Goal: Task Accomplishment & Management: Complete application form

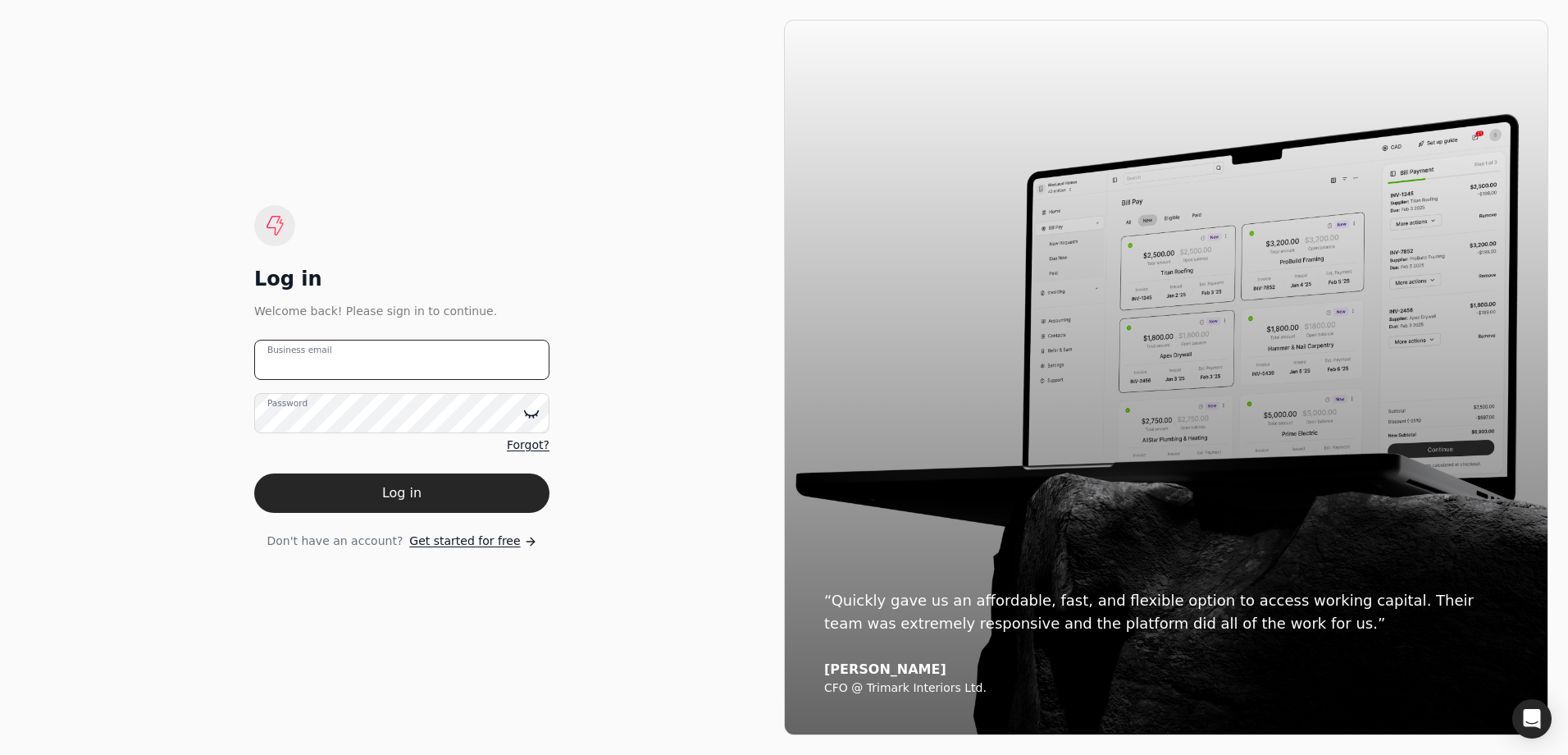
type email "[EMAIL_ADDRESS][DOMAIN_NAME]"
click at [529, 414] on icon at bounding box center [531, 412] width 13 height 4
click at [529, 414] on icon at bounding box center [532, 413] width 16 height 16
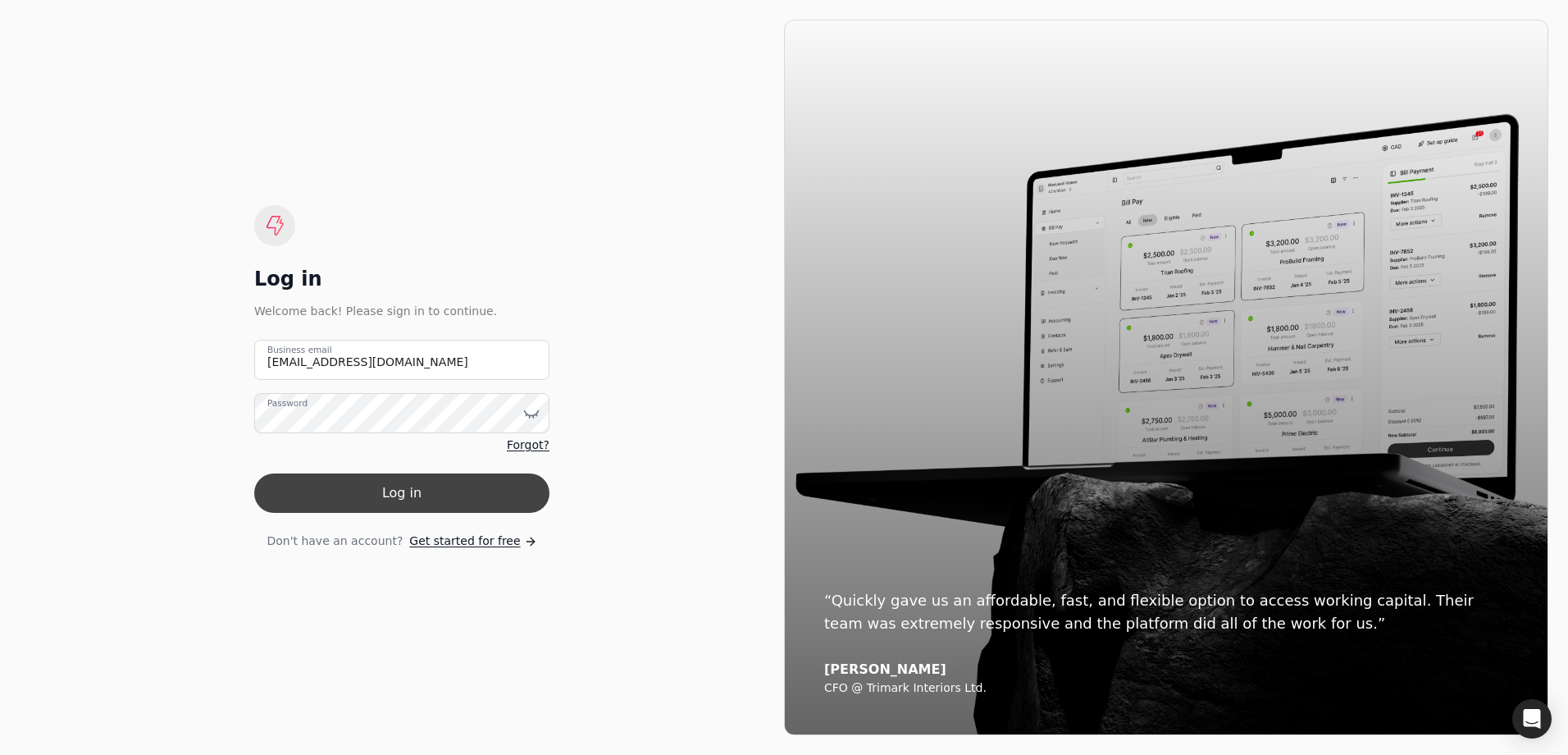
click at [425, 501] on button "Log in" at bounding box center [402, 493] width 295 height 40
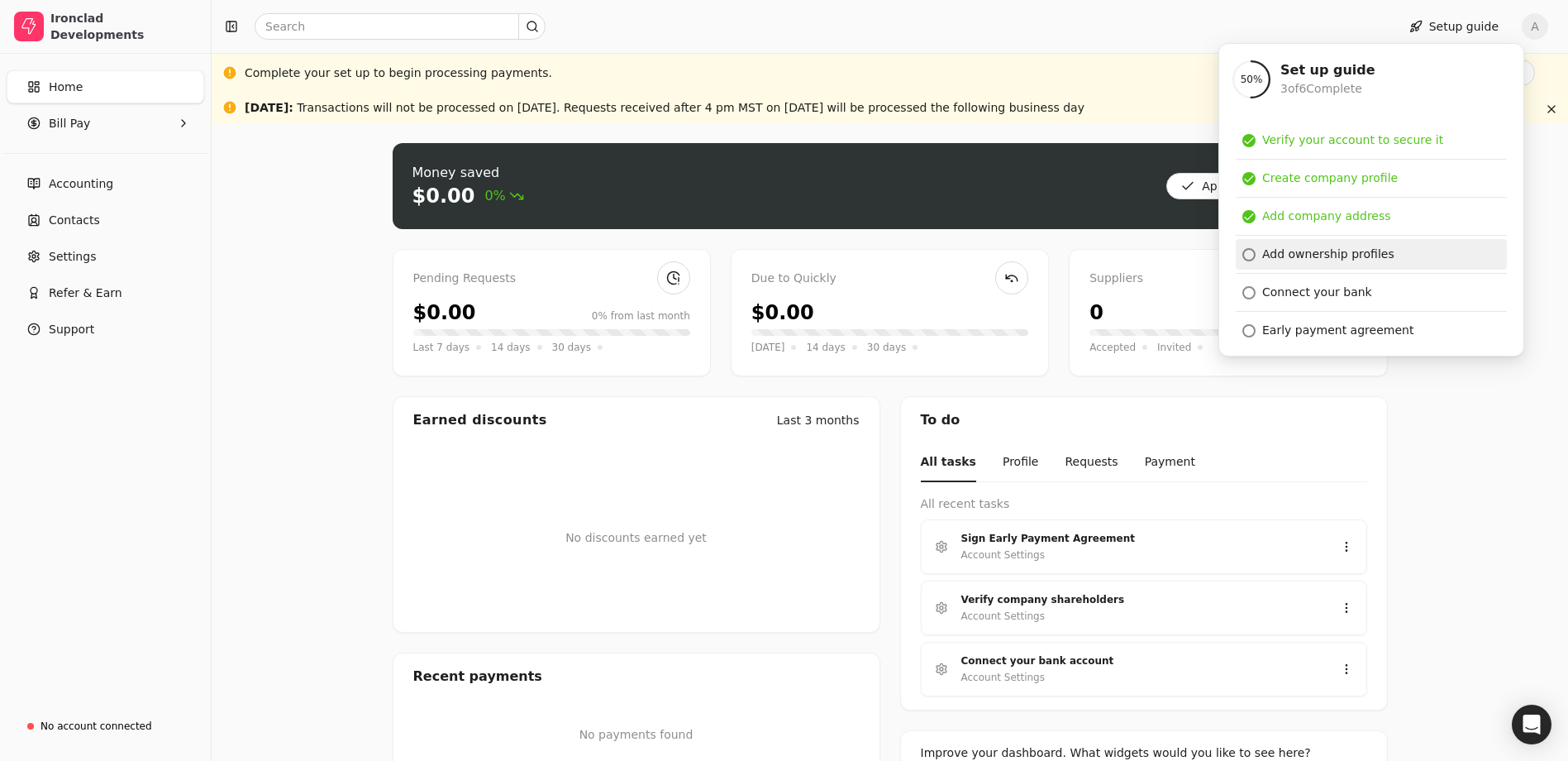
click at [1312, 248] on div "Add ownership profiles" at bounding box center [1329, 254] width 132 height 17
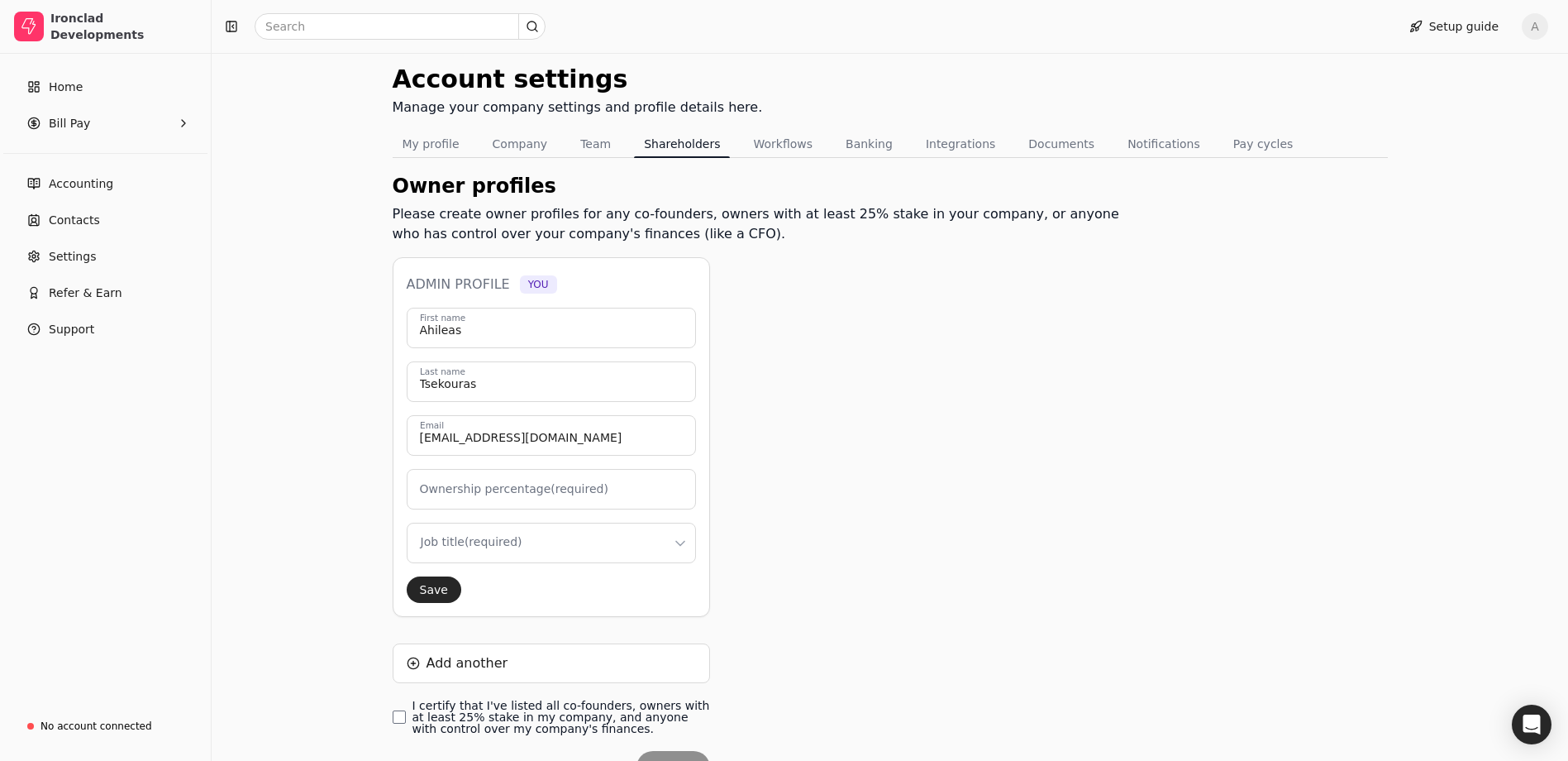
scroll to position [165, 0]
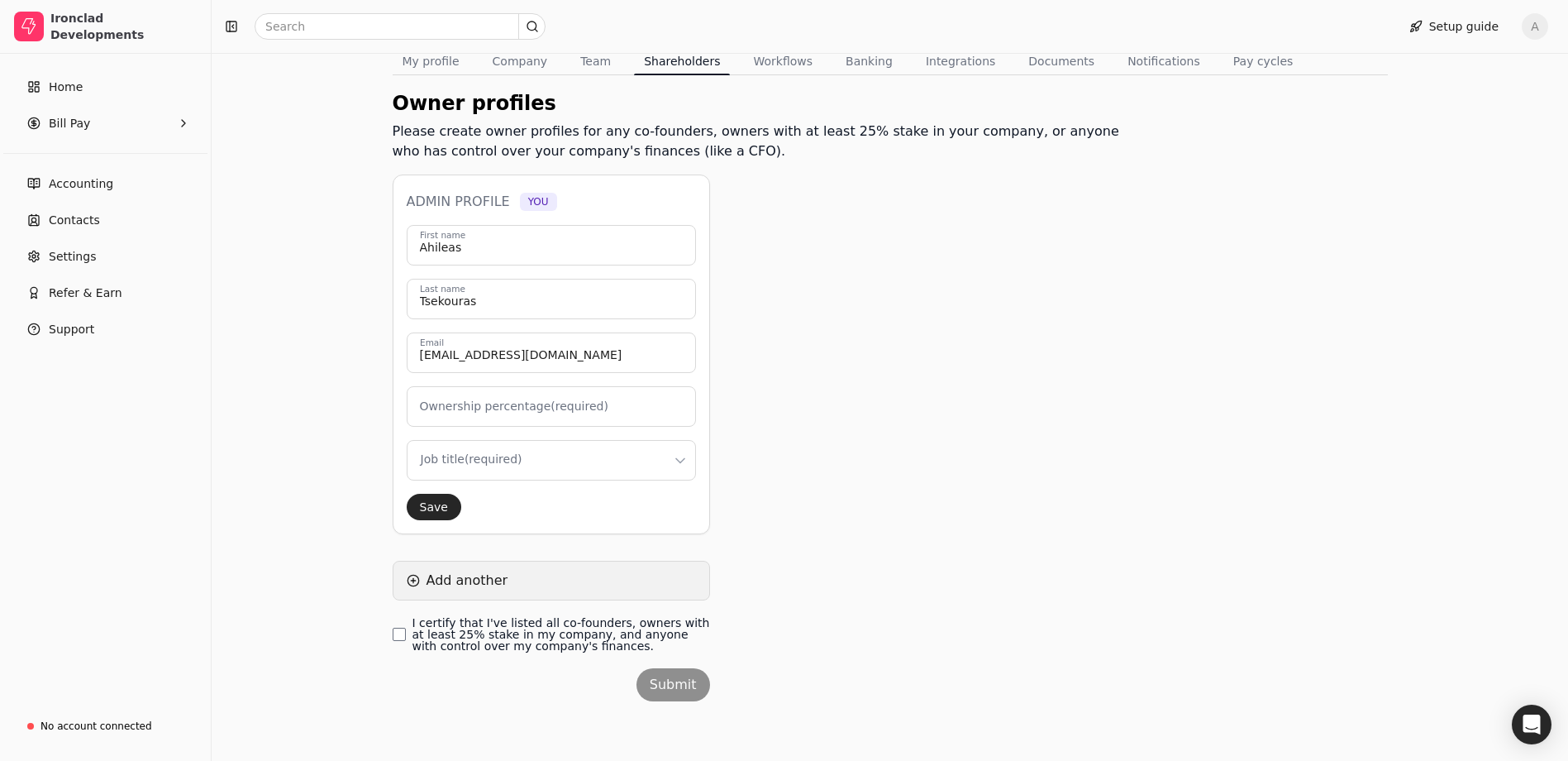
click at [419, 580] on button "Add another" at bounding box center [551, 581] width 317 height 40
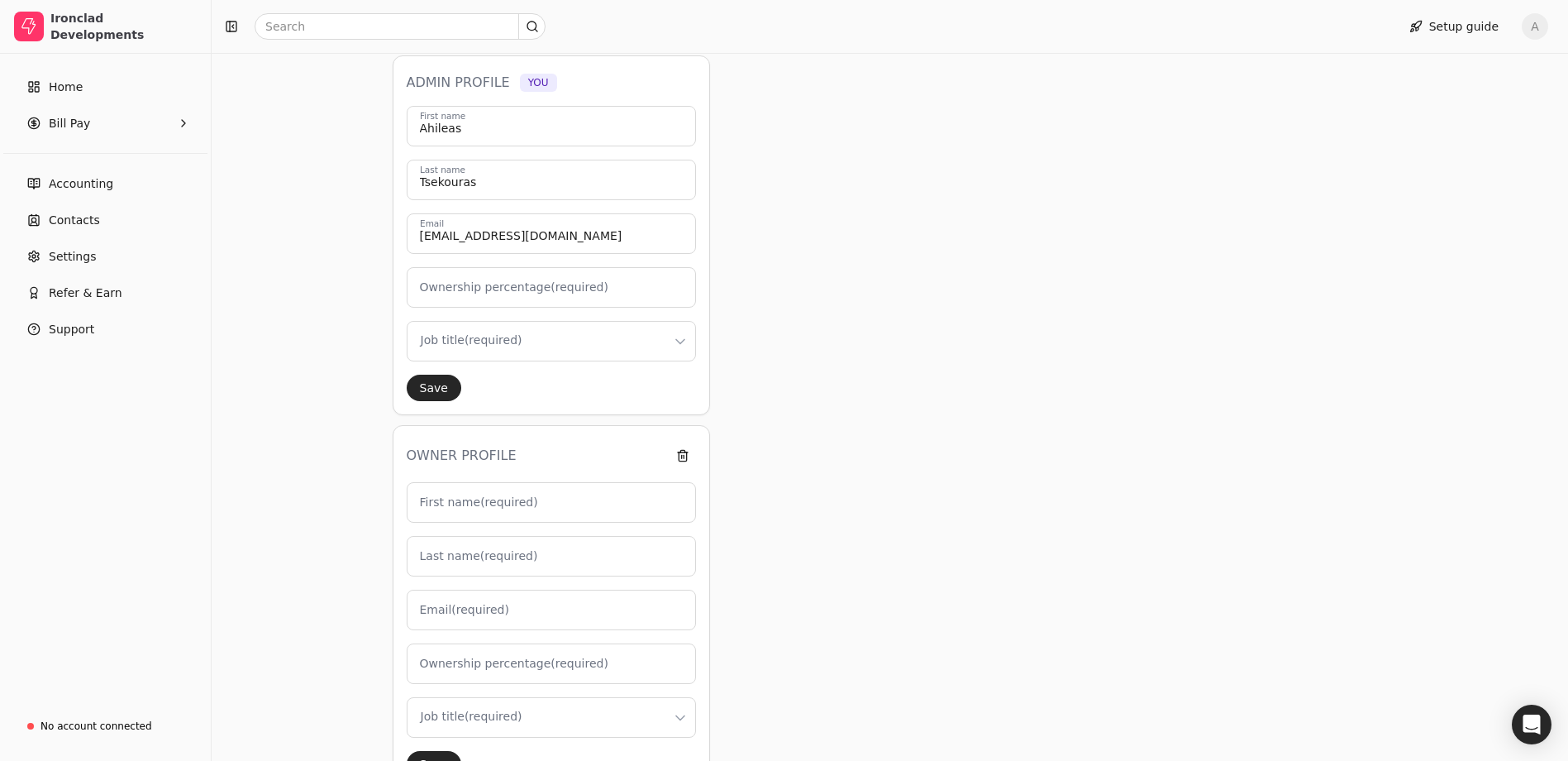
scroll to position [248, 0]
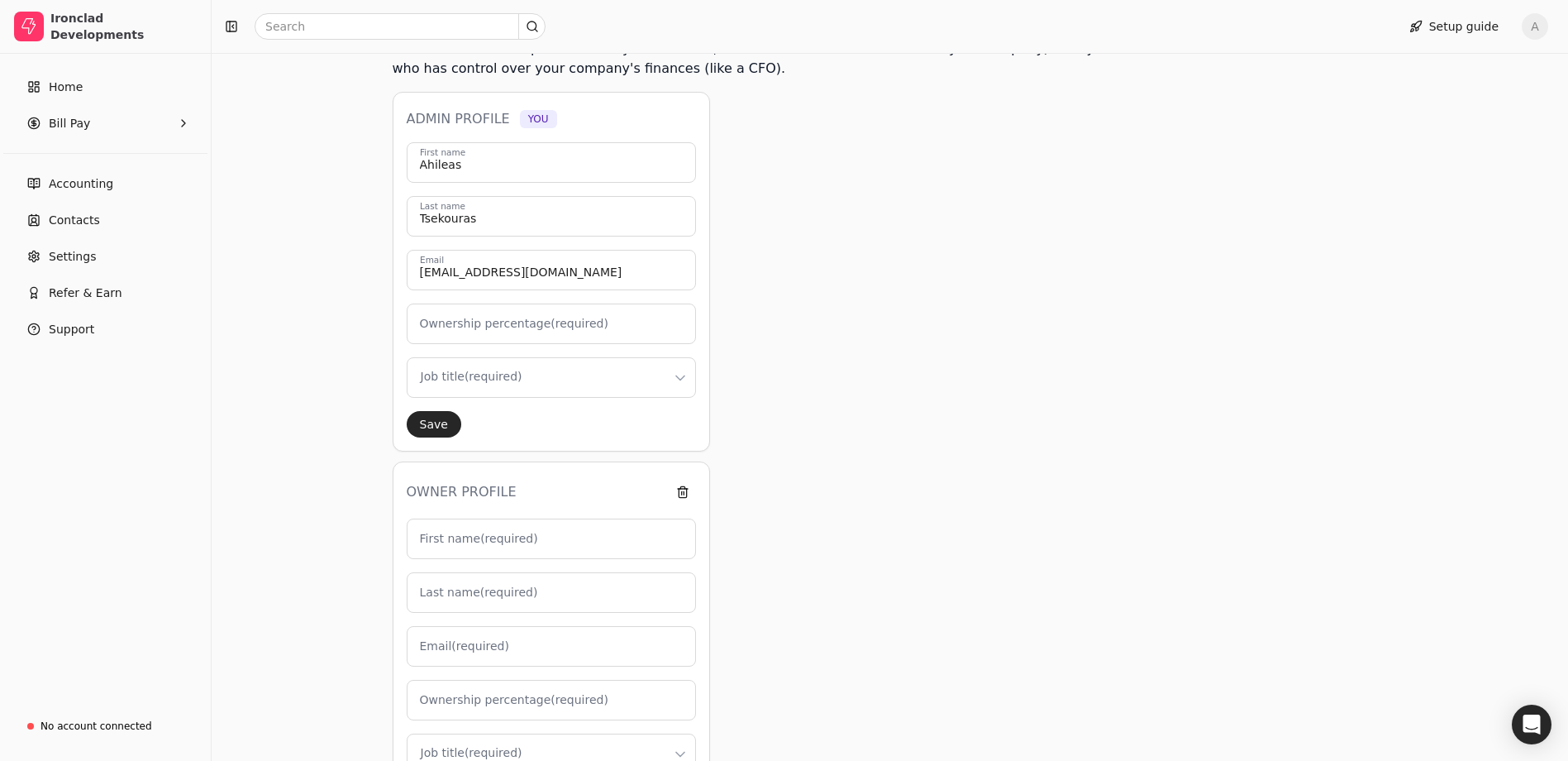
click at [460, 533] on label "First name (required)" at bounding box center [479, 538] width 118 height 17
click at [460, 533] on input "First name (required)" at bounding box center [551, 539] width 289 height 41
type input "R"
type input "0"
type input "[PERSON_NAME]"
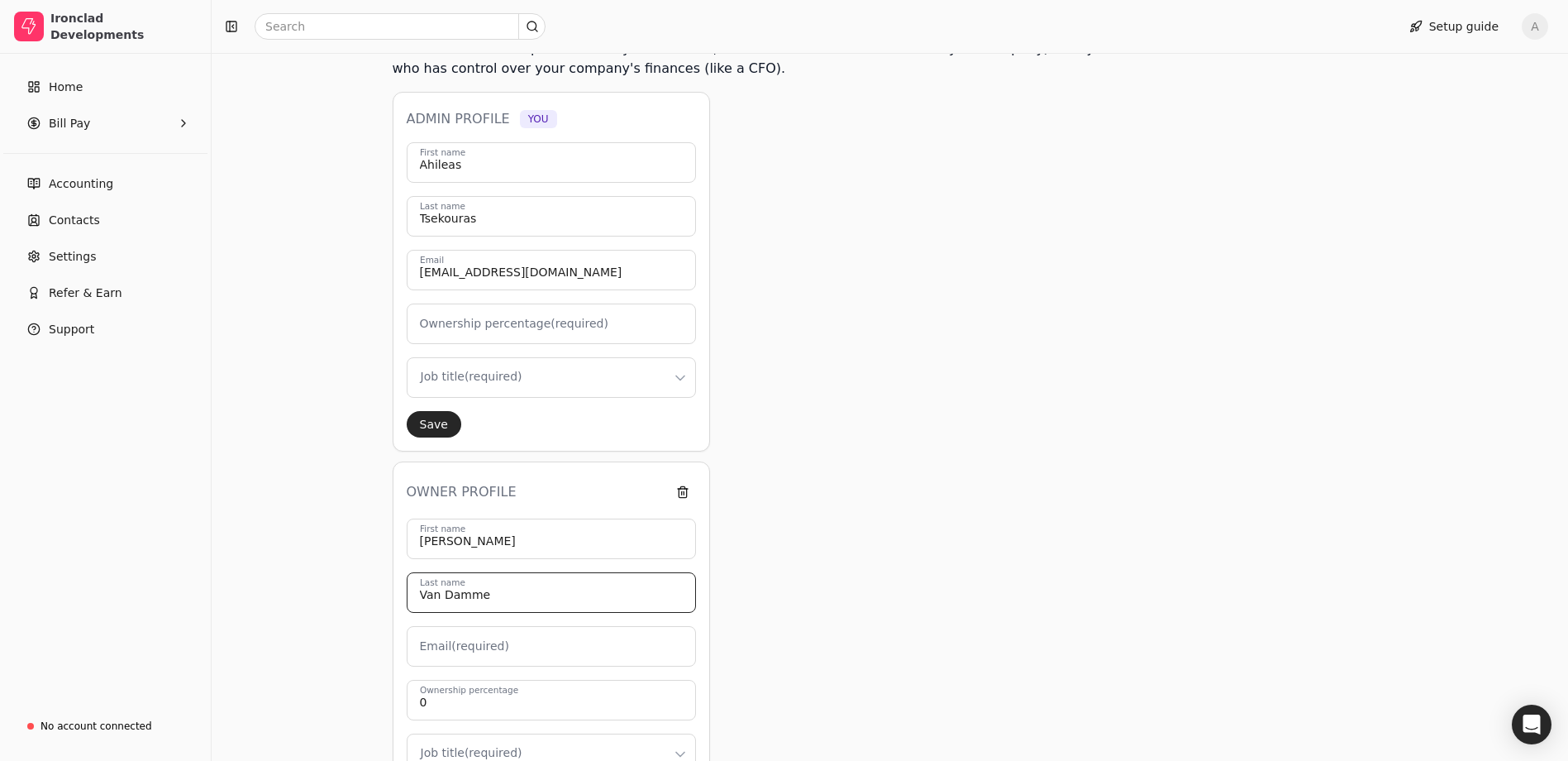
type input "Van Damme"
type input "[EMAIL_ADDRESS][DOMAIN_NAME]"
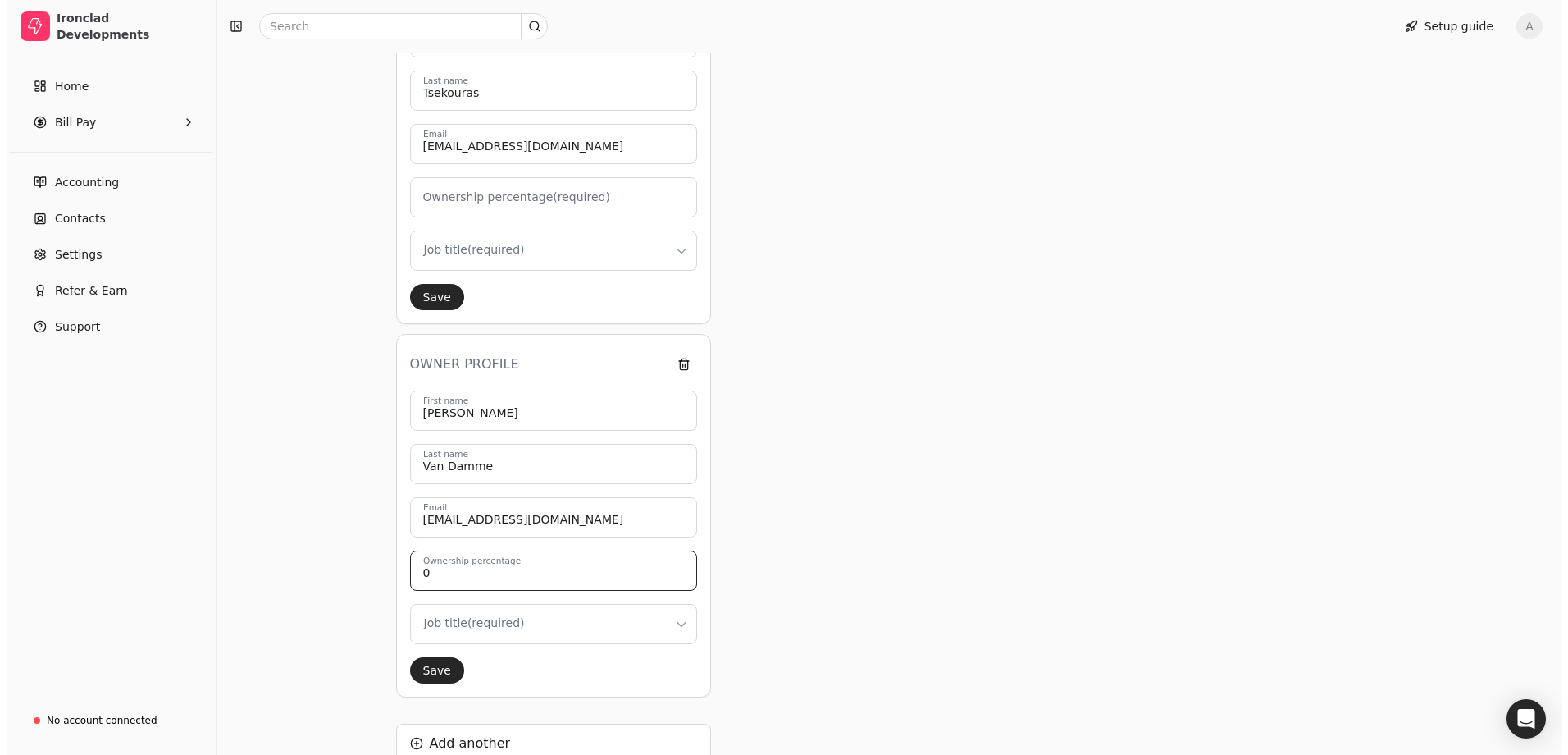
scroll to position [410, 0]
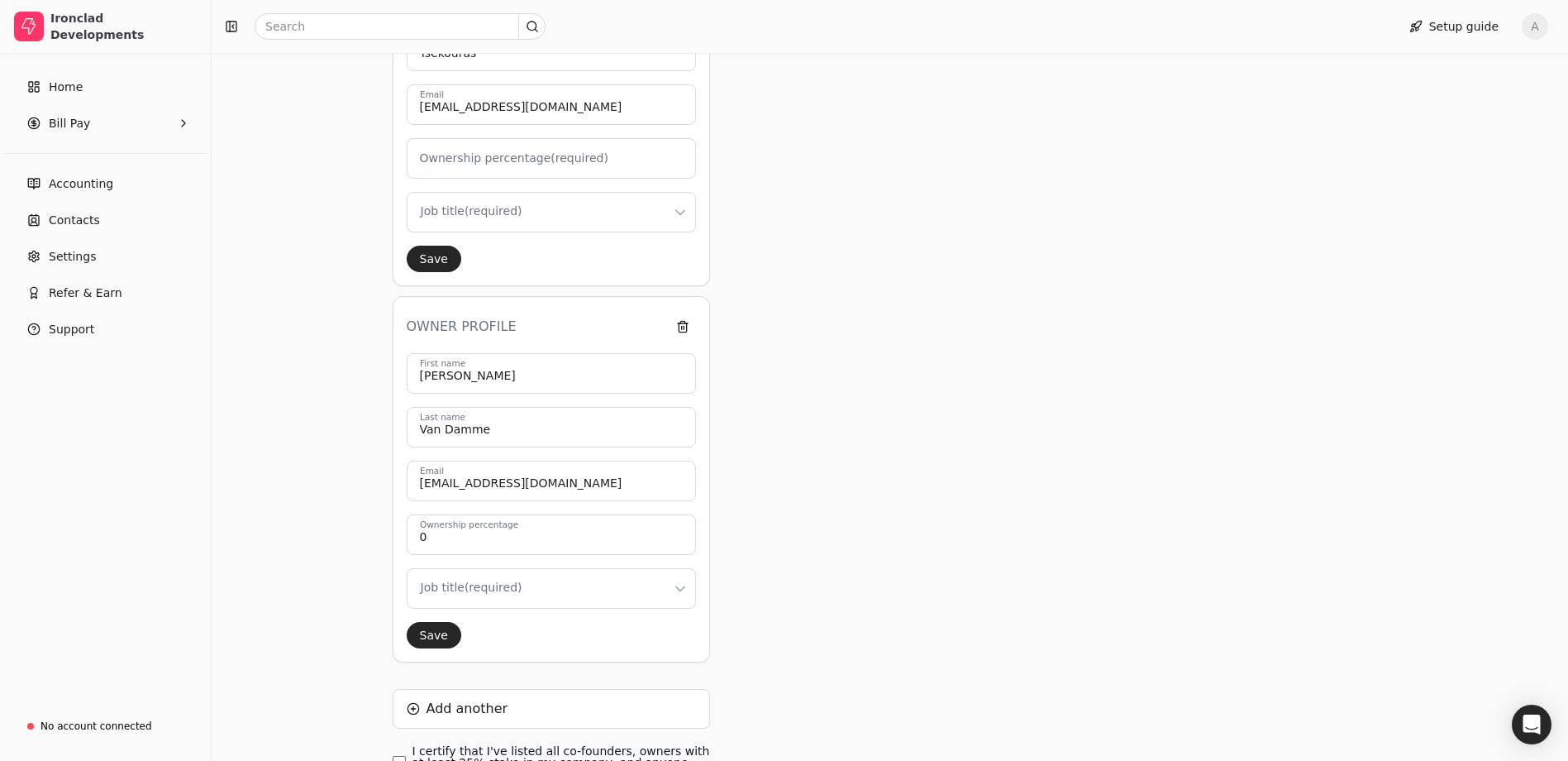
click at [588, 583] on html "Ironclad Developments Home Bill Pay Accounting Contacts Settings Refer & Earn S…" at bounding box center [784, 238] width 1568 height 1302
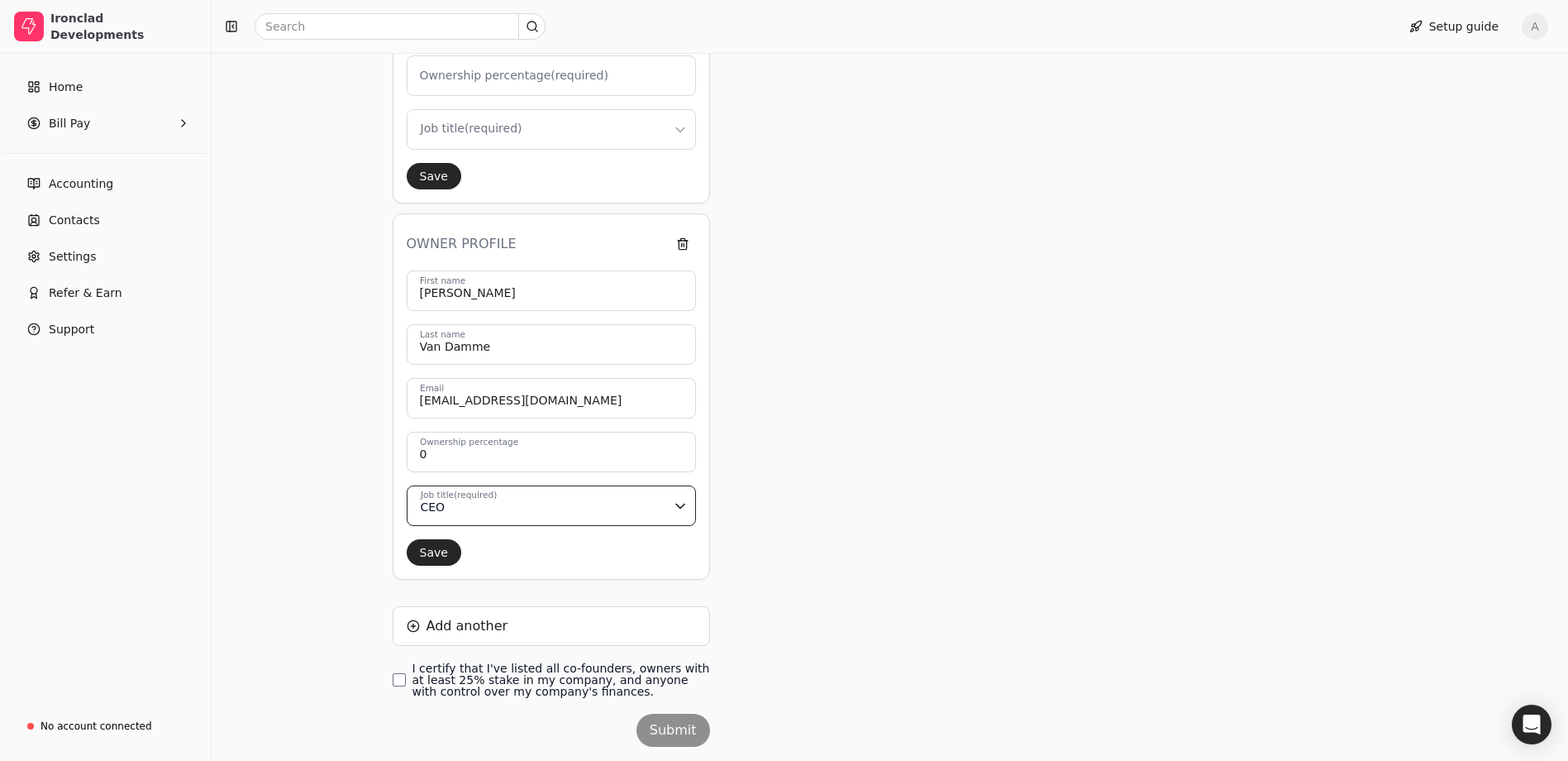
scroll to position [248, 0]
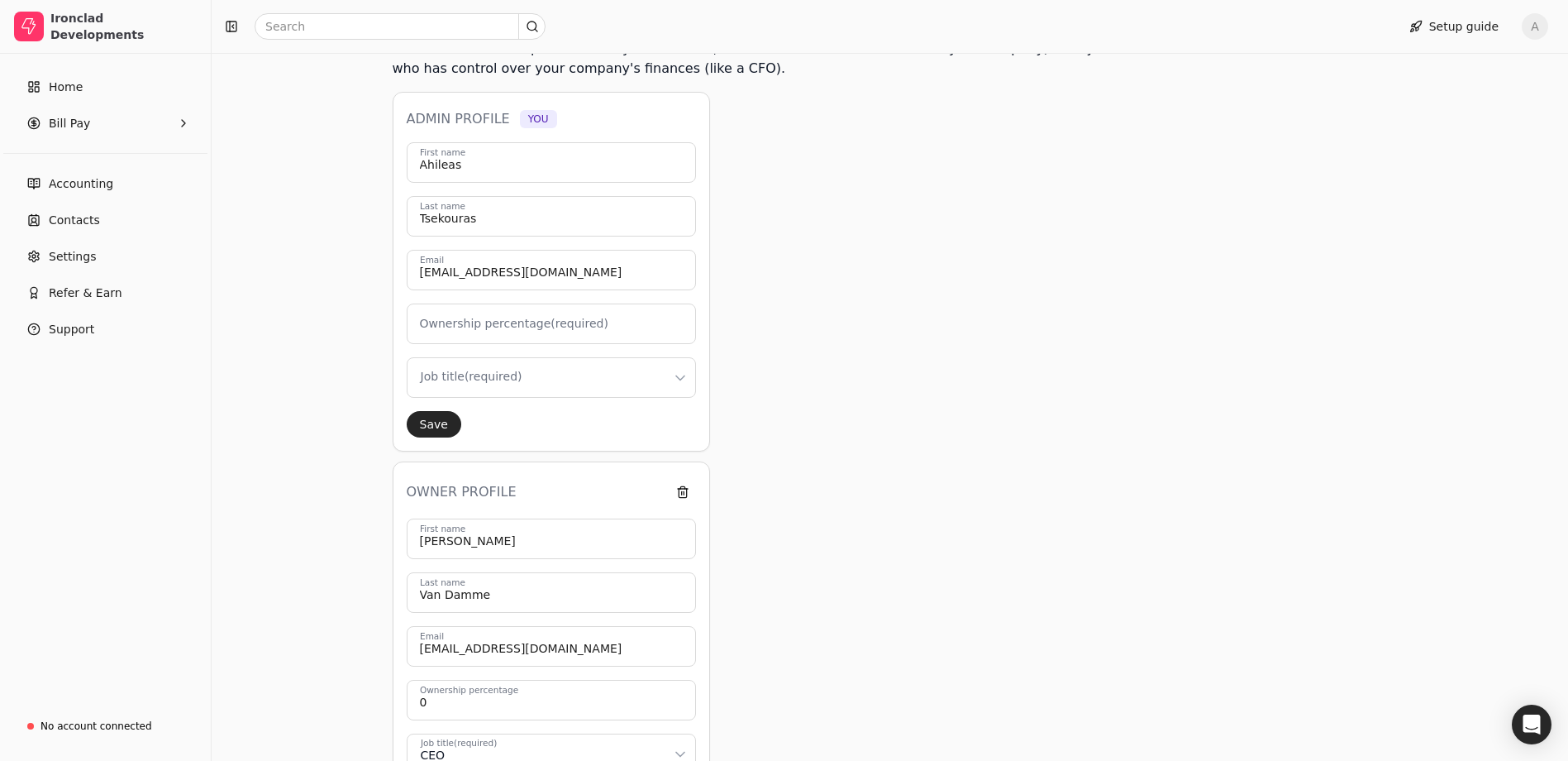
click at [472, 385] on html "Ironclad Developments Home Bill Pay Accounting Contacts Settings Refer & Earn S…" at bounding box center [784, 404] width 1568 height 1302
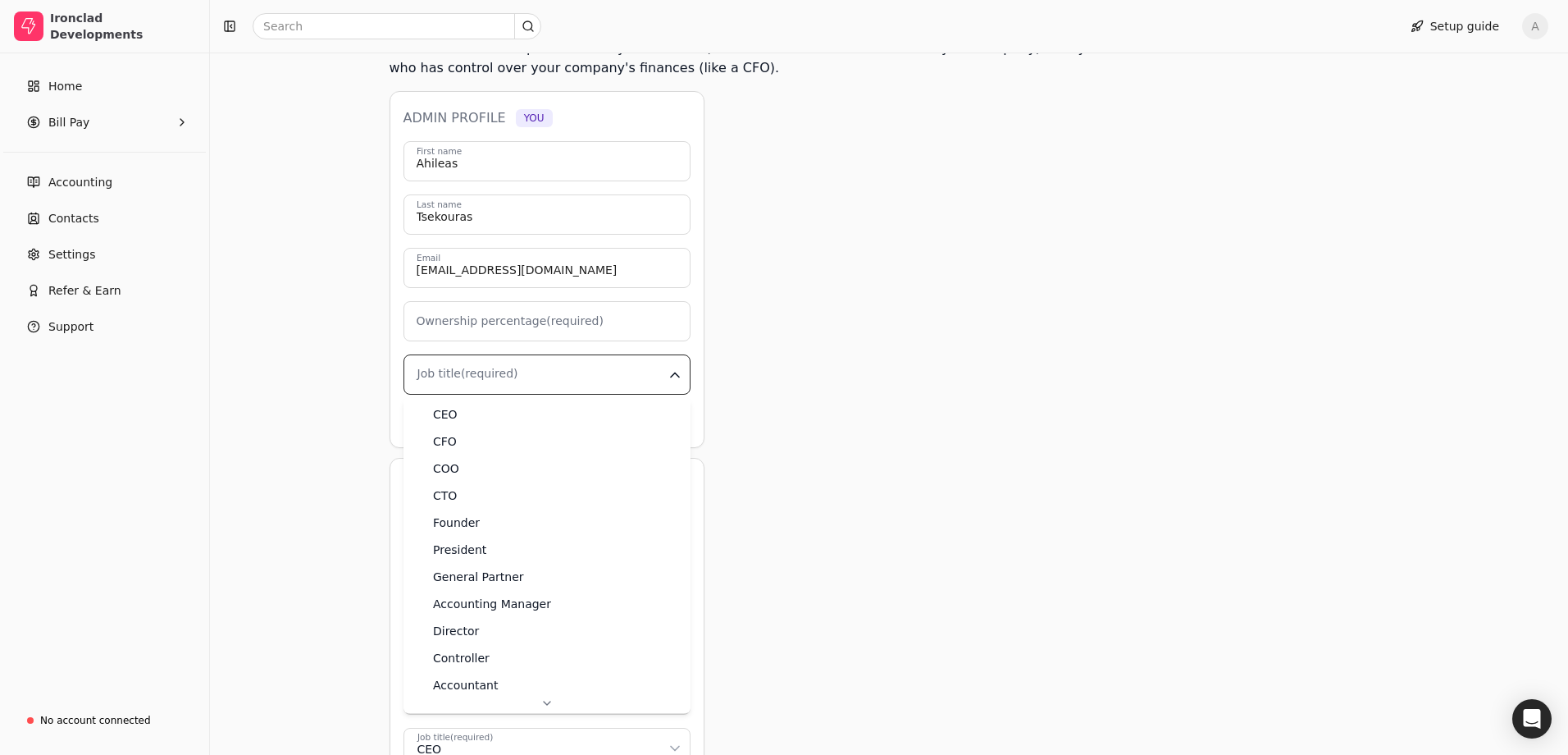
type input "0"
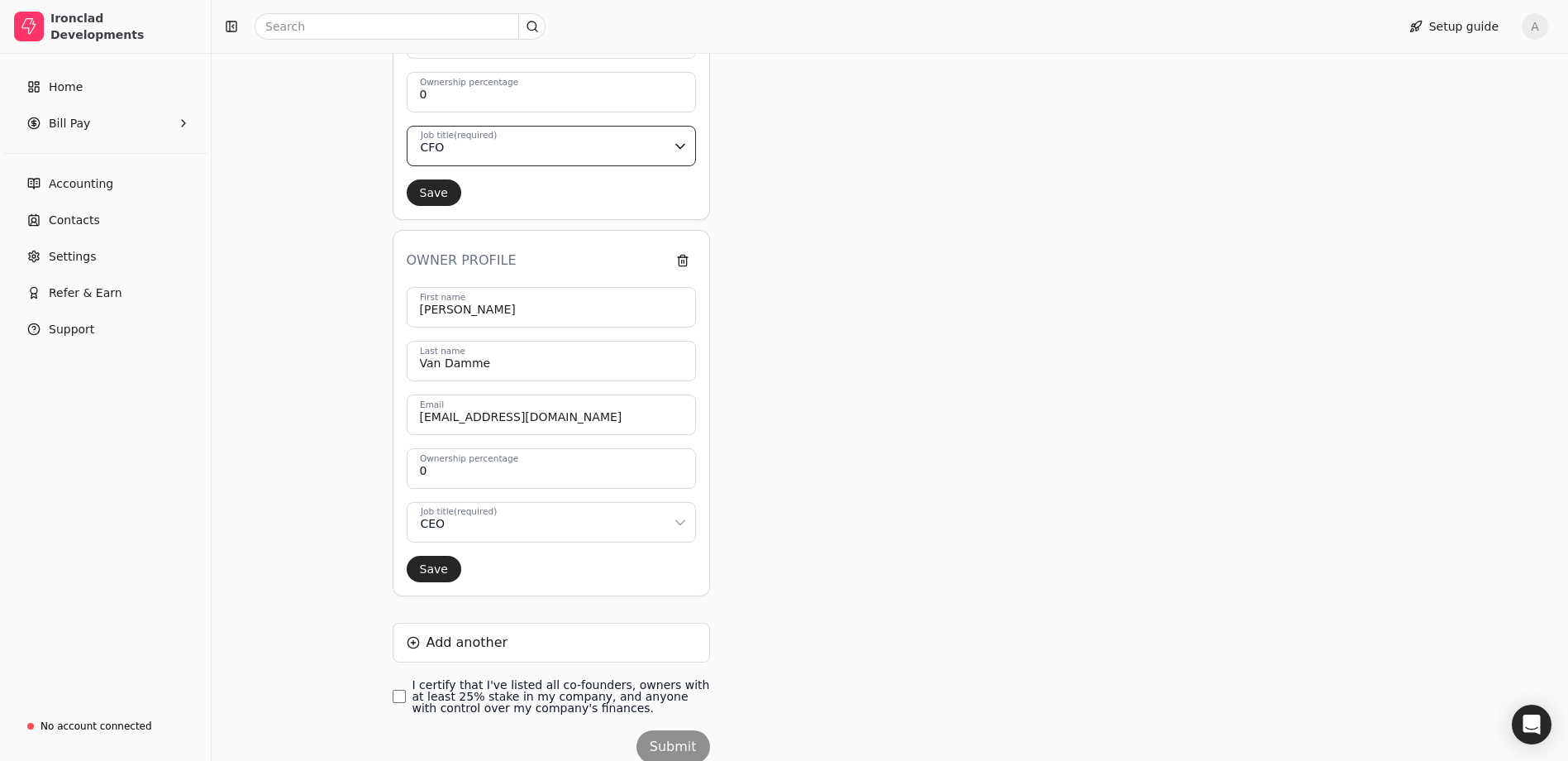
scroll to position [496, 0]
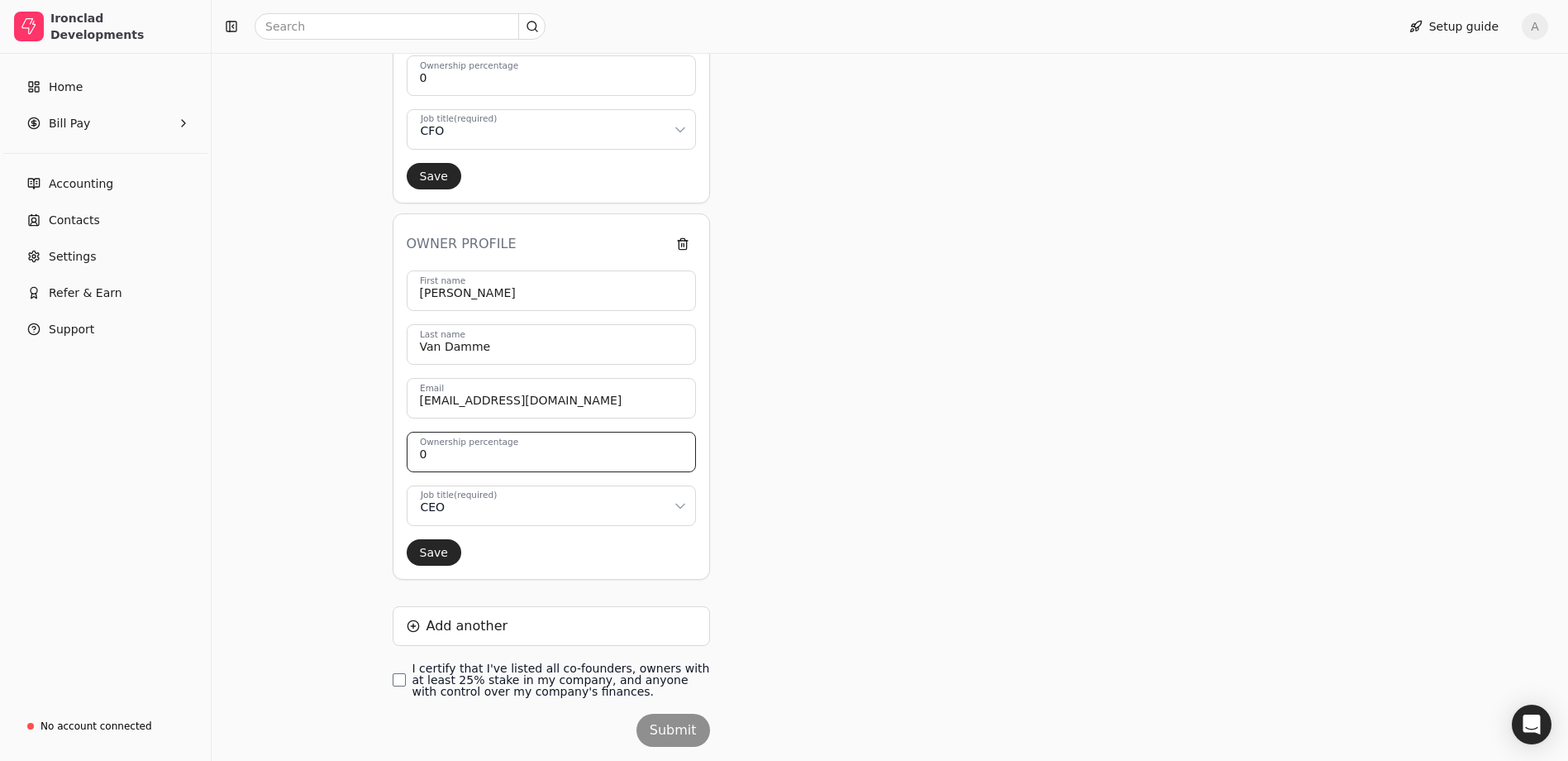
click at [438, 454] on input "0" at bounding box center [551, 452] width 289 height 41
click at [437, 457] on input "0" at bounding box center [551, 452] width 289 height 41
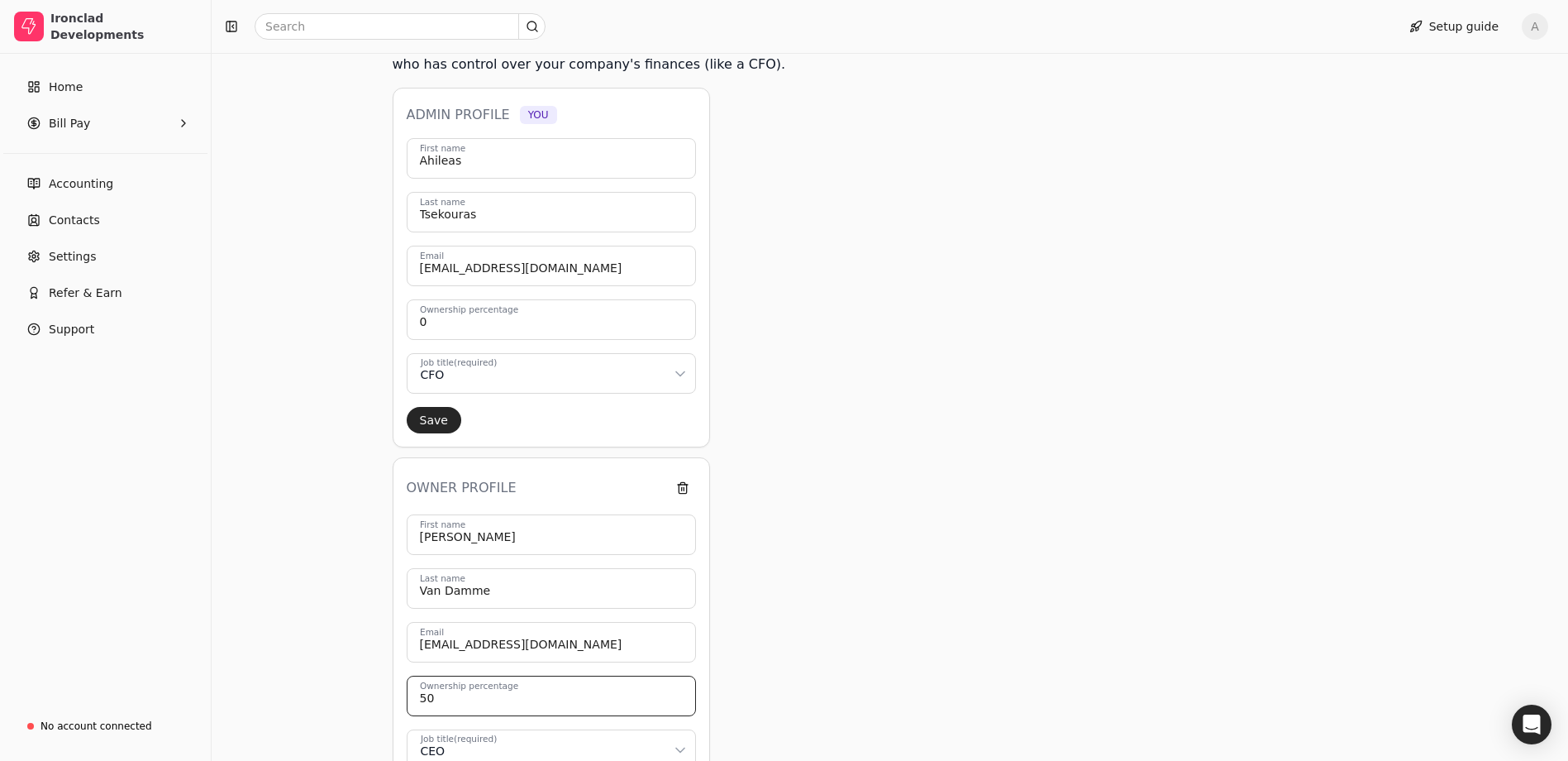
scroll to position [248, 0]
type input "50"
click at [424, 423] on button "Save" at bounding box center [434, 424] width 54 height 26
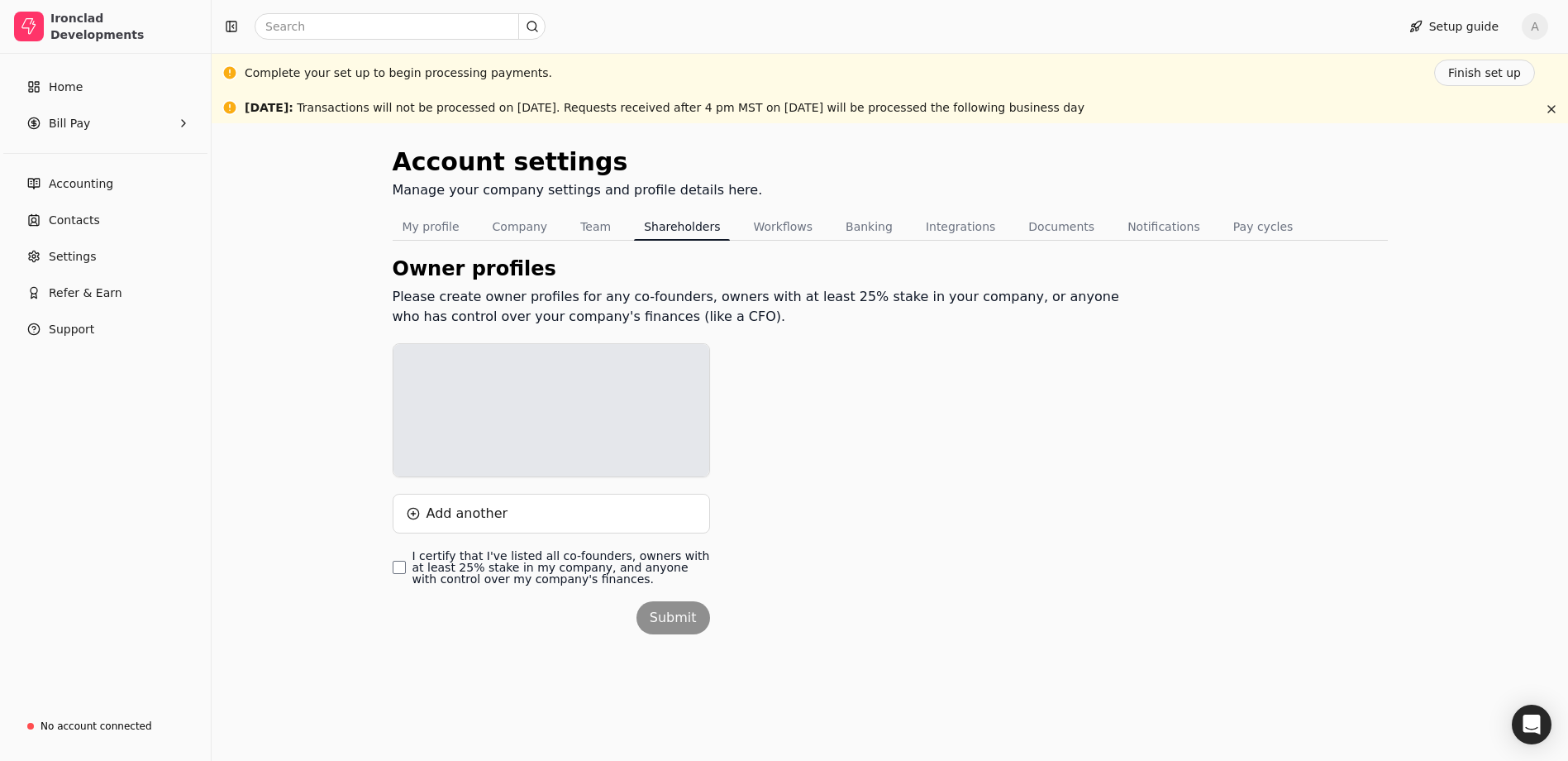
scroll to position [0, 0]
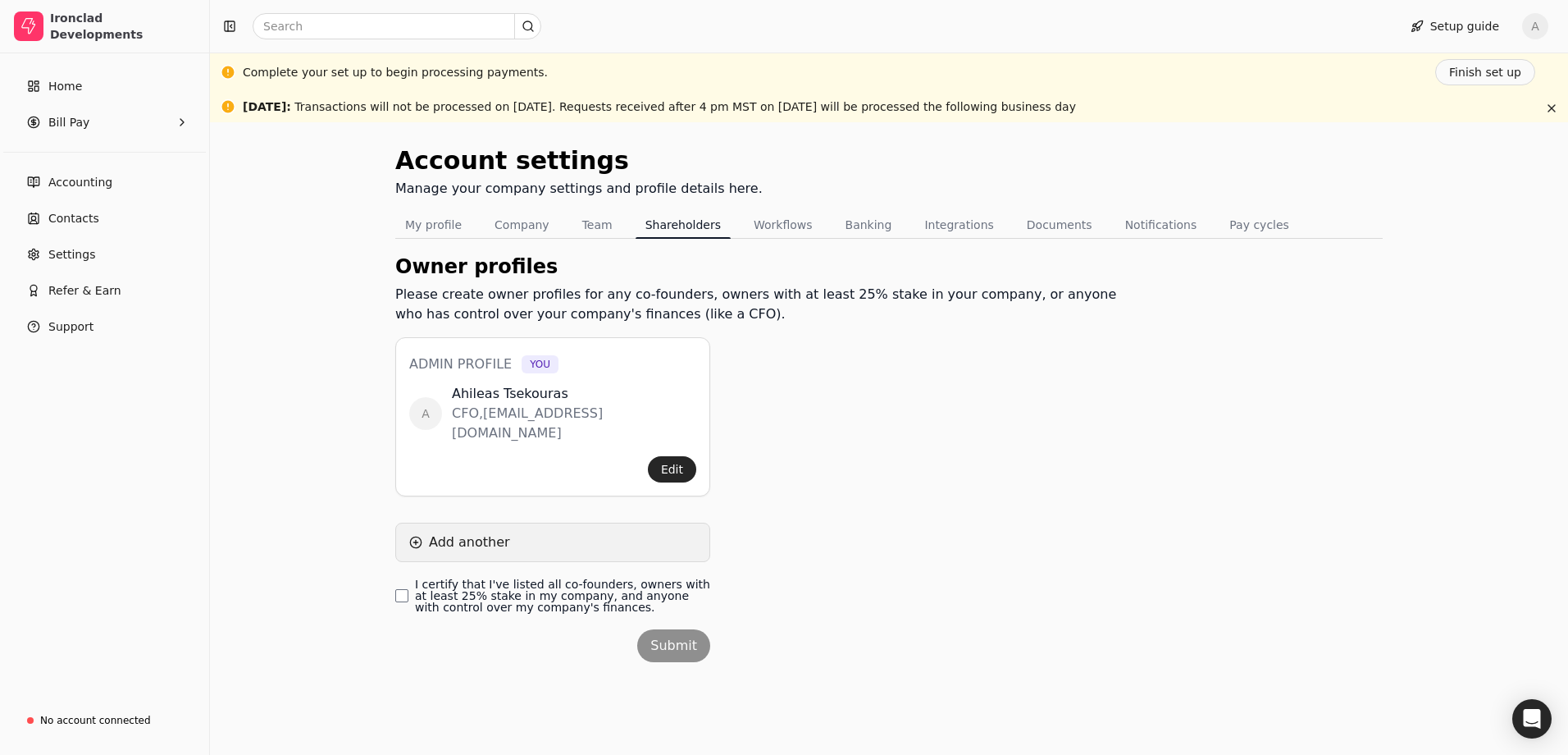
click at [413, 523] on button "Add another" at bounding box center [552, 543] width 315 height 40
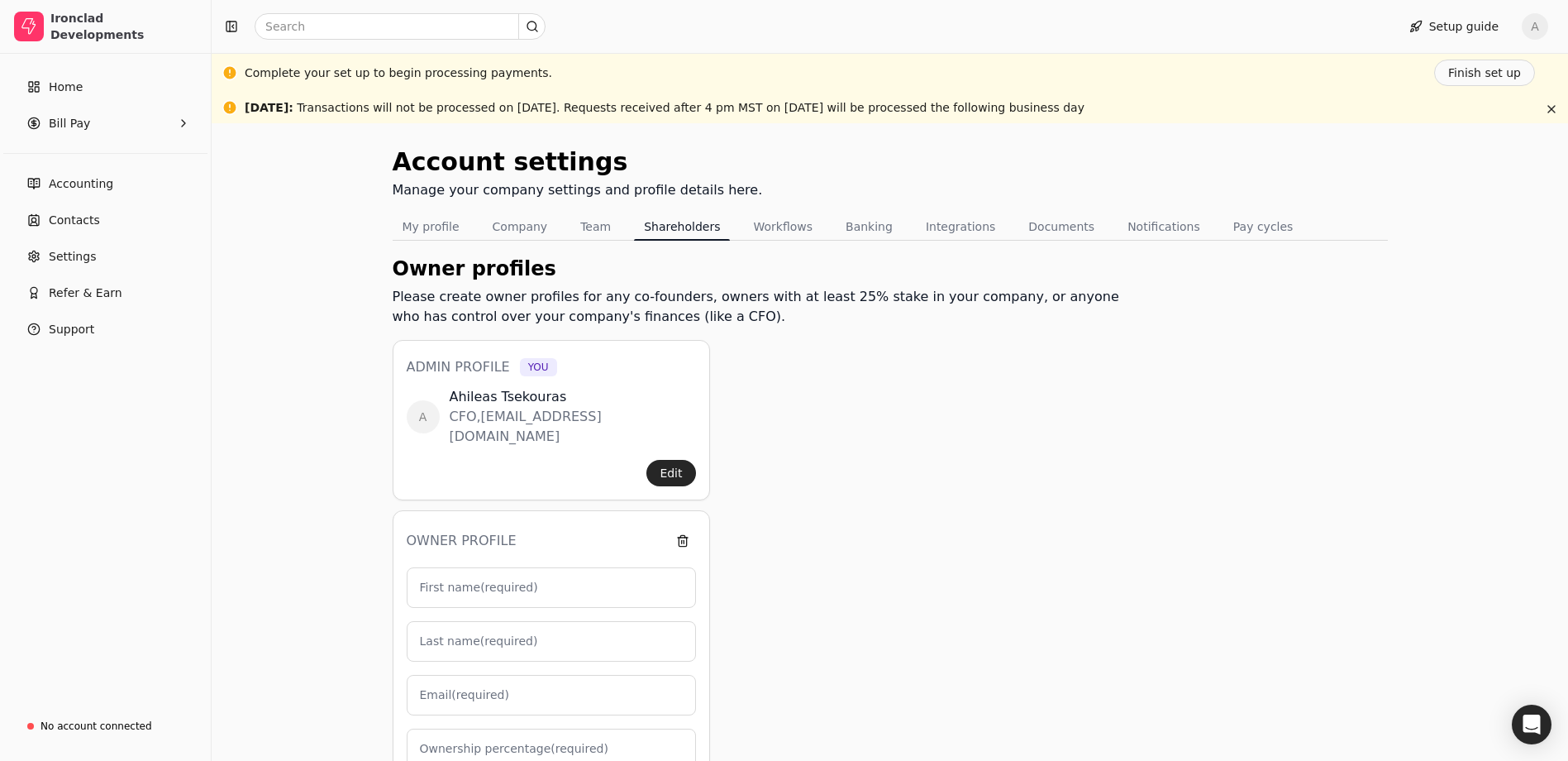
scroll to position [83, 0]
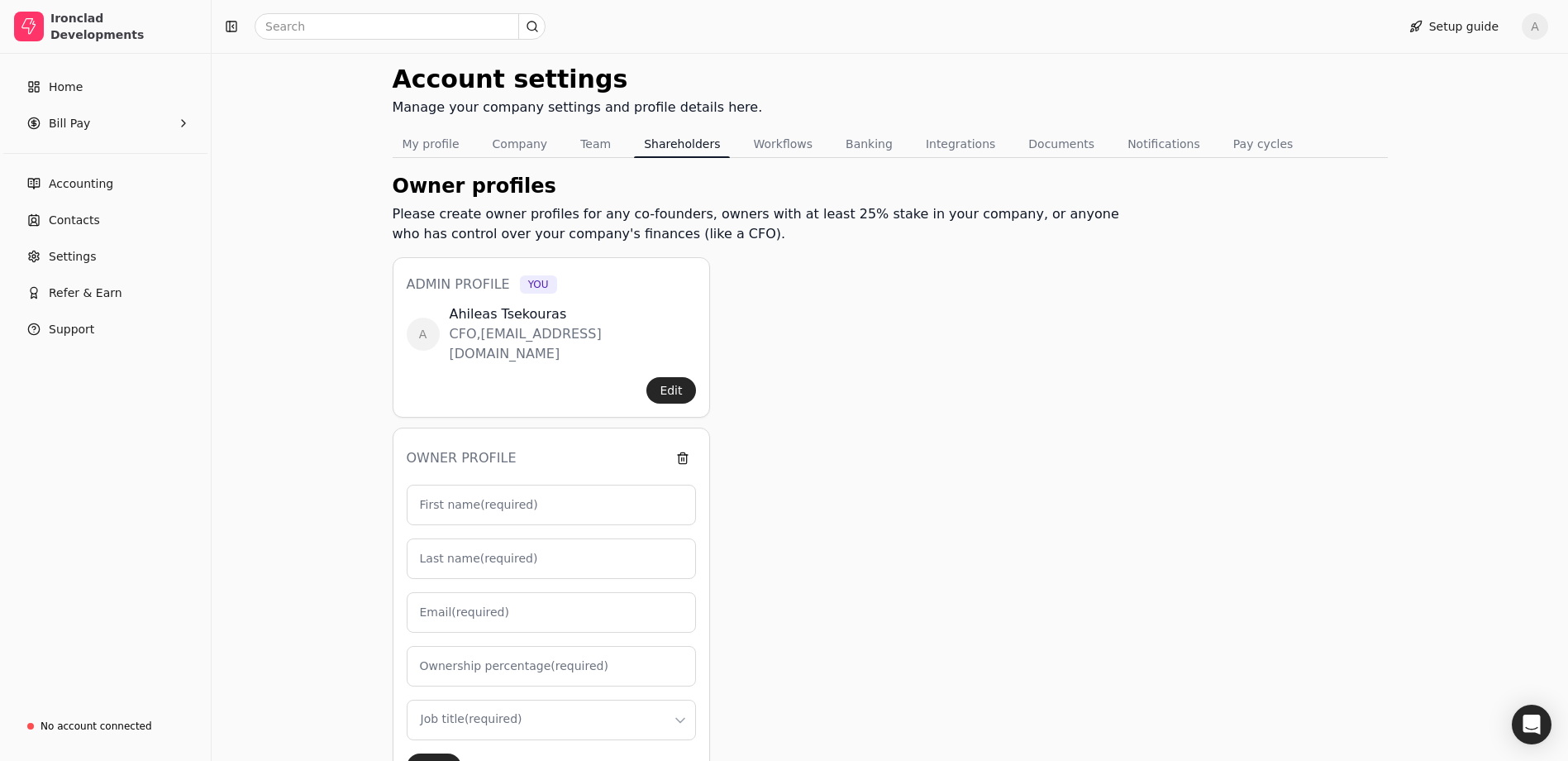
click at [446, 496] on label "First name (required)" at bounding box center [479, 504] width 118 height 17
click at [446, 484] on input "First name (required)" at bounding box center [551, 504] width 289 height 41
type input "r"
type input "0"
type input "r"
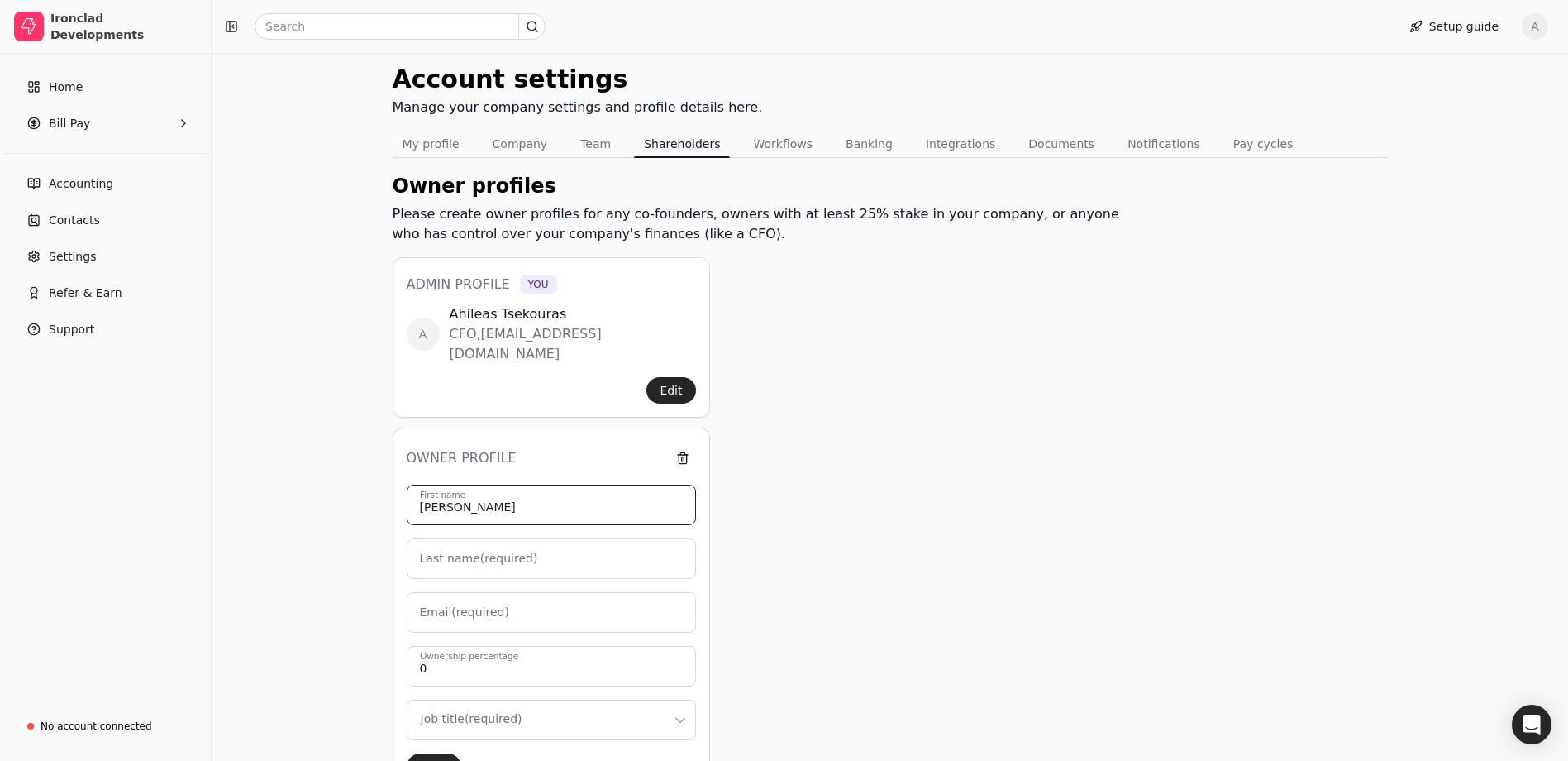
type input "[PERSON_NAME]"
type input "Van Damme"
type input "[EMAIL_ADDRESS][DOMAIN_NAME]"
type input "50"
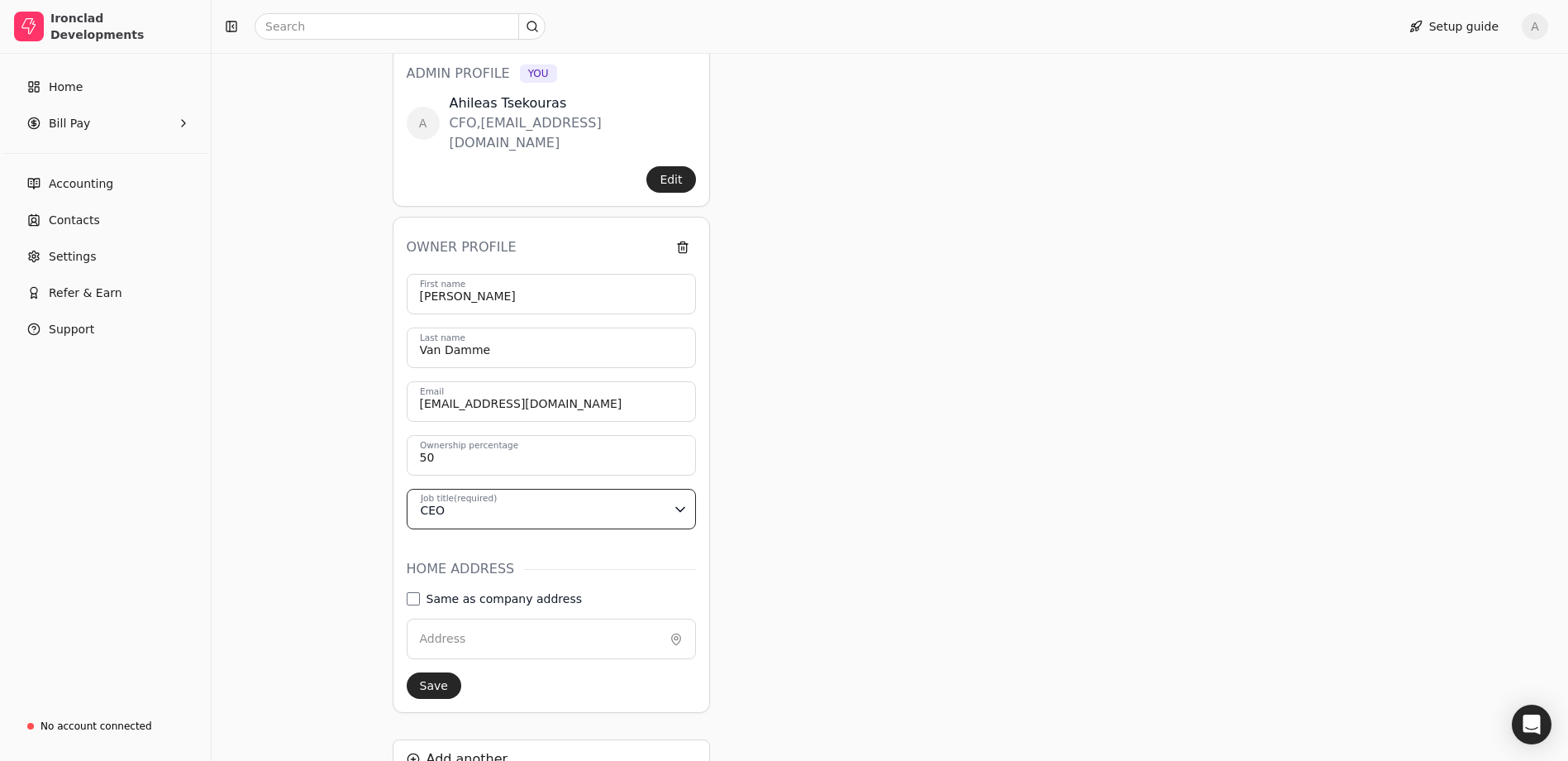
scroll to position [331, 0]
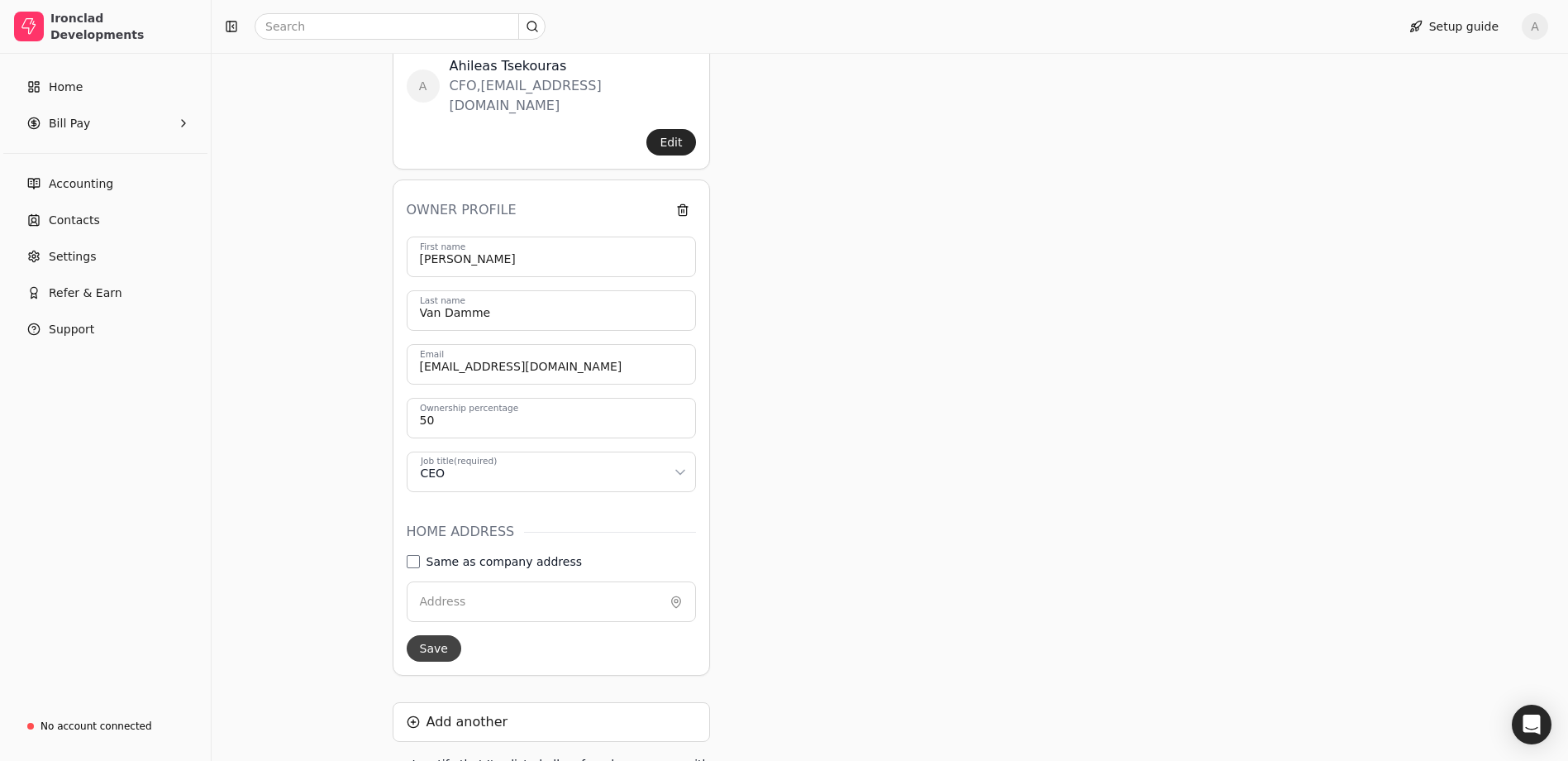
click at [440, 635] on button "Save" at bounding box center [434, 648] width 54 height 26
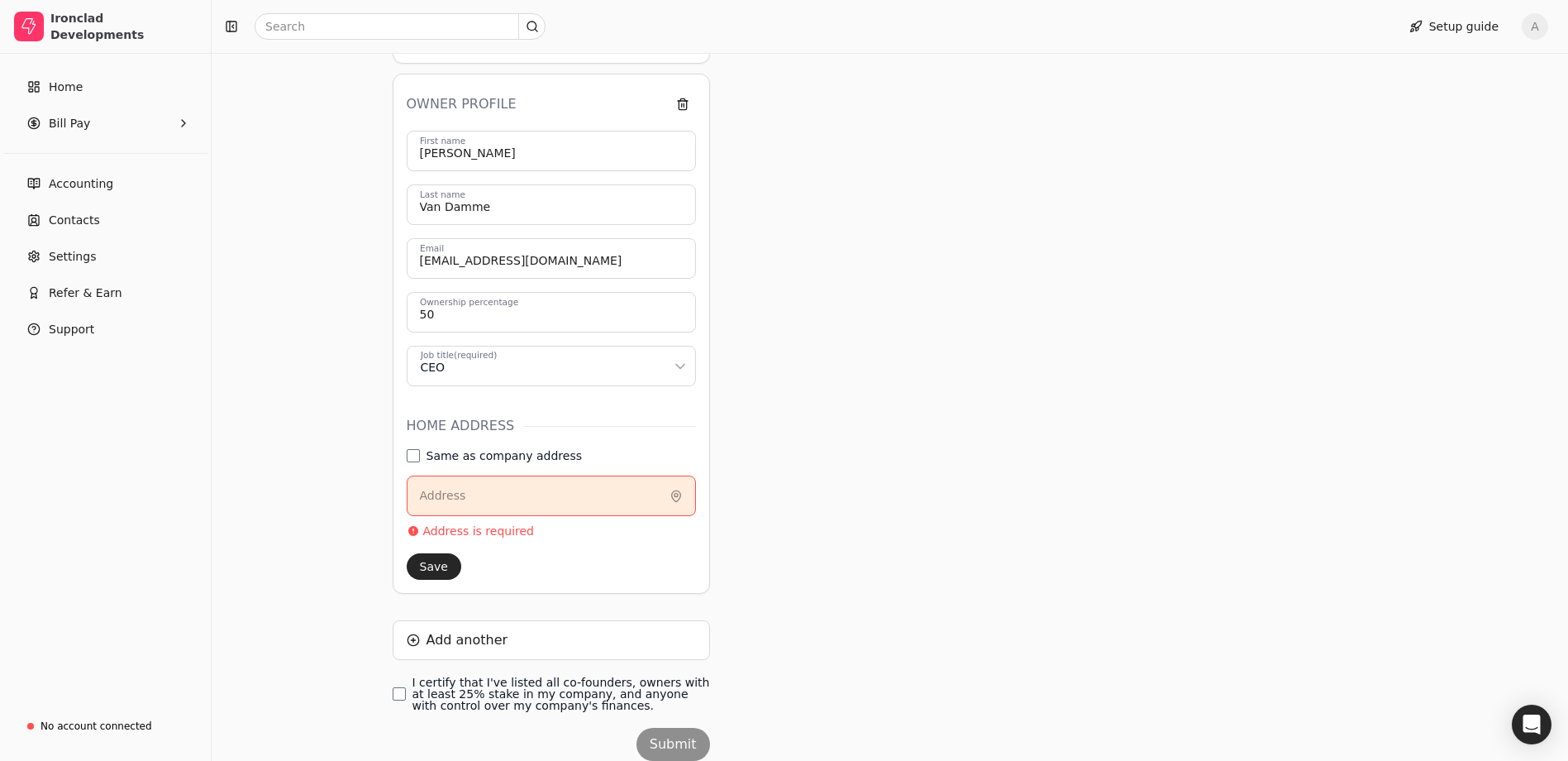
scroll to position [476, 0]
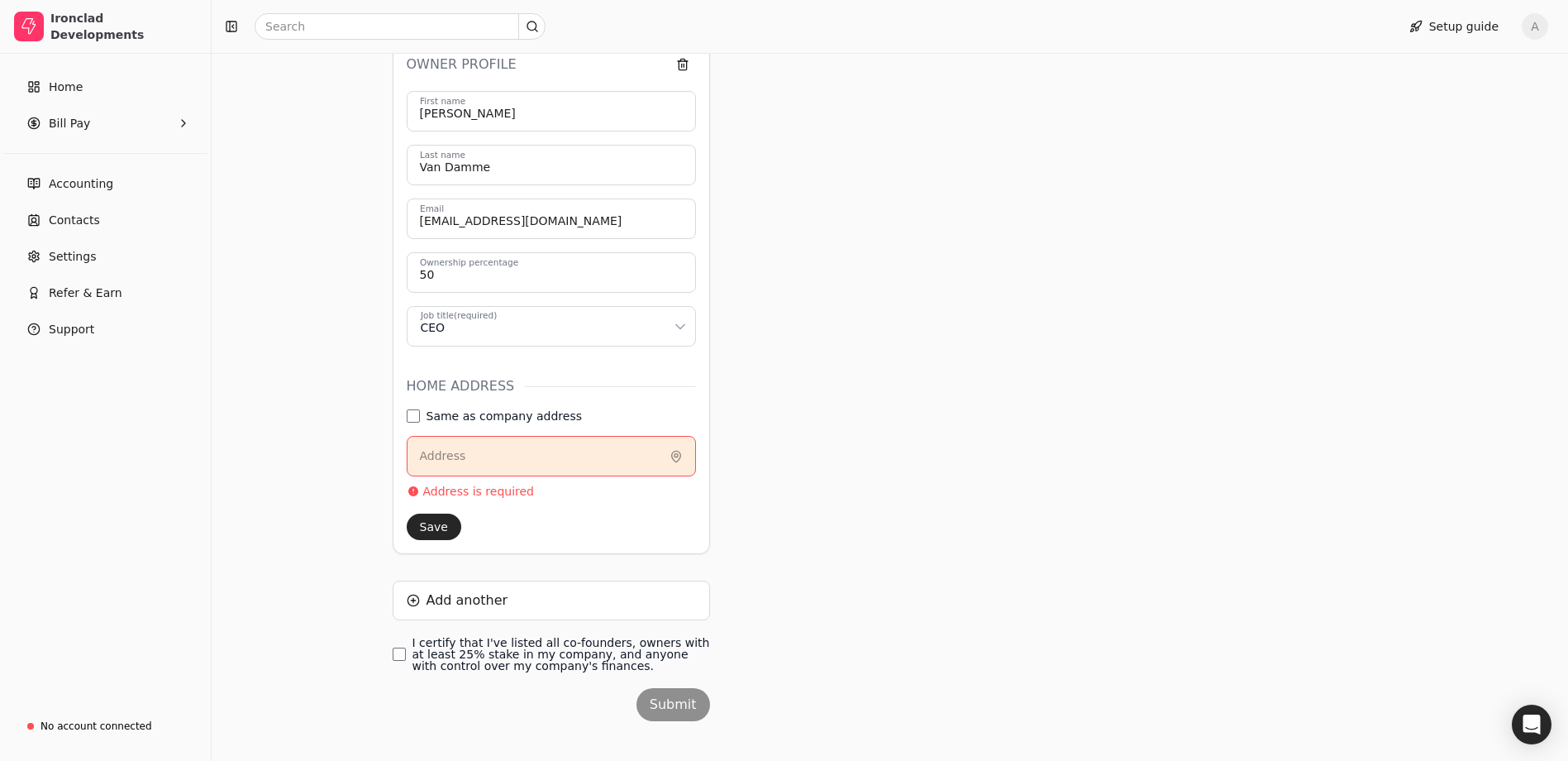
click at [435, 447] on label "Address" at bounding box center [443, 455] width 46 height 17
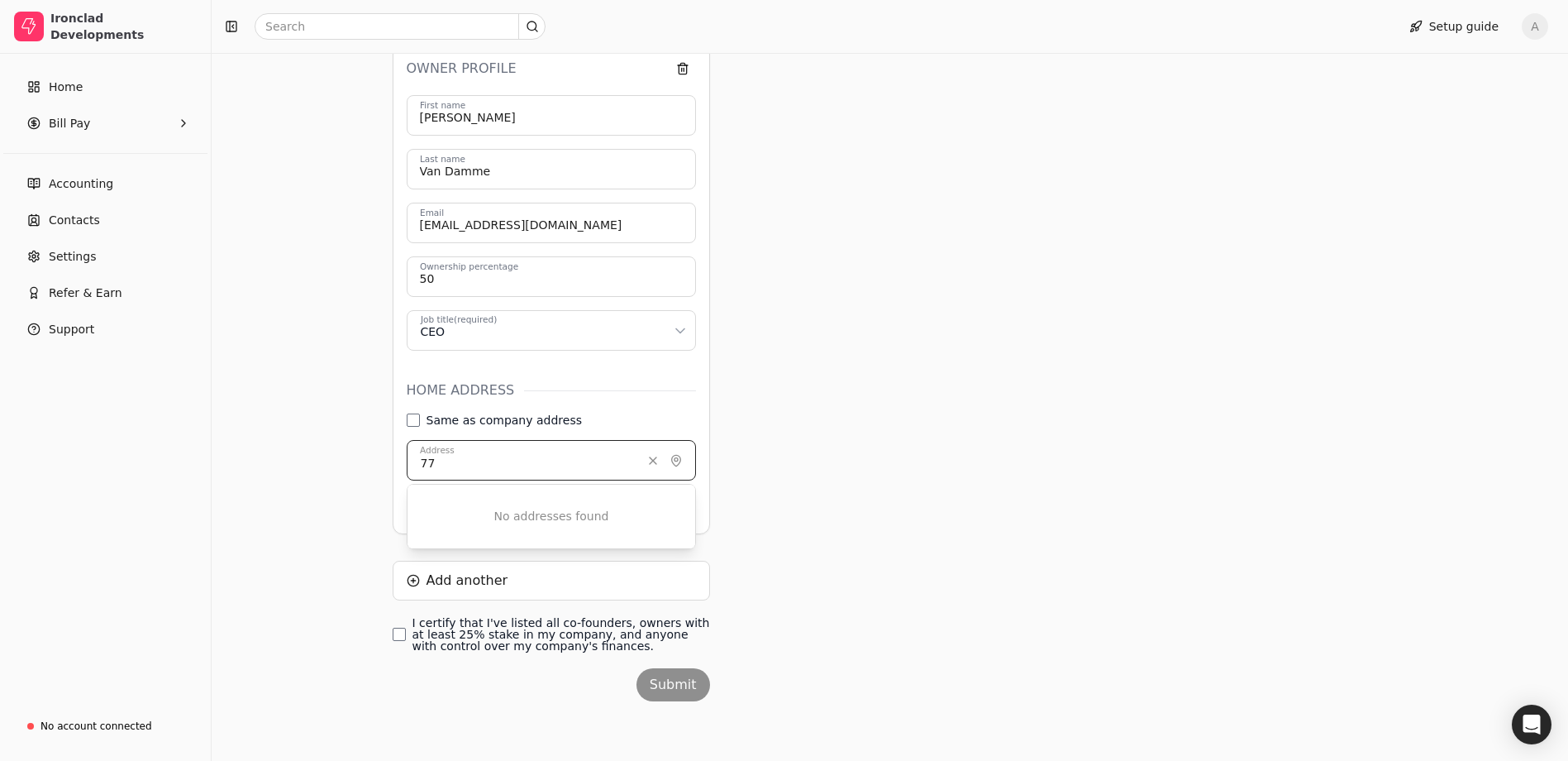
scroll to position [453, 0]
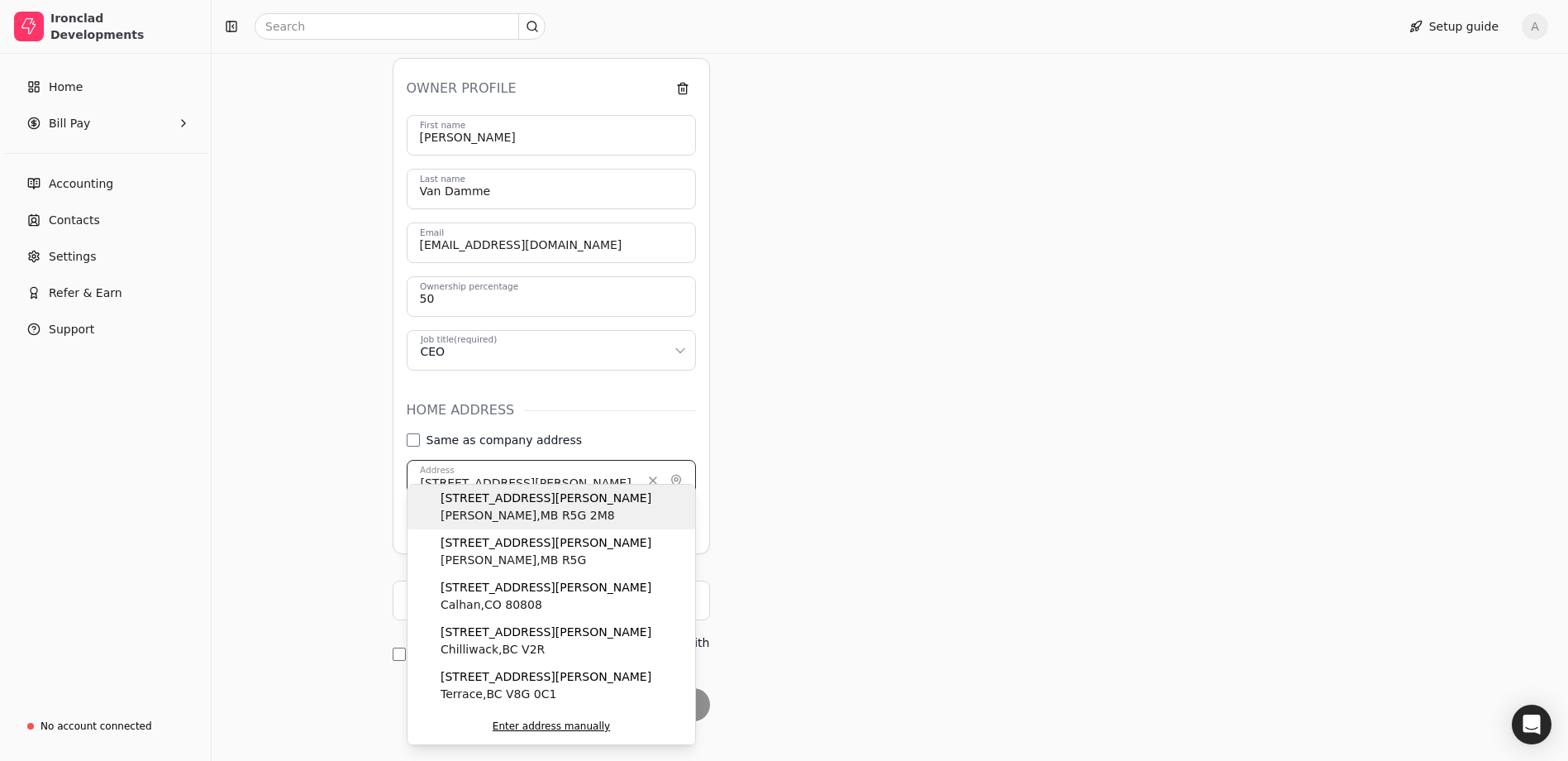
type input "[STREET_ADDRESS][PERSON_NAME]"
click at [485, 512] on span "[PERSON_NAME] , MB R5G 2M8" at bounding box center [546, 515] width 210 height 17
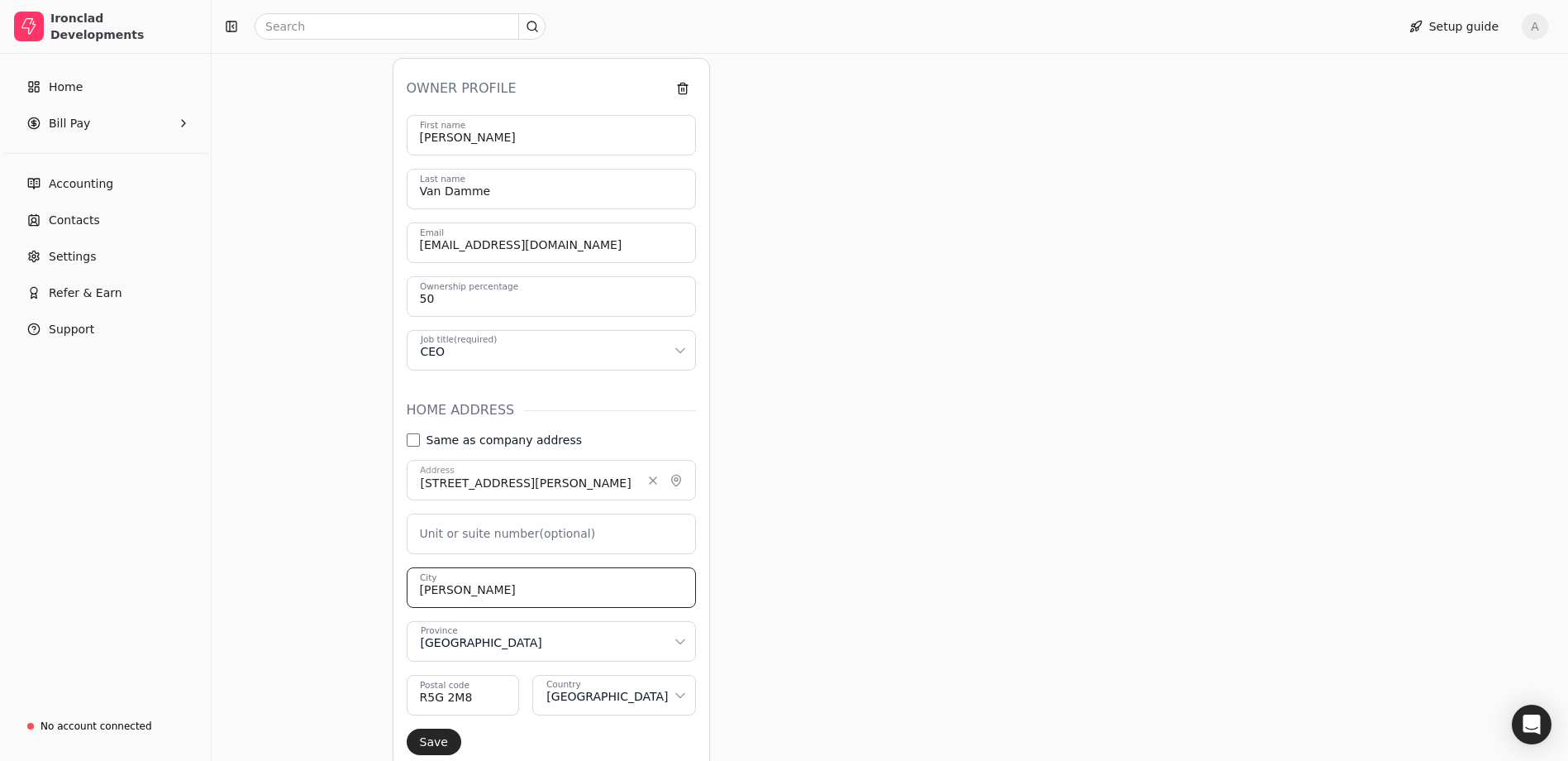
click at [486, 567] on input "[PERSON_NAME]" at bounding box center [551, 587] width 289 height 41
drag, startPoint x: 490, startPoint y: 566, endPoint x: 397, endPoint y: 555, distance: 93.6
click at [397, 555] on div "Owner profile [PERSON_NAME] First name [PERSON_NAME] Last name [EMAIL_ADDRESS][…" at bounding box center [551, 414] width 317 height 711
type input "[PERSON_NAME]"
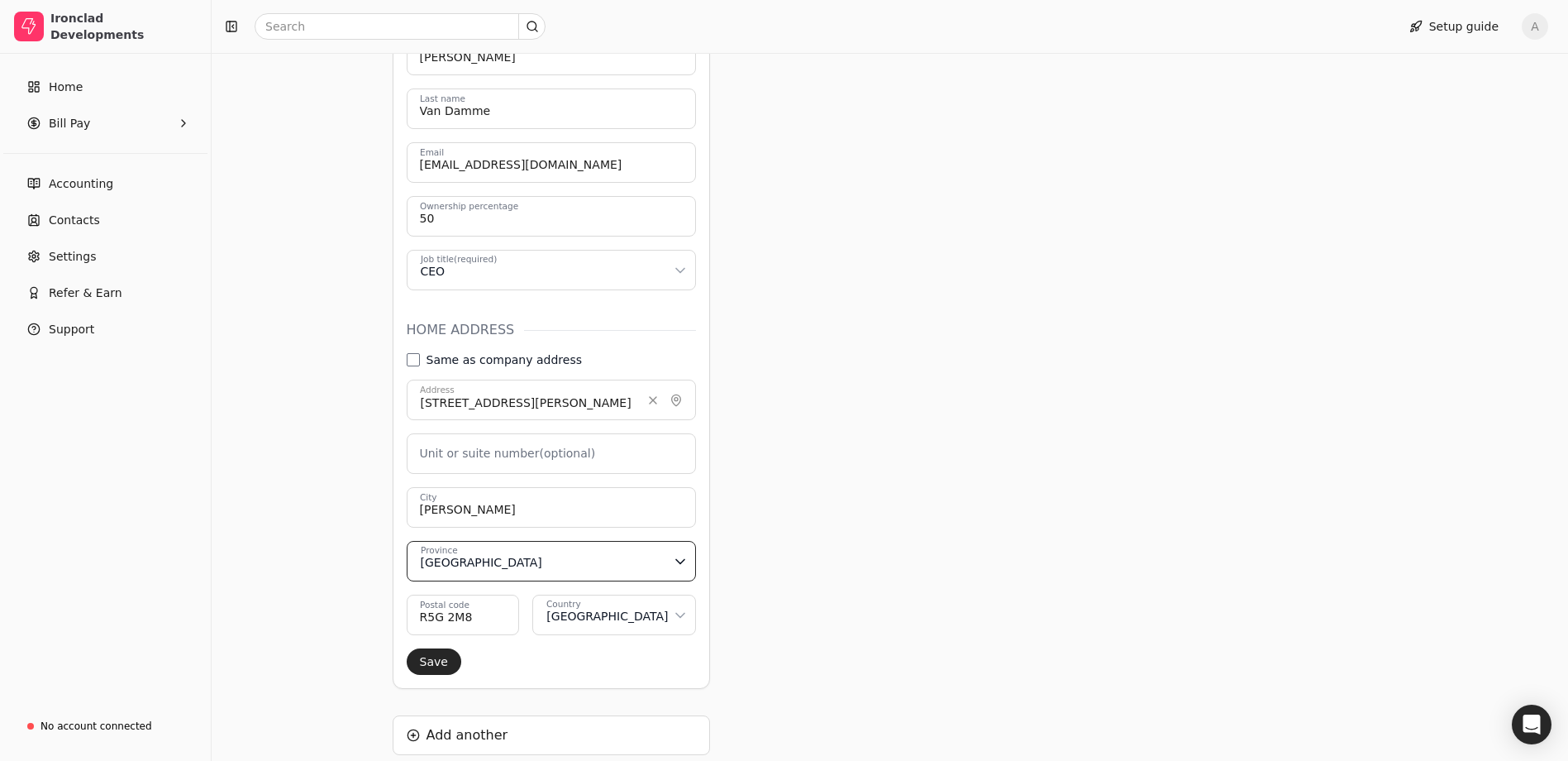
scroll to position [618, 0]
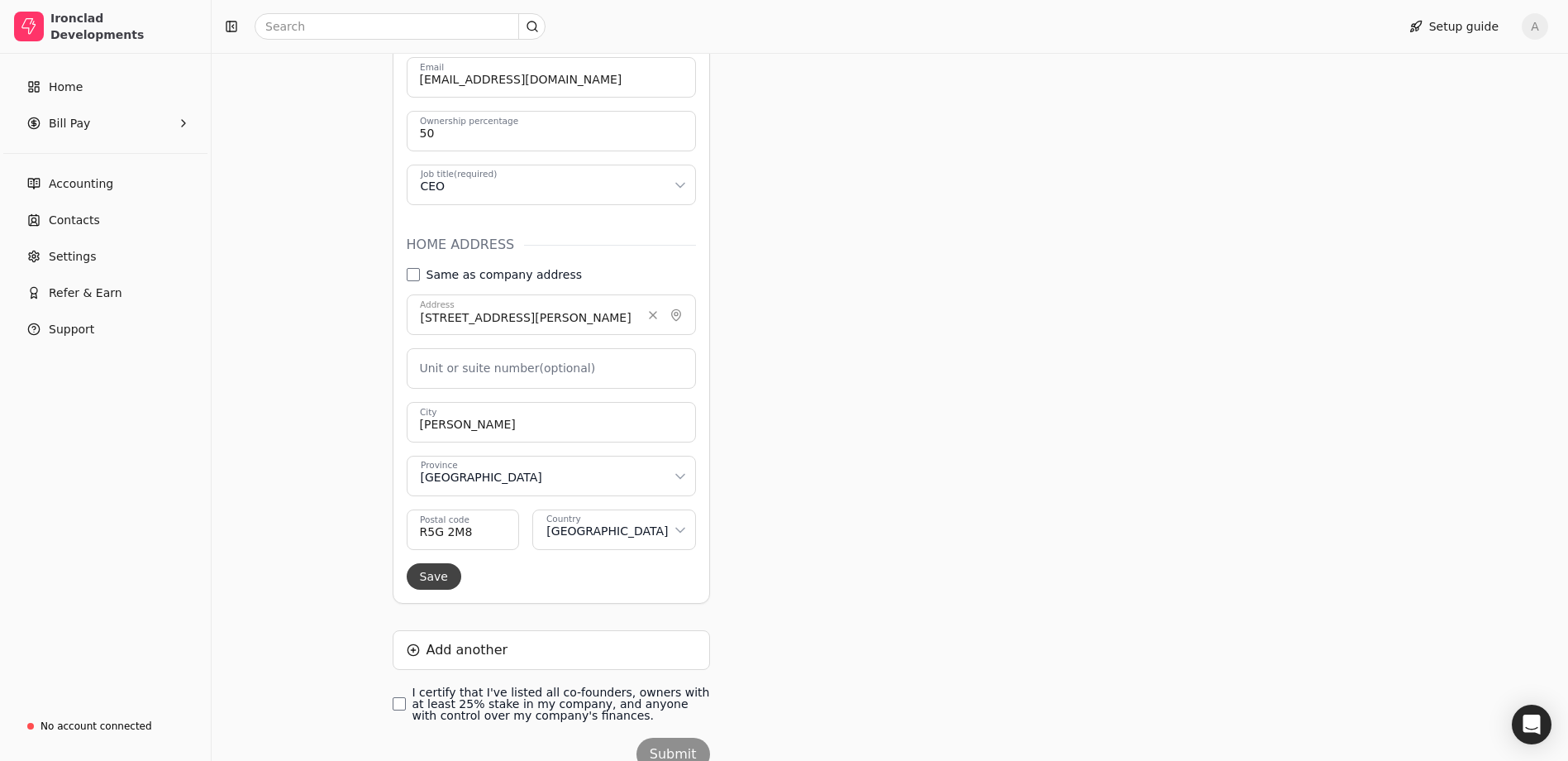
click at [432, 563] on button "Save" at bounding box center [434, 576] width 54 height 26
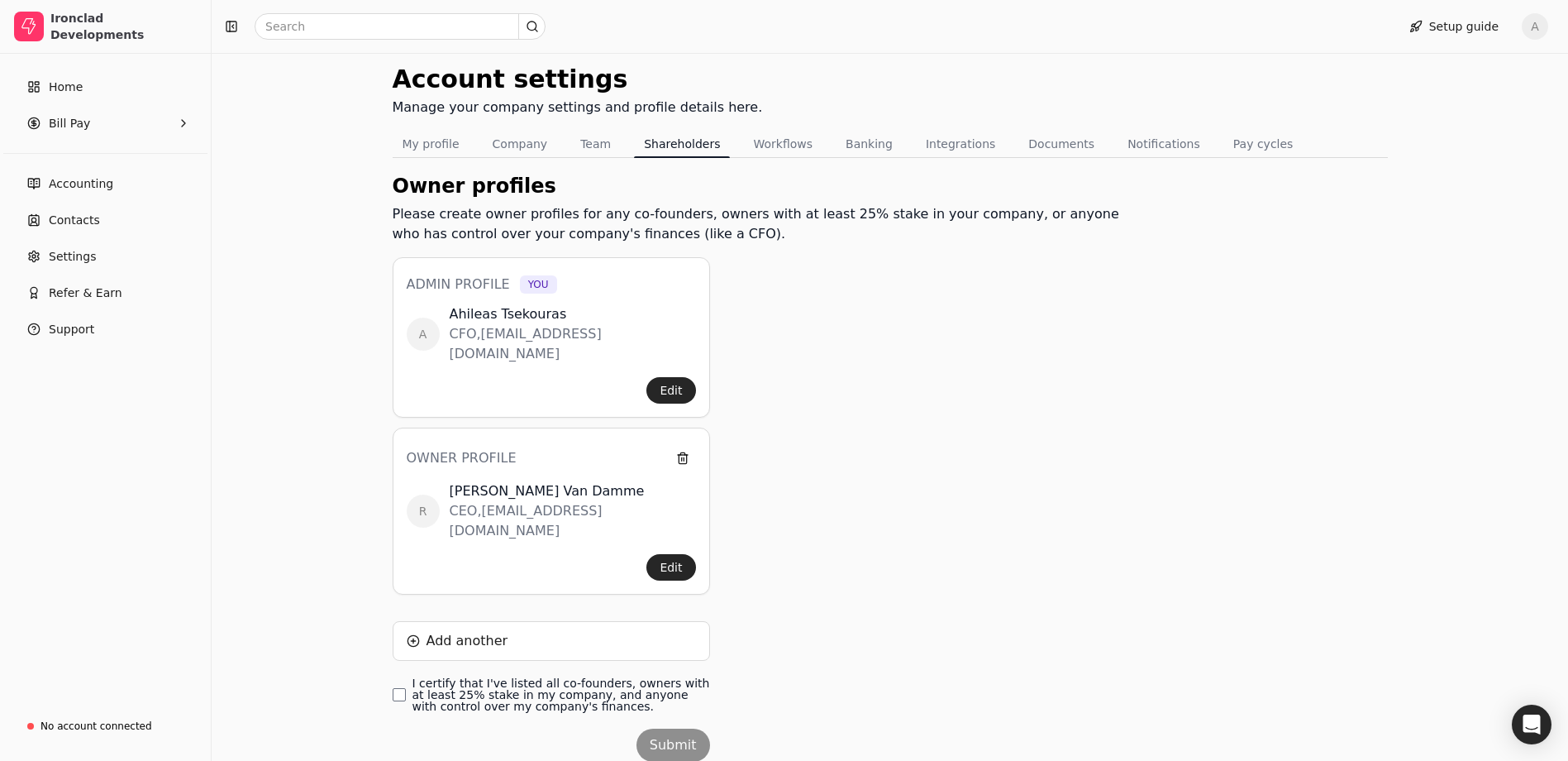
scroll to position [103, 0]
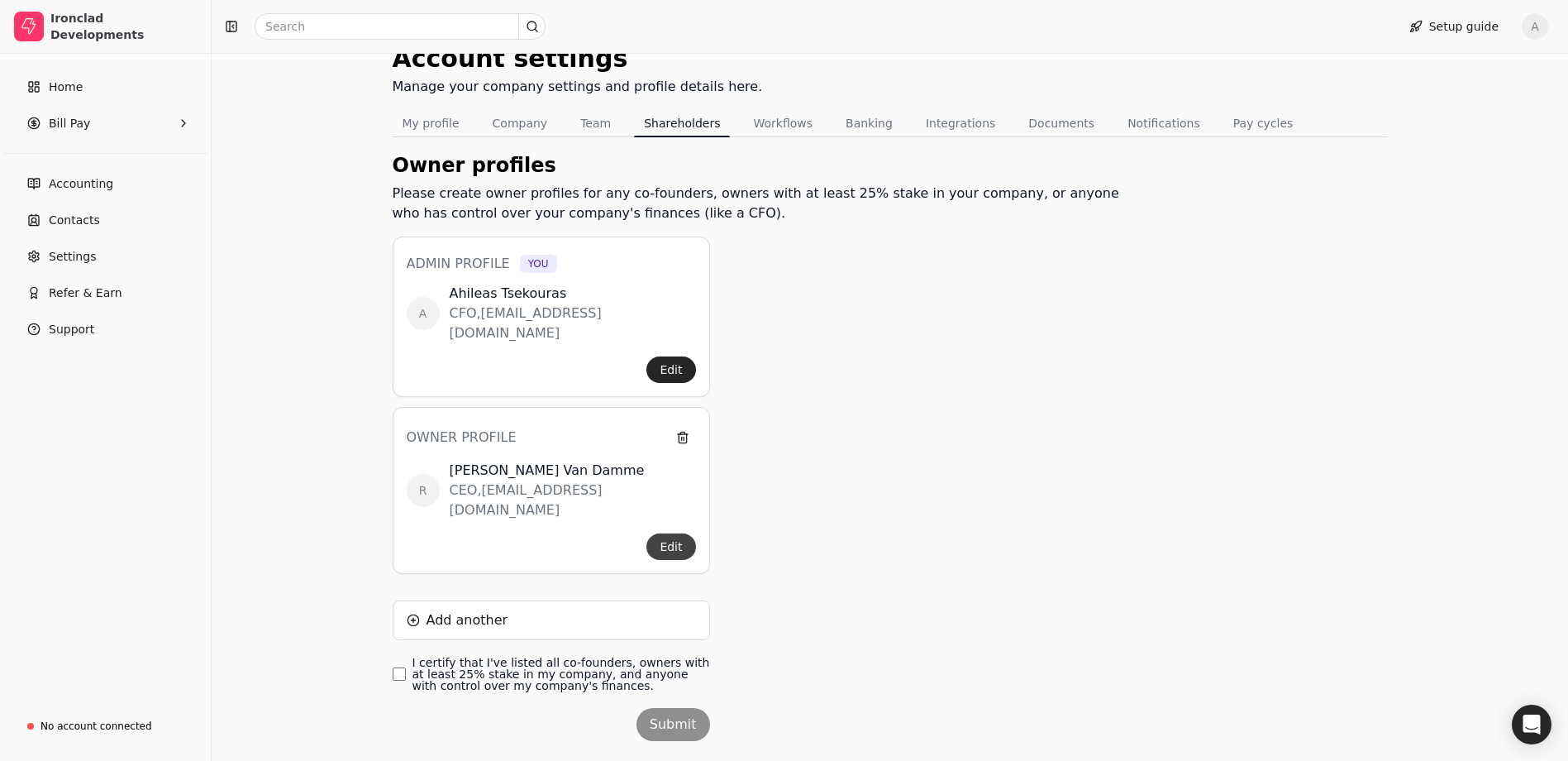
click at [670, 533] on button "Edit" at bounding box center [671, 546] width 49 height 26
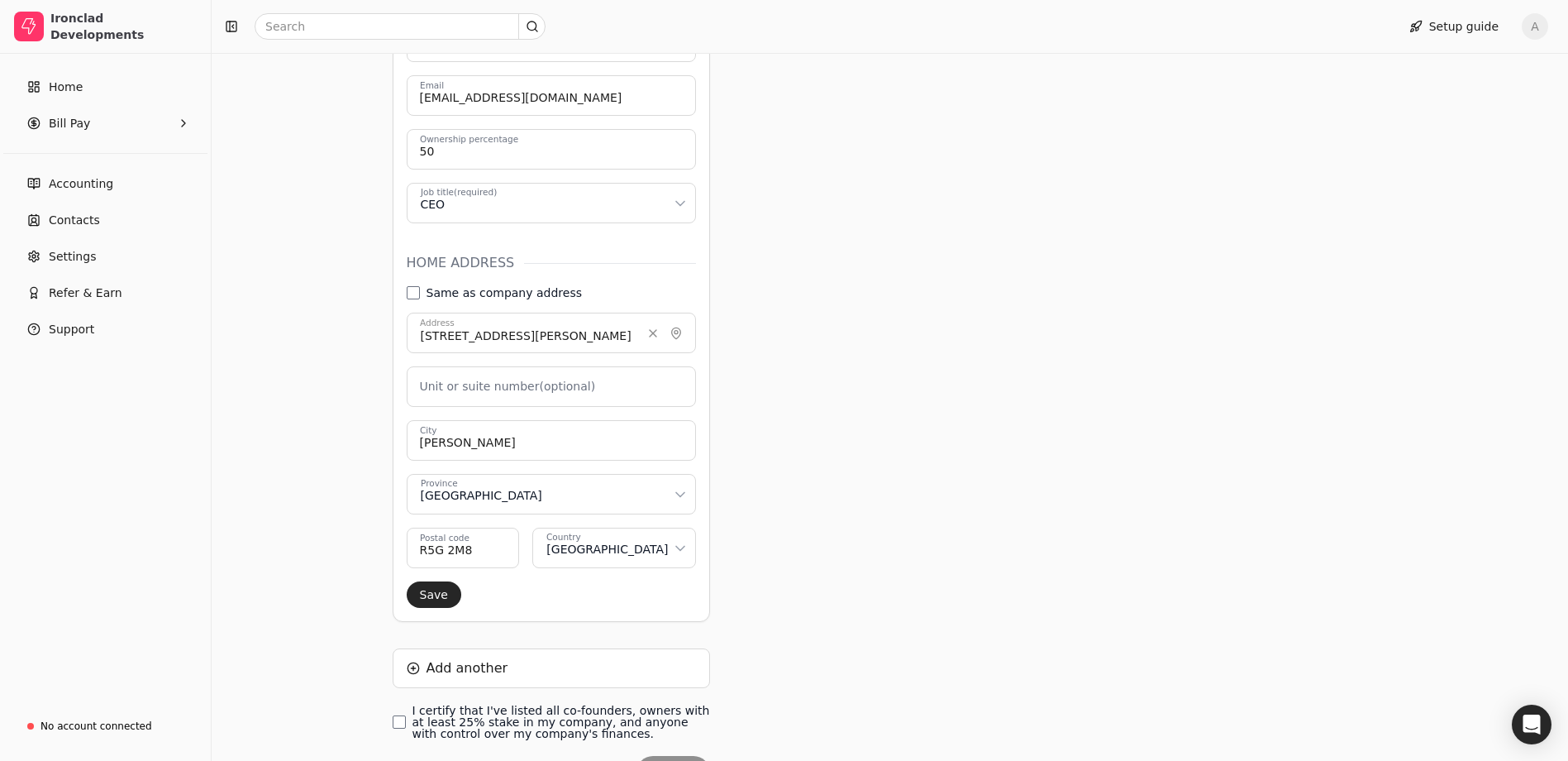
scroll to position [668, 0]
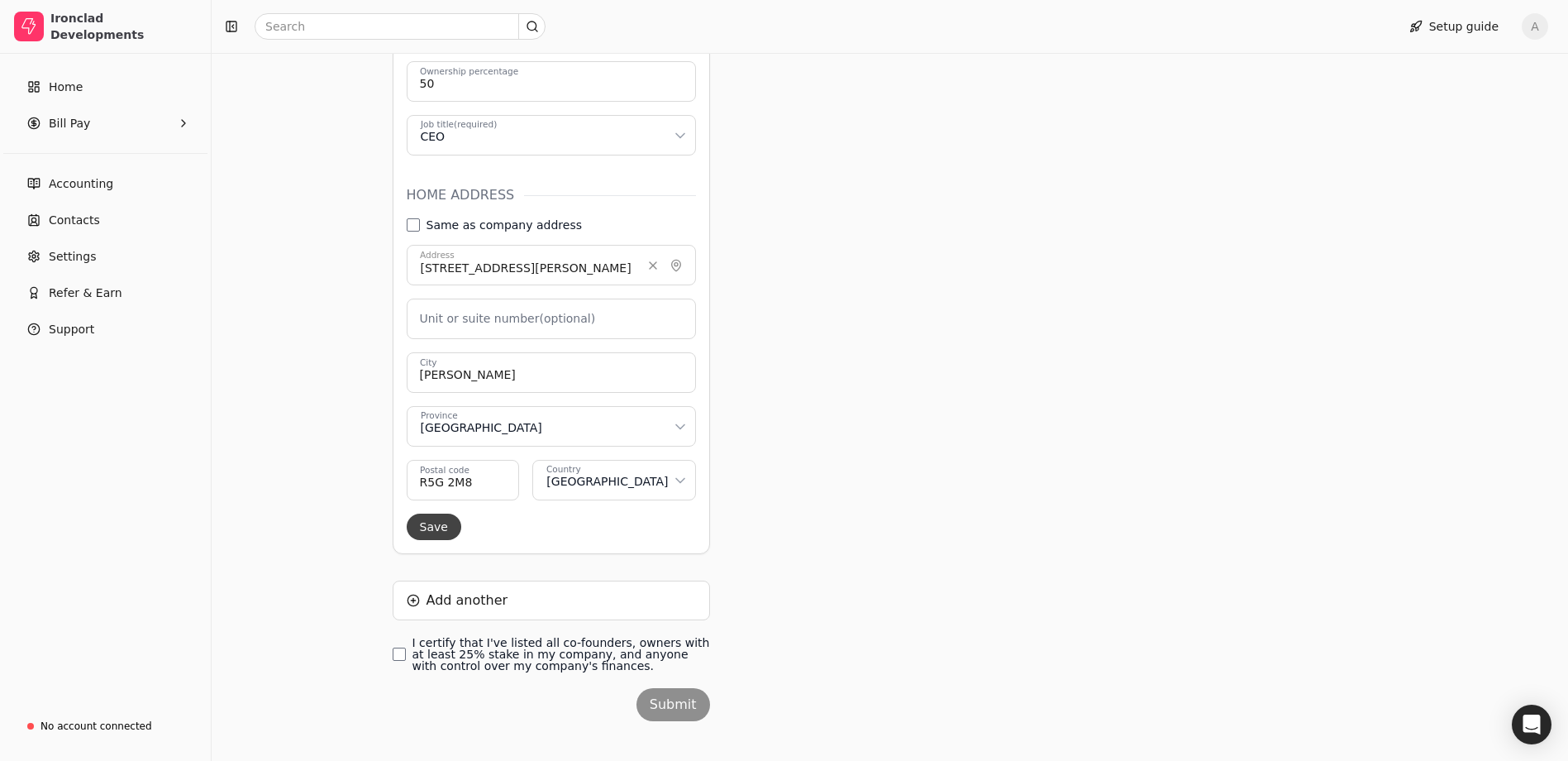
click at [434, 513] on button "Save" at bounding box center [434, 526] width 54 height 26
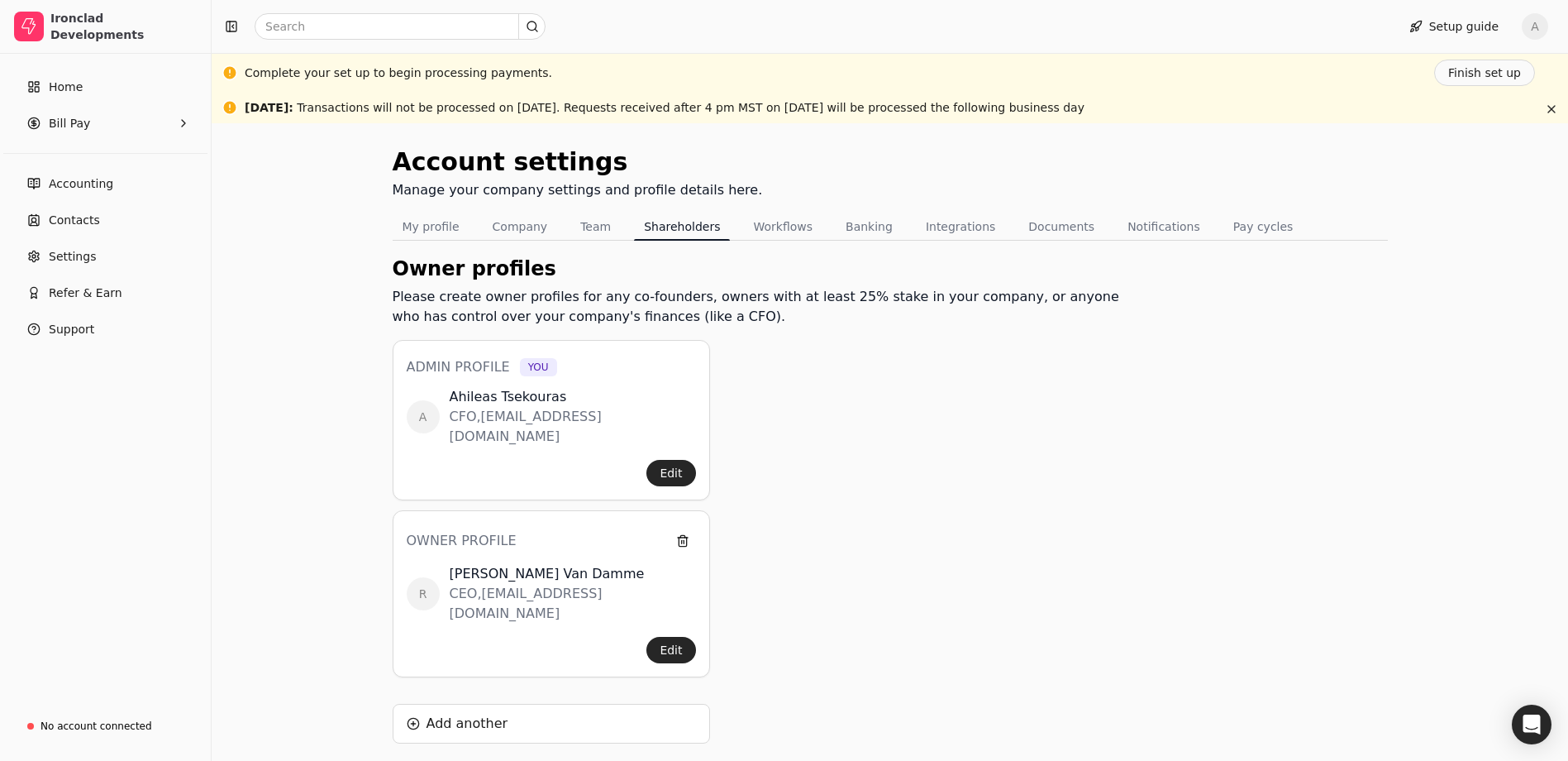
scroll to position [103, 0]
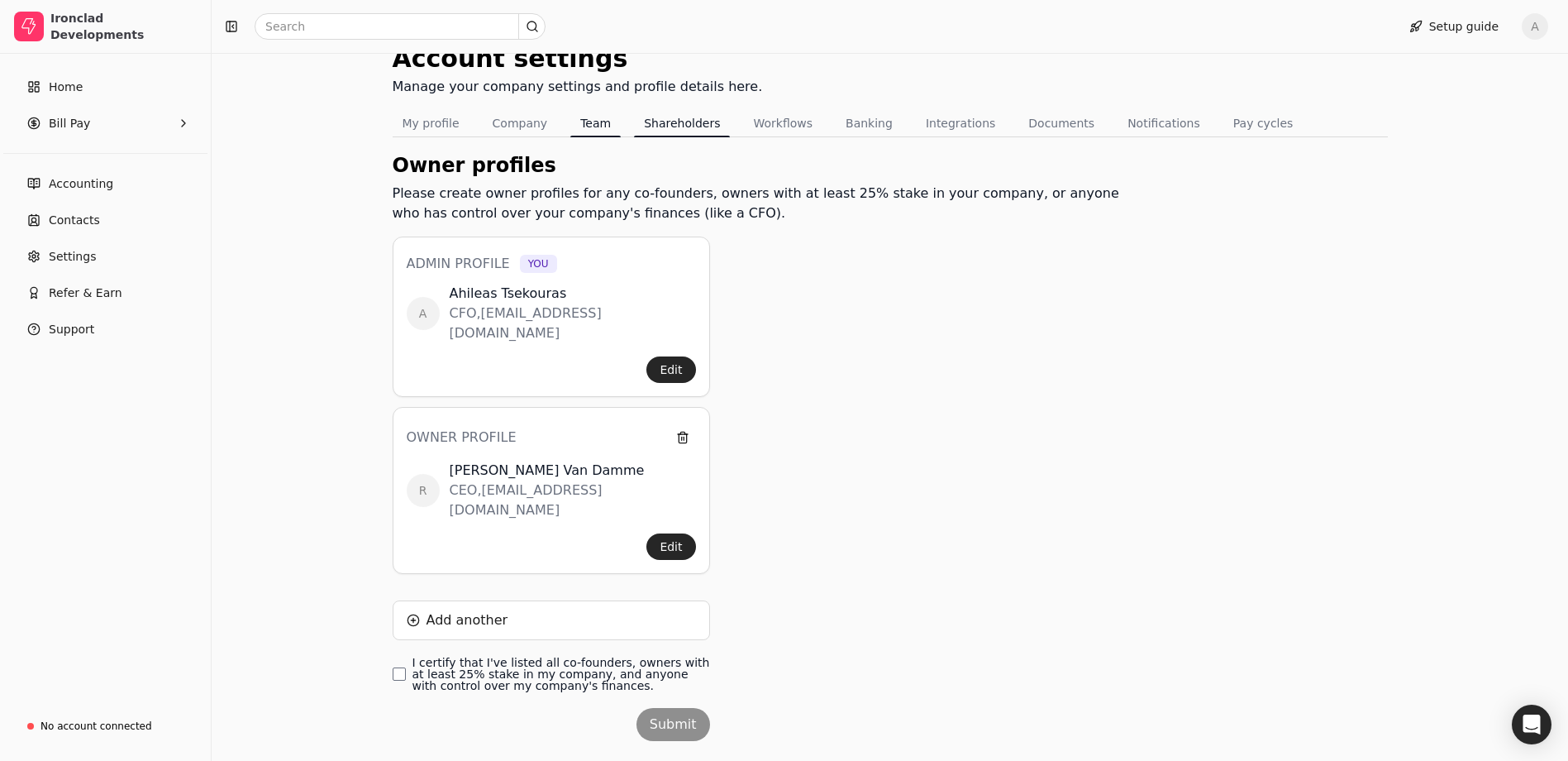
click at [583, 125] on button "Team" at bounding box center [596, 122] width 51 height 26
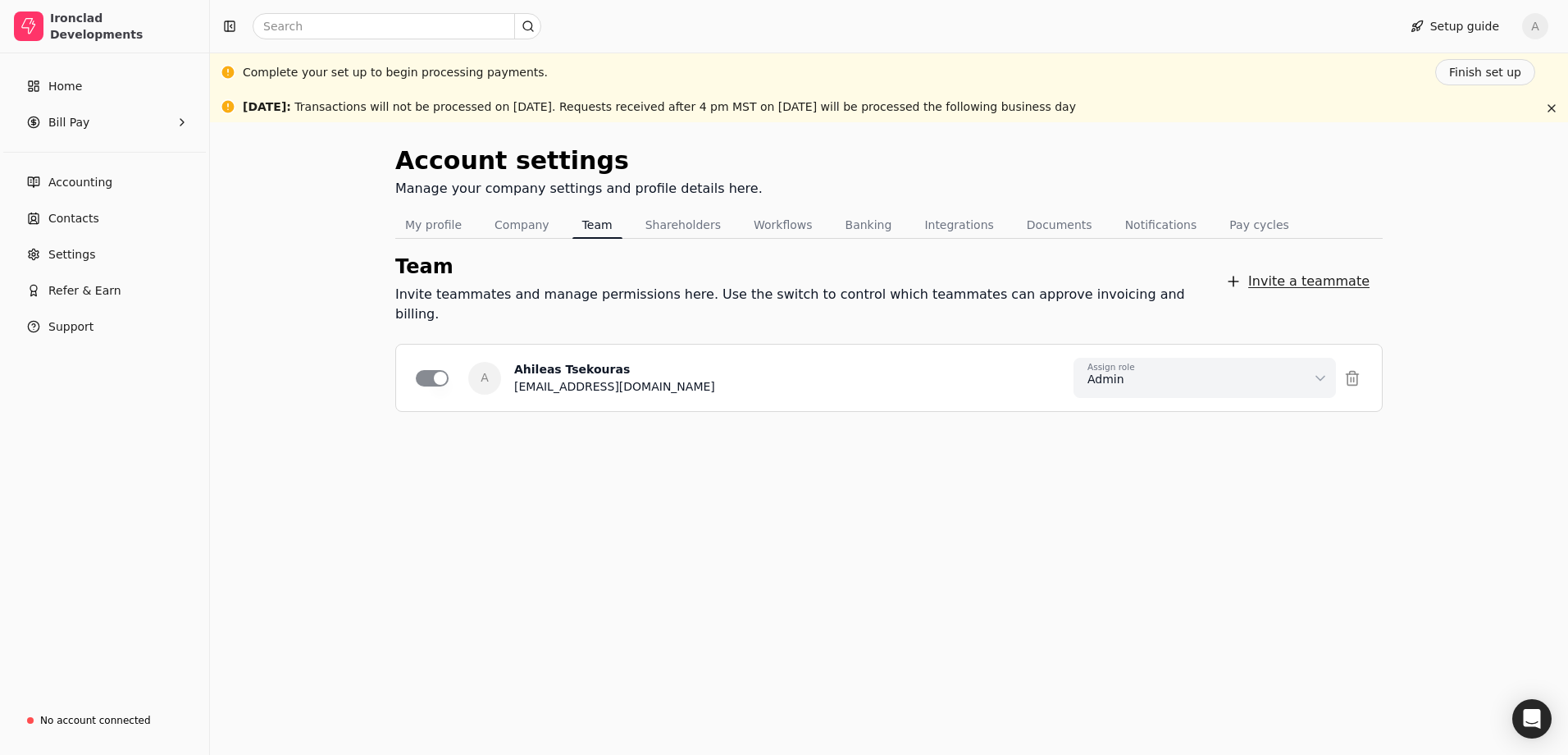
click at [1301, 267] on button "Invite a teammate" at bounding box center [1297, 281] width 171 height 32
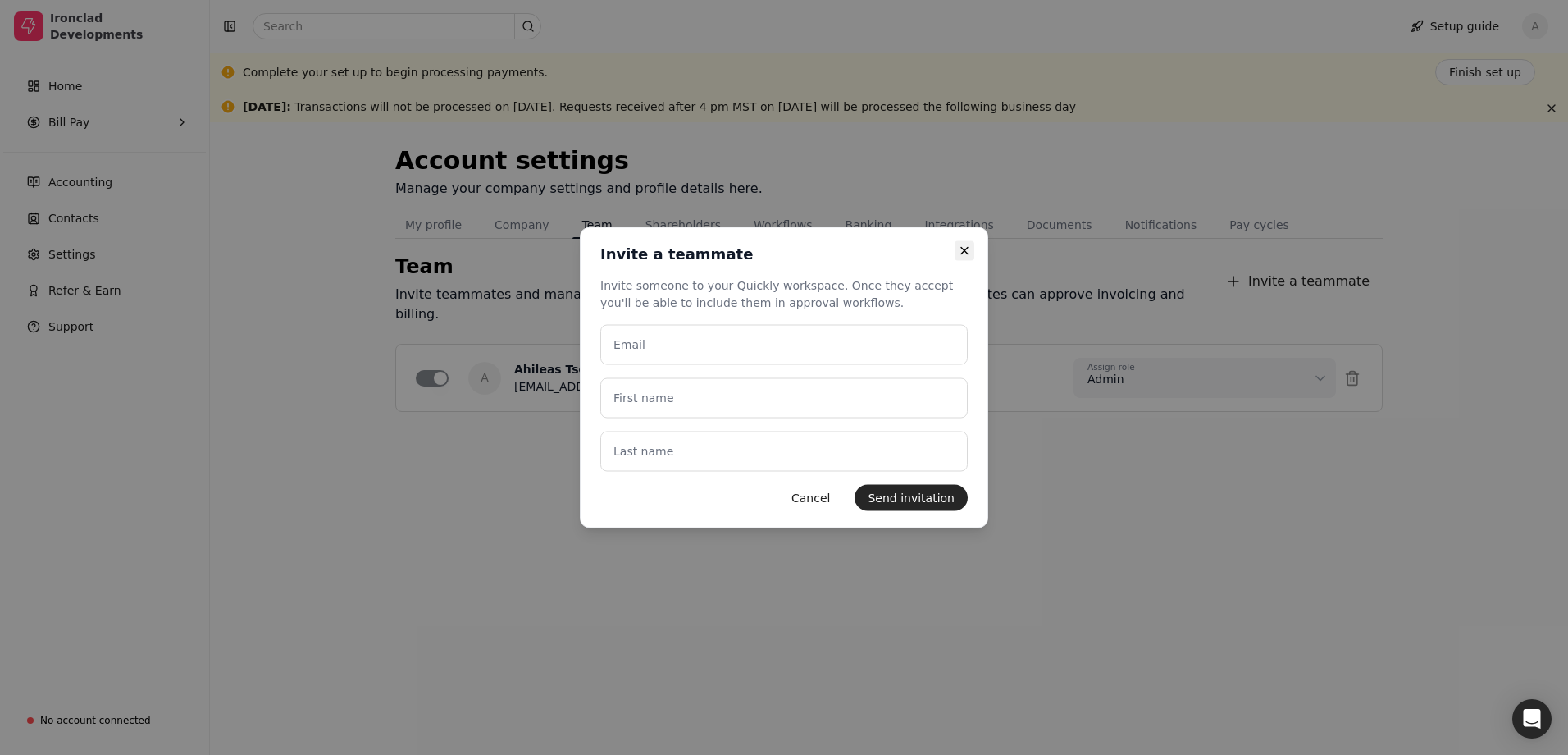
click at [962, 250] on icon "button" at bounding box center [964, 251] width 13 height 13
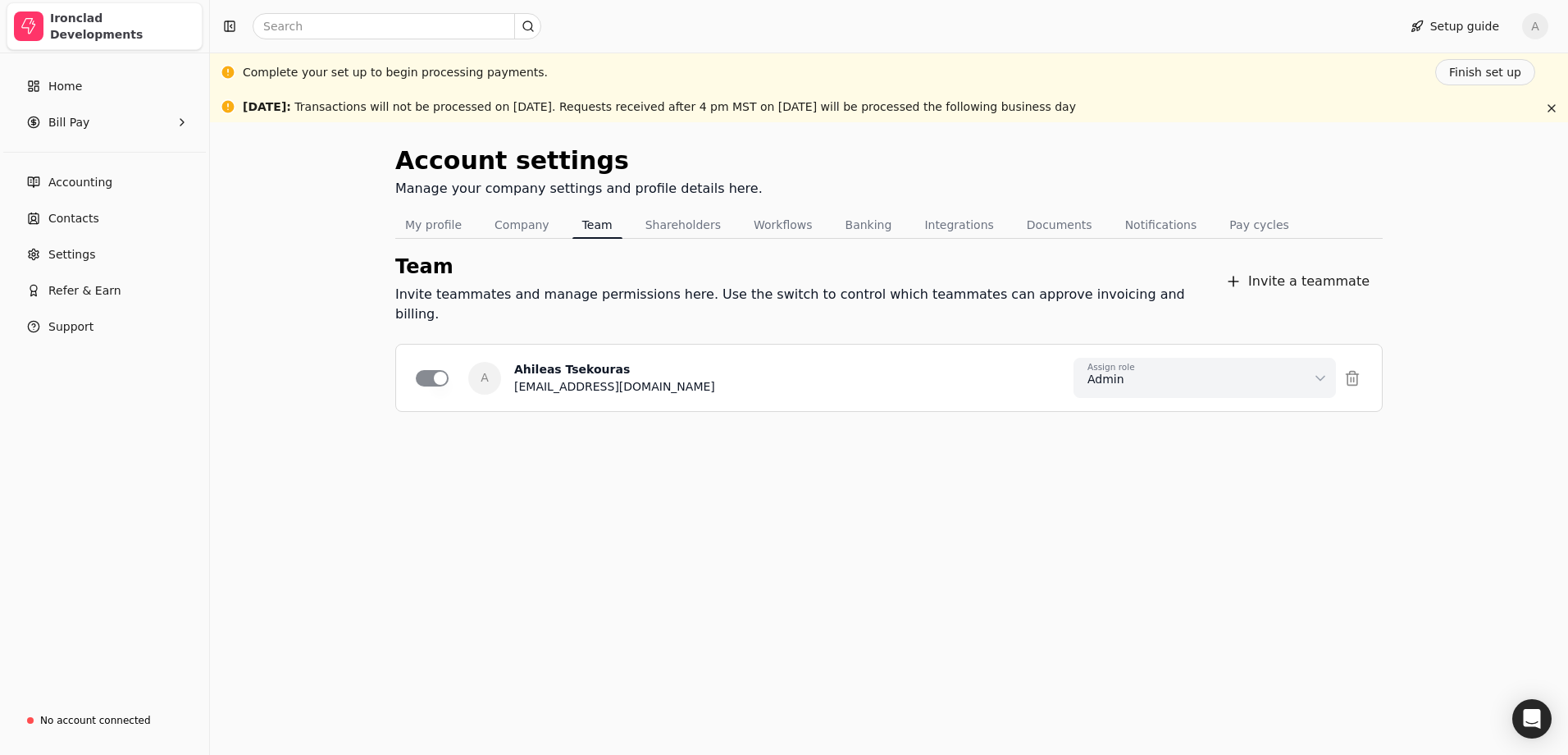
click at [93, 32] on div "Ironclad Developments" at bounding box center [122, 26] width 145 height 32
click at [94, 85] on link "Home" at bounding box center [104, 85] width 196 height 32
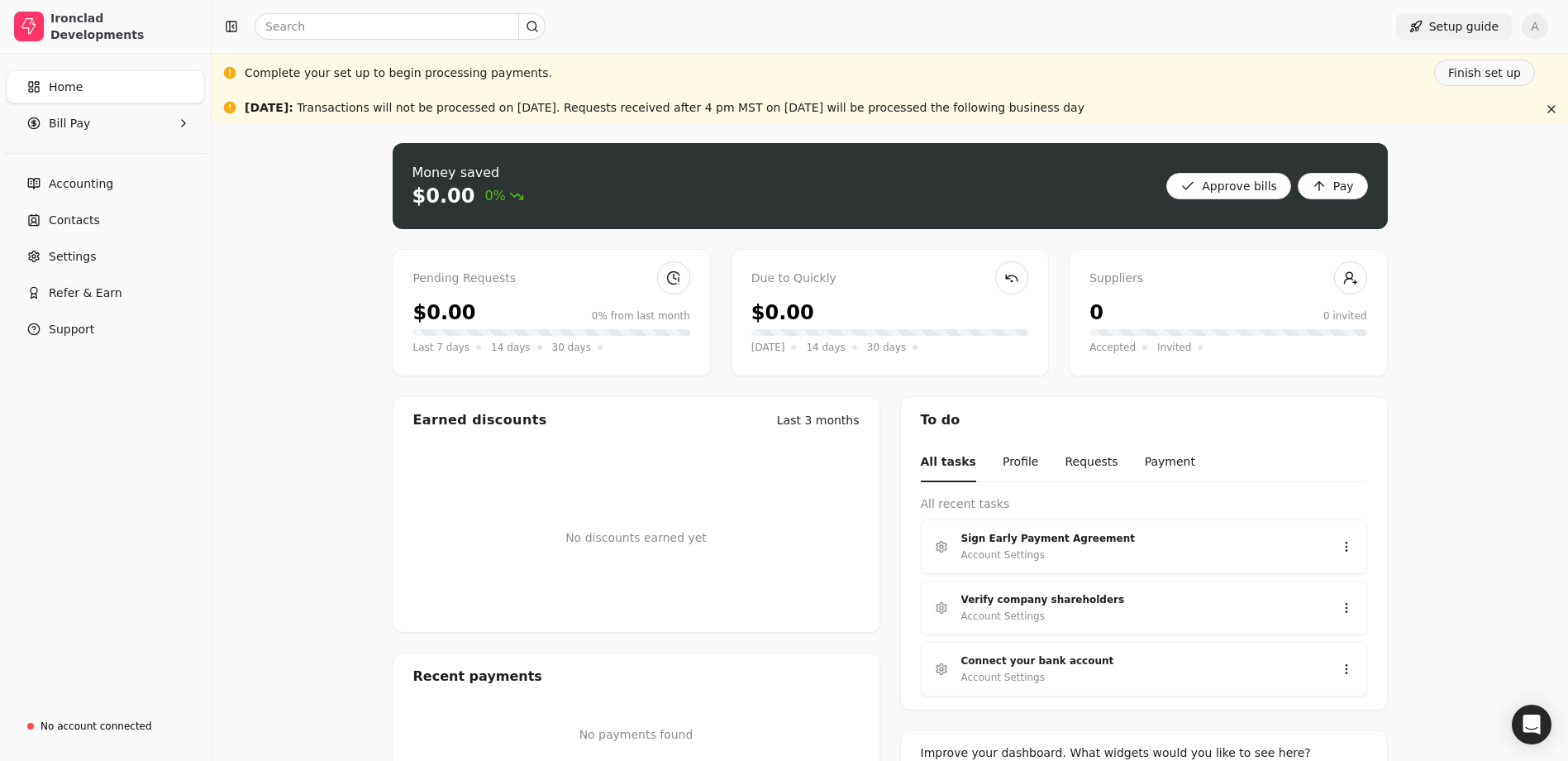
click at [1459, 31] on button "Setup guide" at bounding box center [1455, 26] width 116 height 26
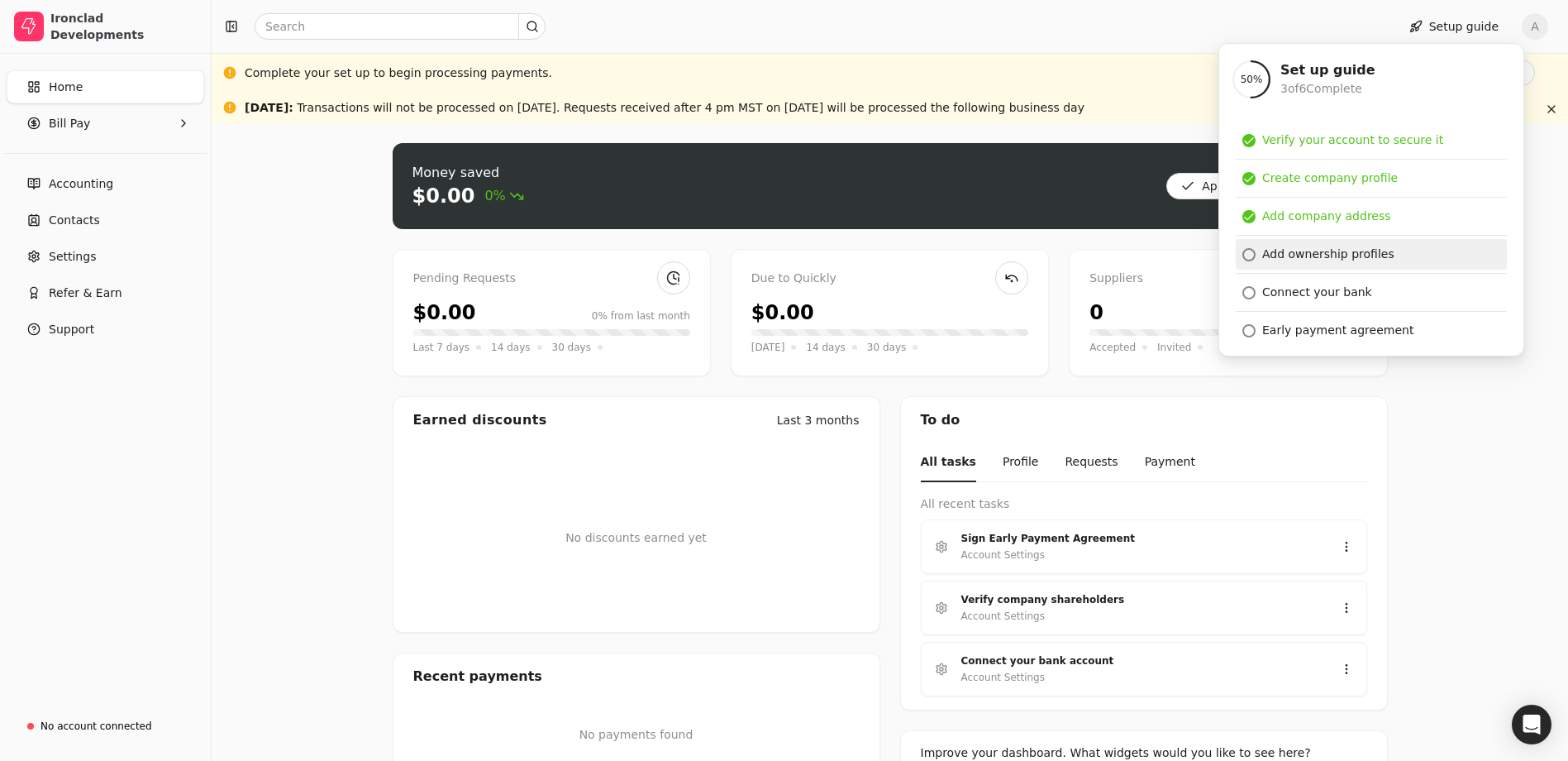
click at [1298, 251] on div "Add ownership profiles" at bounding box center [1329, 254] width 132 height 17
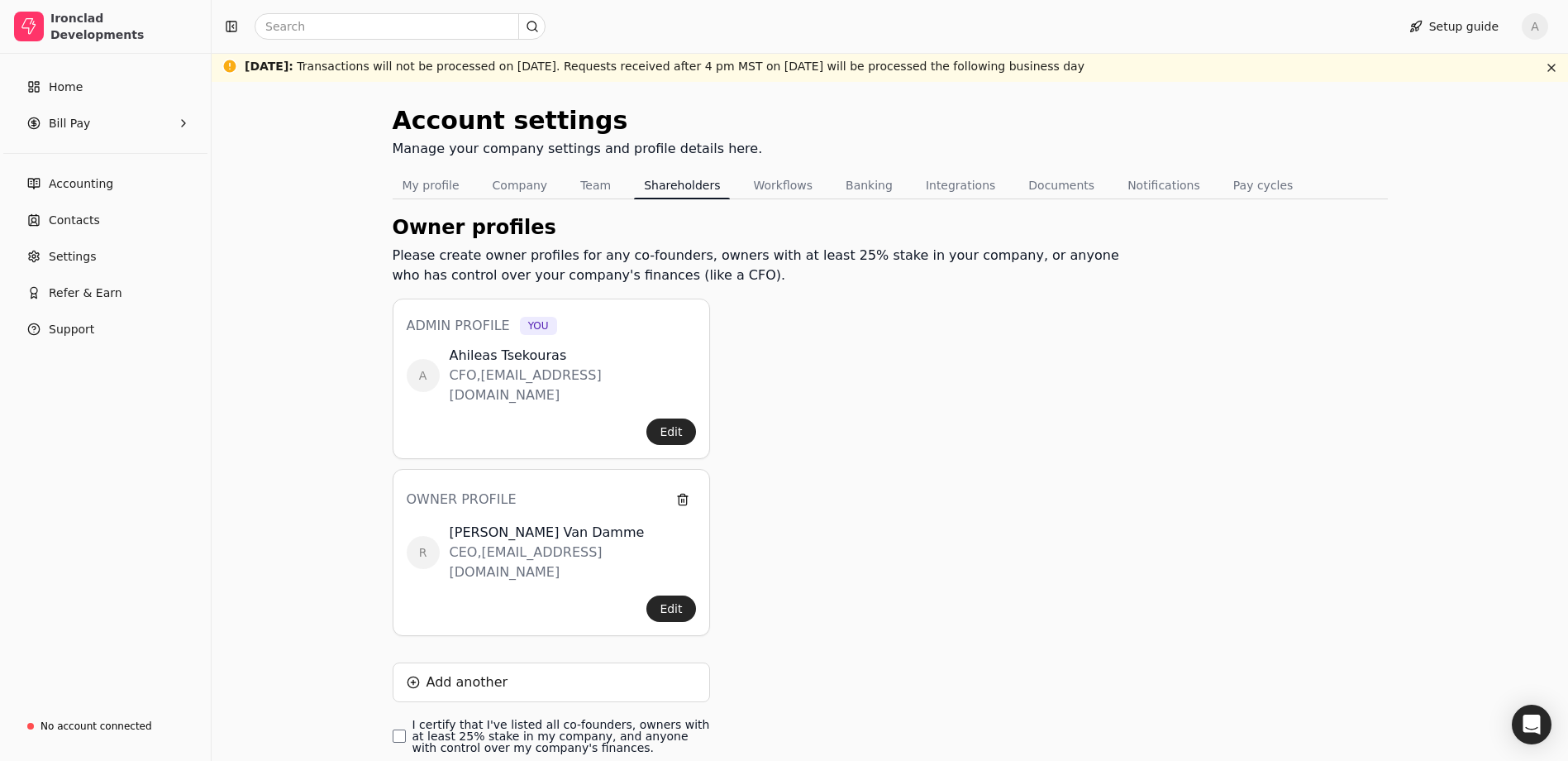
scroll to position [103, 0]
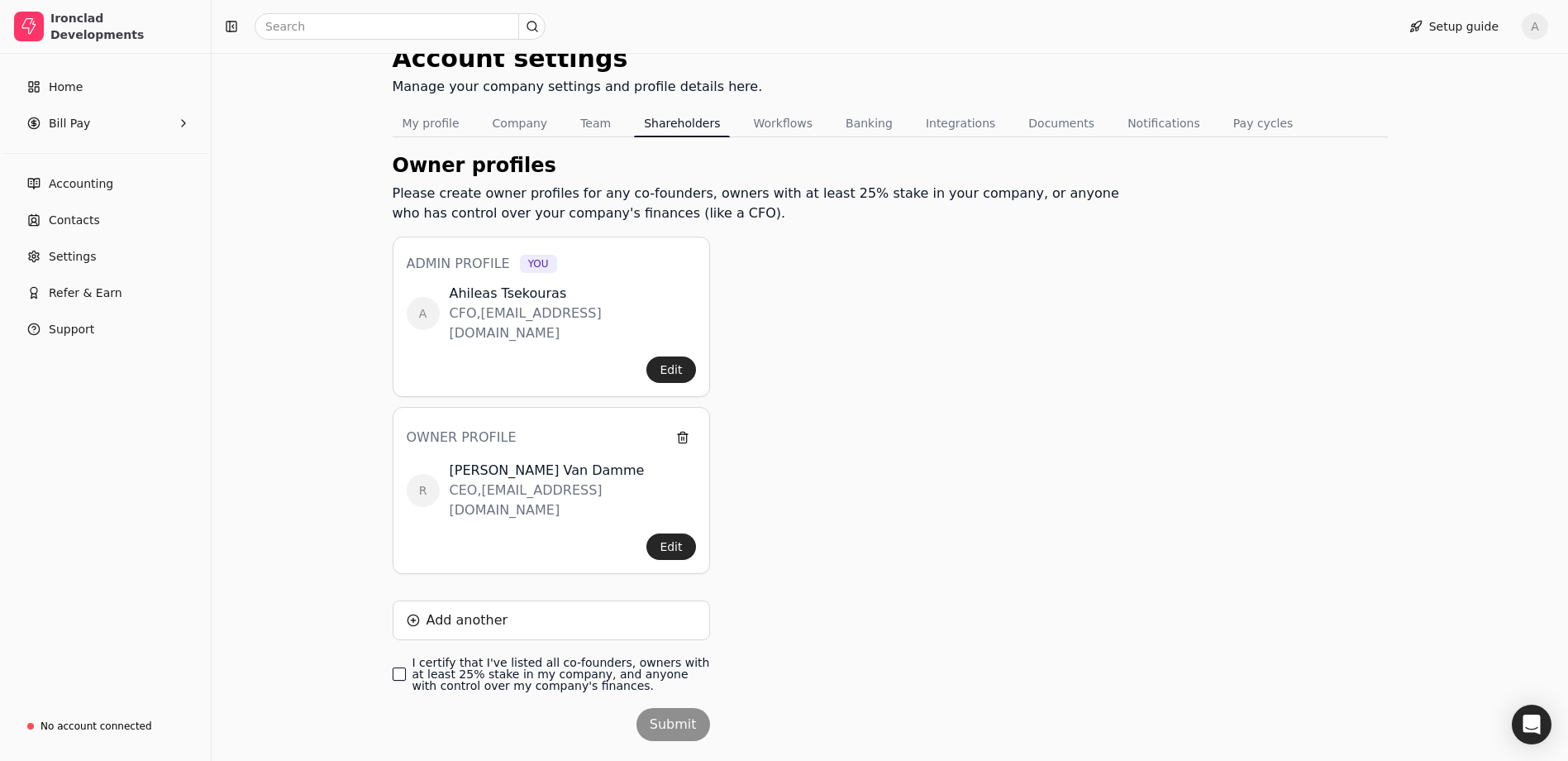
click at [403, 668] on finances\ "I certify that I've listed all co-founders, owners with at least 25% stake in m…" at bounding box center [399, 674] width 14 height 14
click at [667, 533] on button "Edit" at bounding box center [671, 546] width 49 height 26
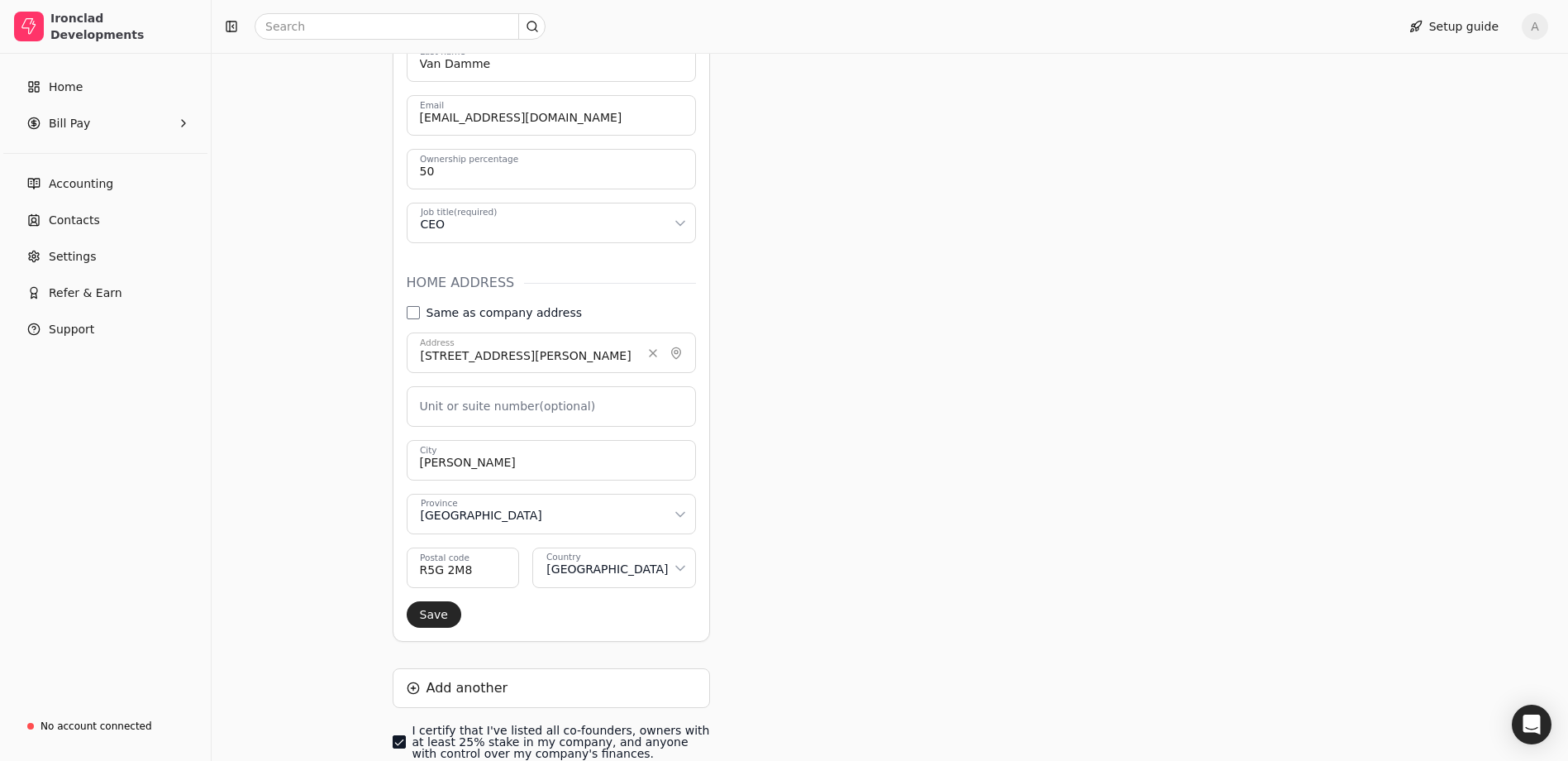
scroll to position [600, 0]
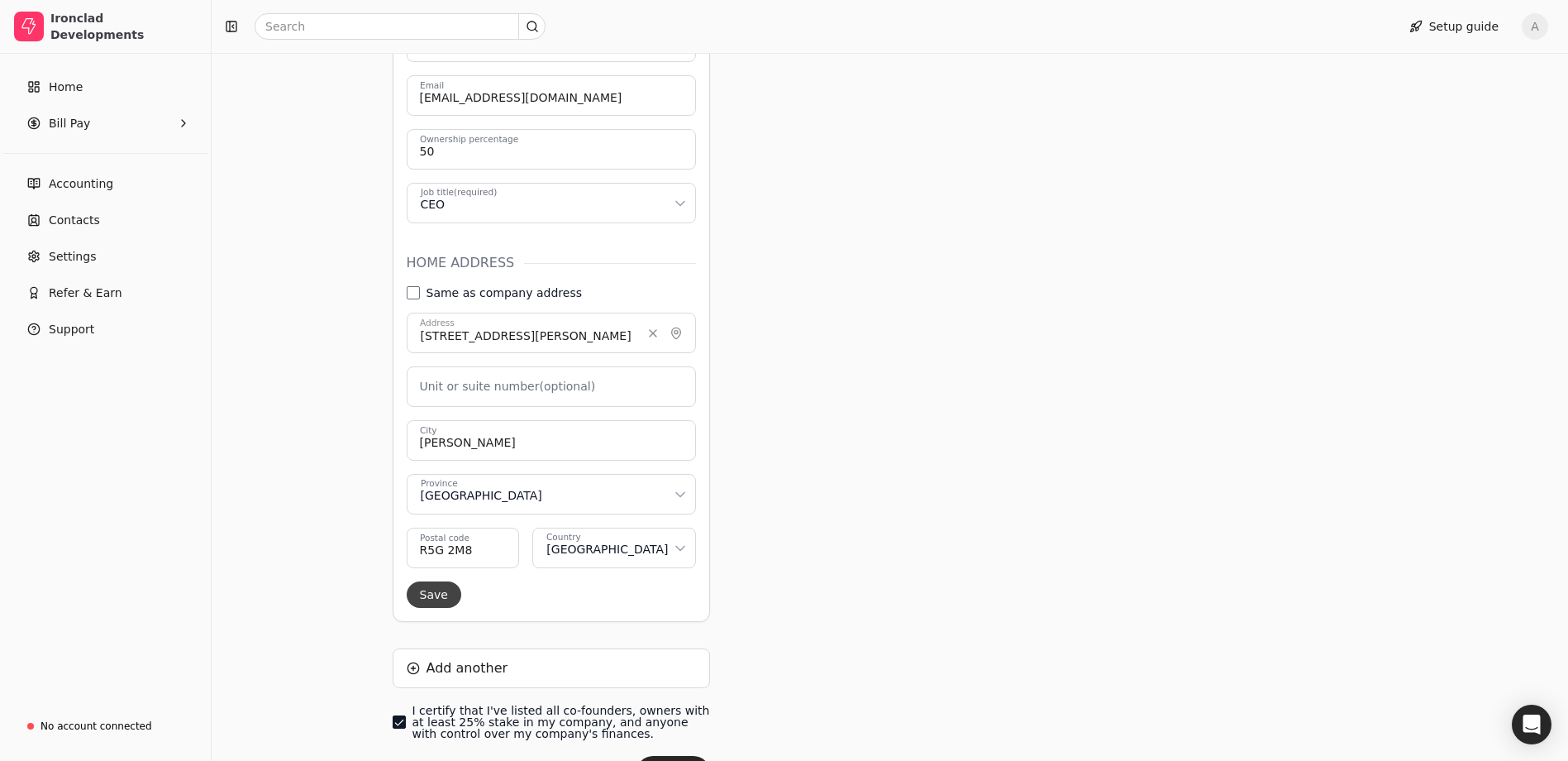
click at [425, 581] on button "Save" at bounding box center [434, 594] width 54 height 26
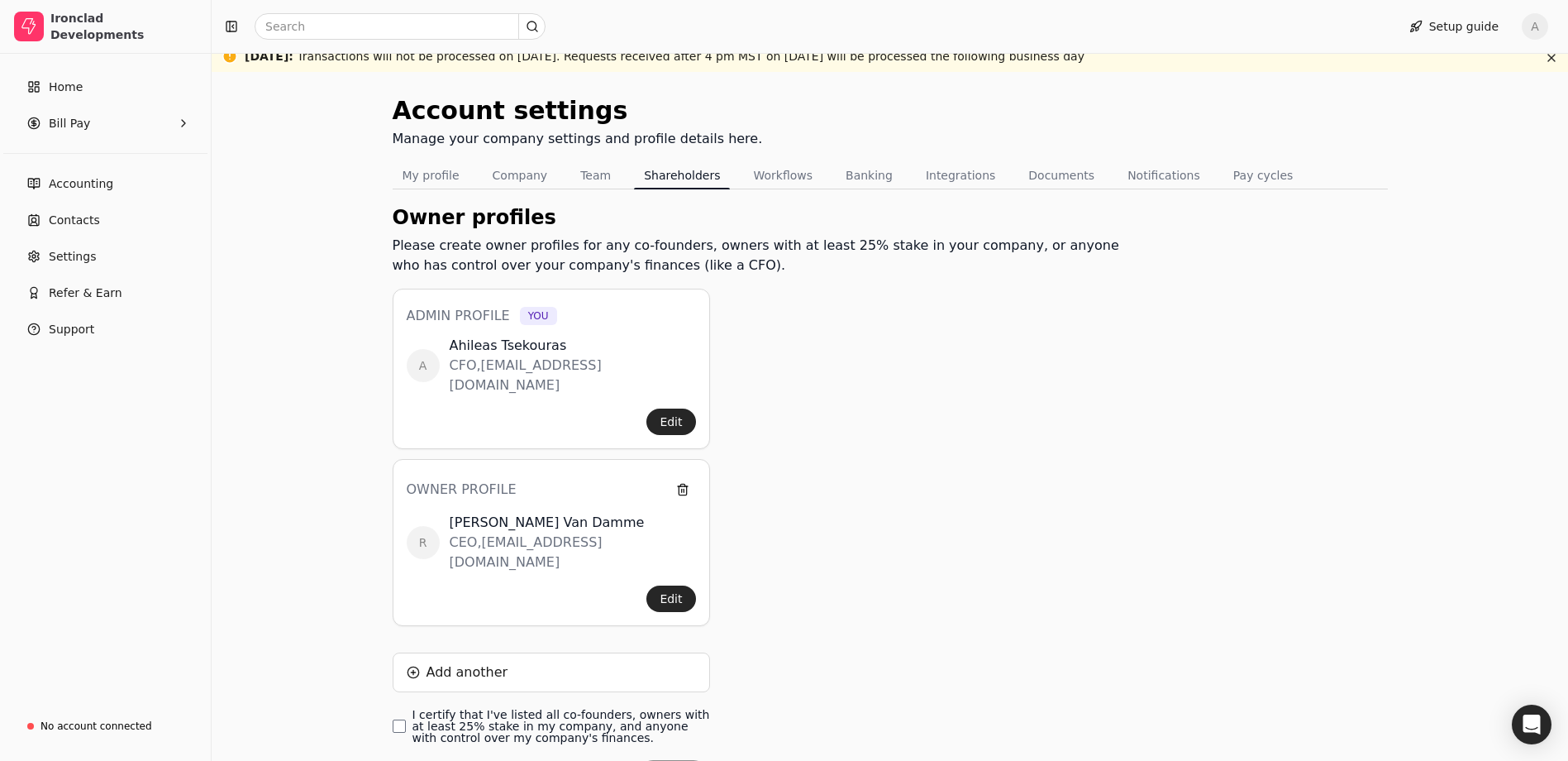
scroll to position [103, 0]
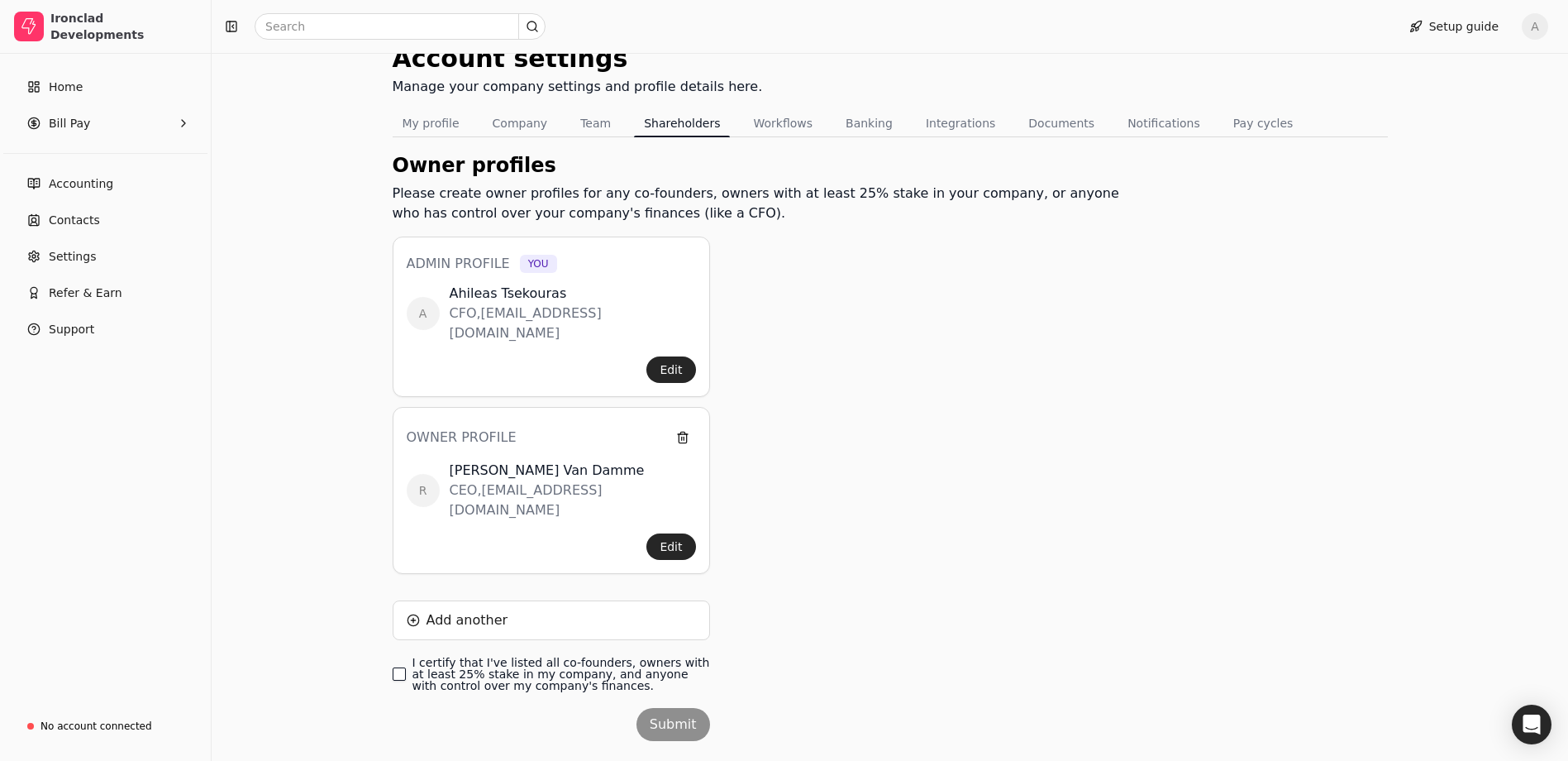
click at [397, 668] on finances\ "I certify that I've listed all co-founders, owners with at least 25% stake in m…" at bounding box center [399, 674] width 14 height 14
click at [675, 707] on button "Submit" at bounding box center [673, 724] width 73 height 33
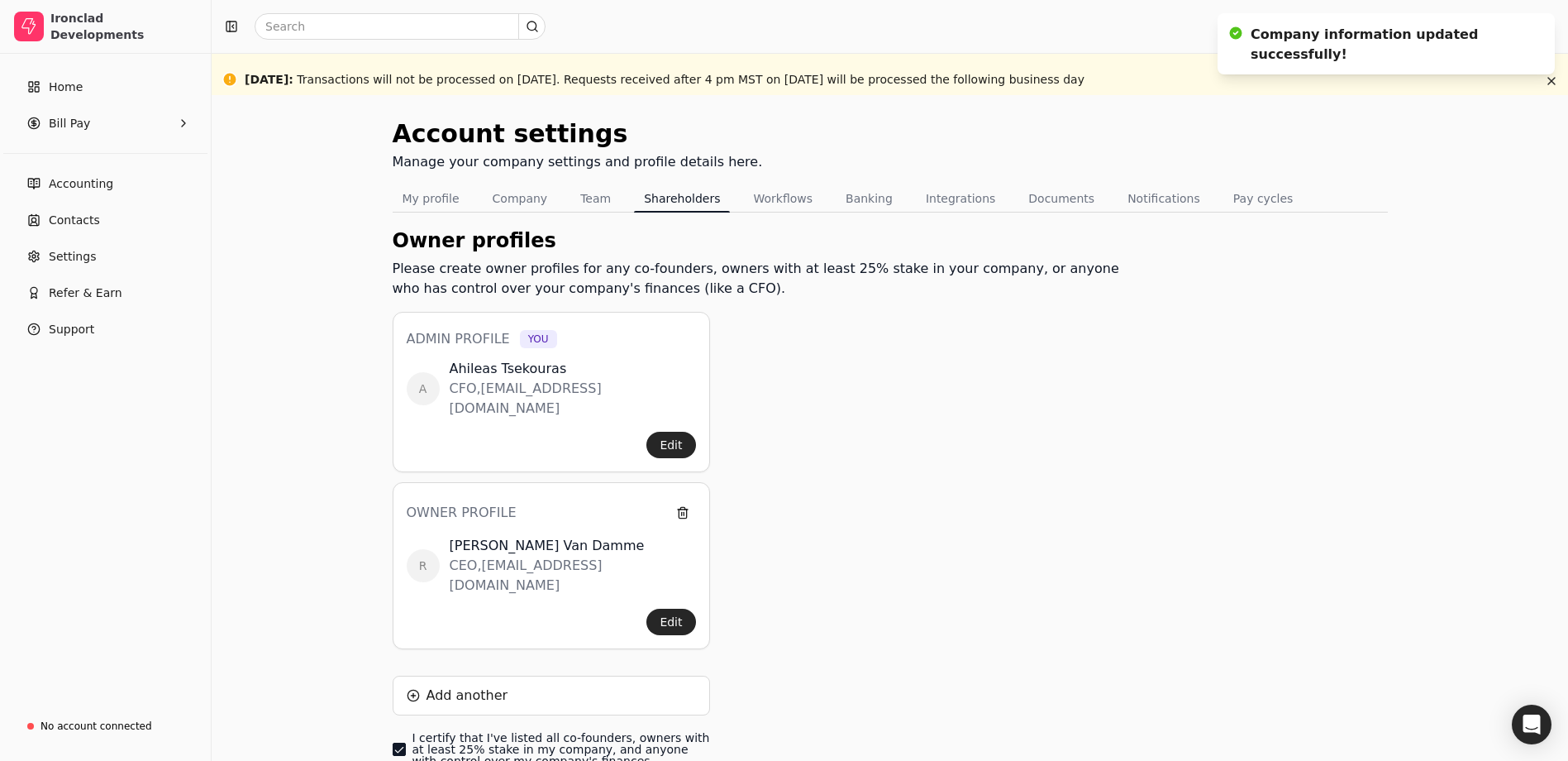
scroll to position [0, 0]
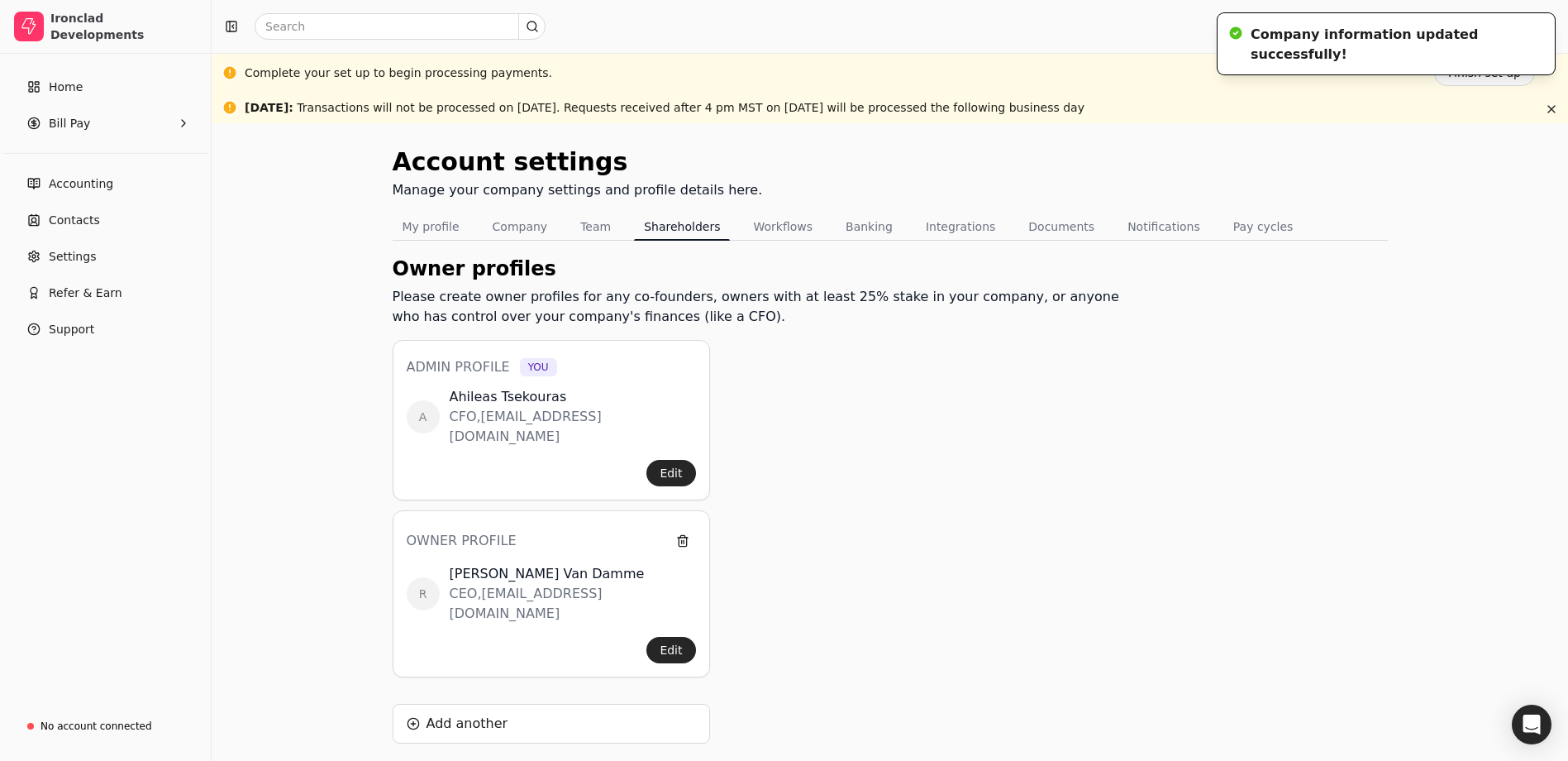
drag, startPoint x: 1418, startPoint y: 33, endPoint x: 1421, endPoint y: 67, distance: 34.1
click at [1419, 34] on div "Company information updated successfully!" at bounding box center [1386, 44] width 271 height 40
click at [1469, 72] on button "Finish set up" at bounding box center [1485, 73] width 101 height 26
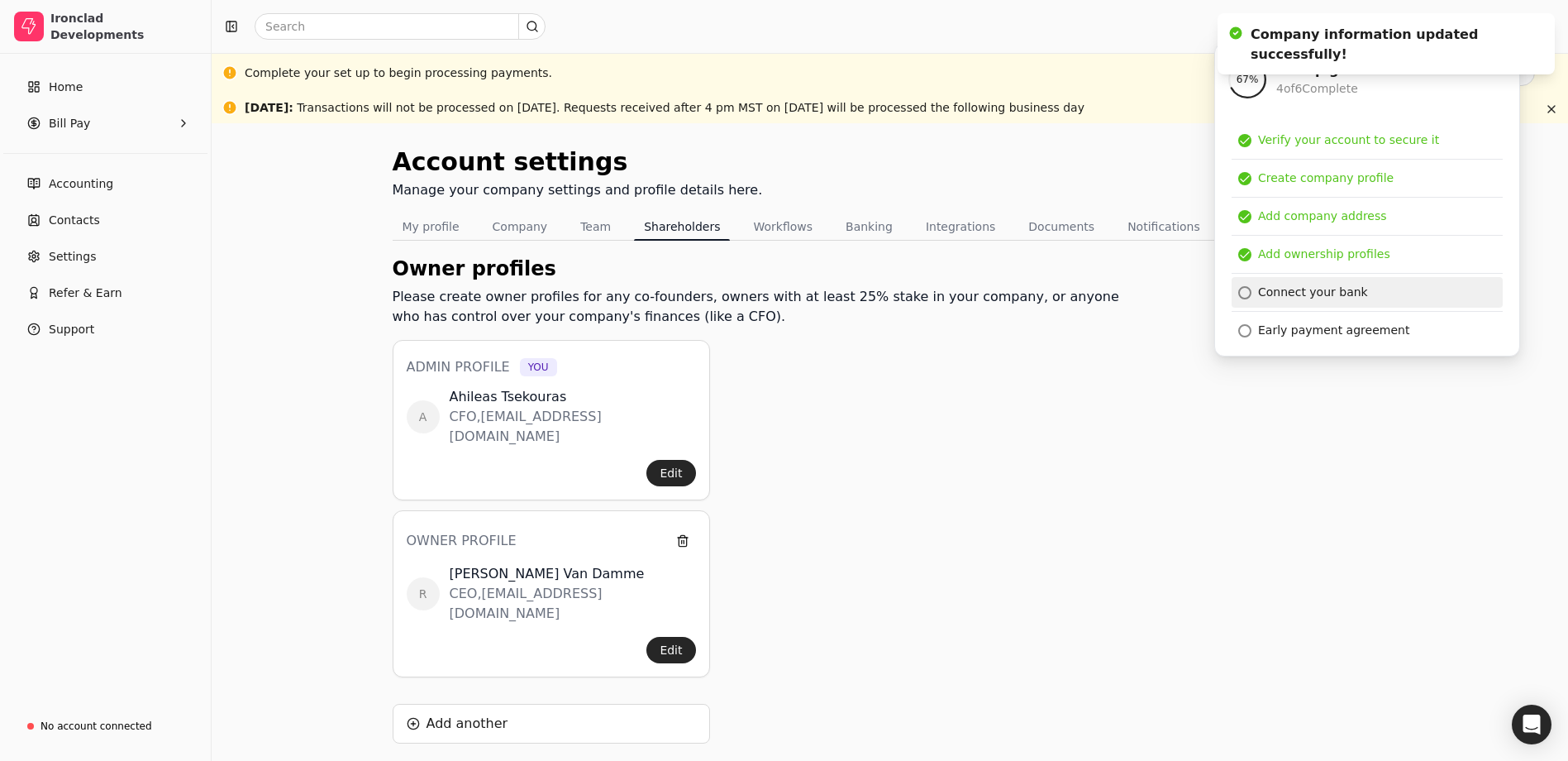
click at [1297, 298] on div "Connect your bank" at bounding box center [1312, 292] width 110 height 17
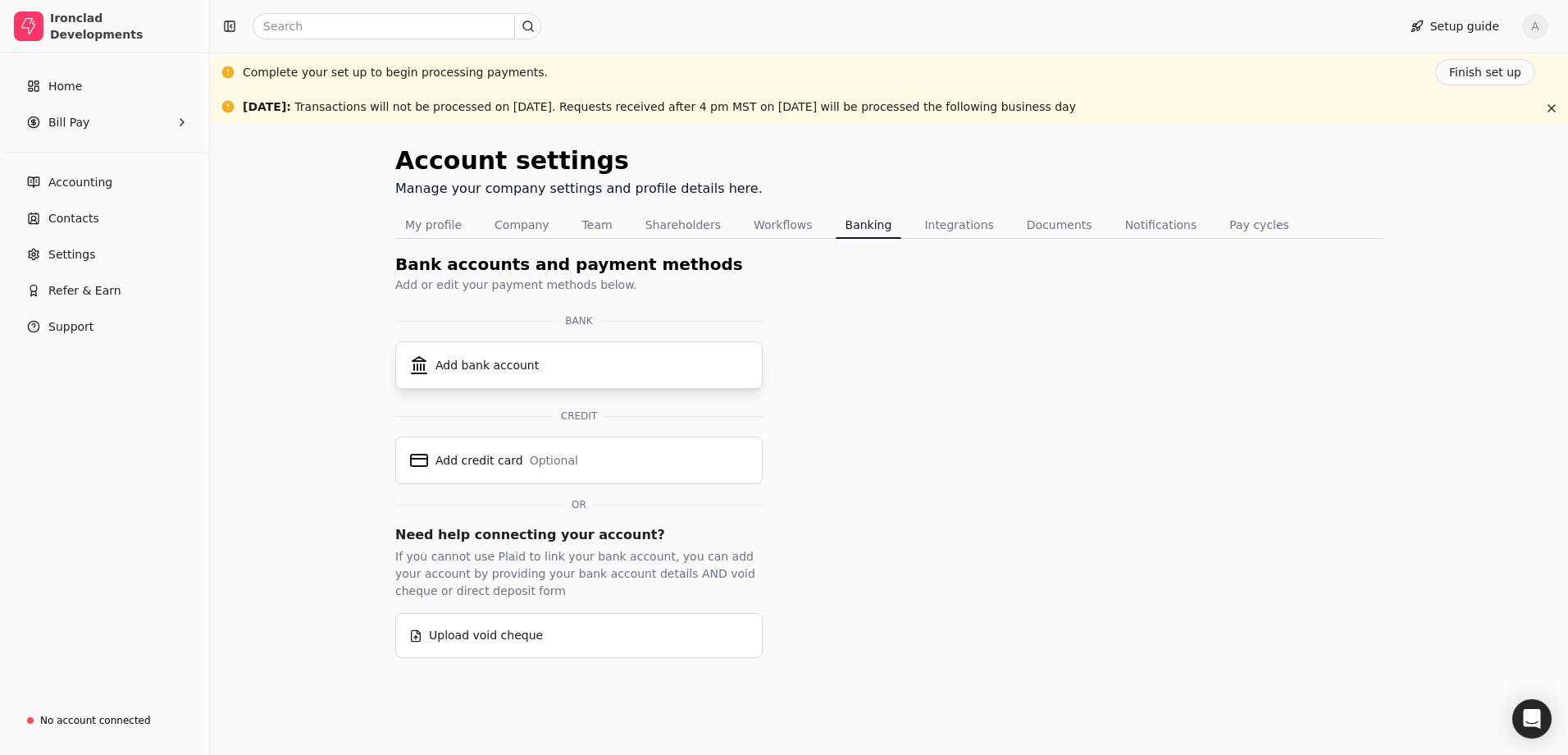
click at [507, 368] on div "Add bank account" at bounding box center [487, 365] width 103 height 17
click at [506, 456] on div "Add credit card" at bounding box center [479, 460] width 88 height 17
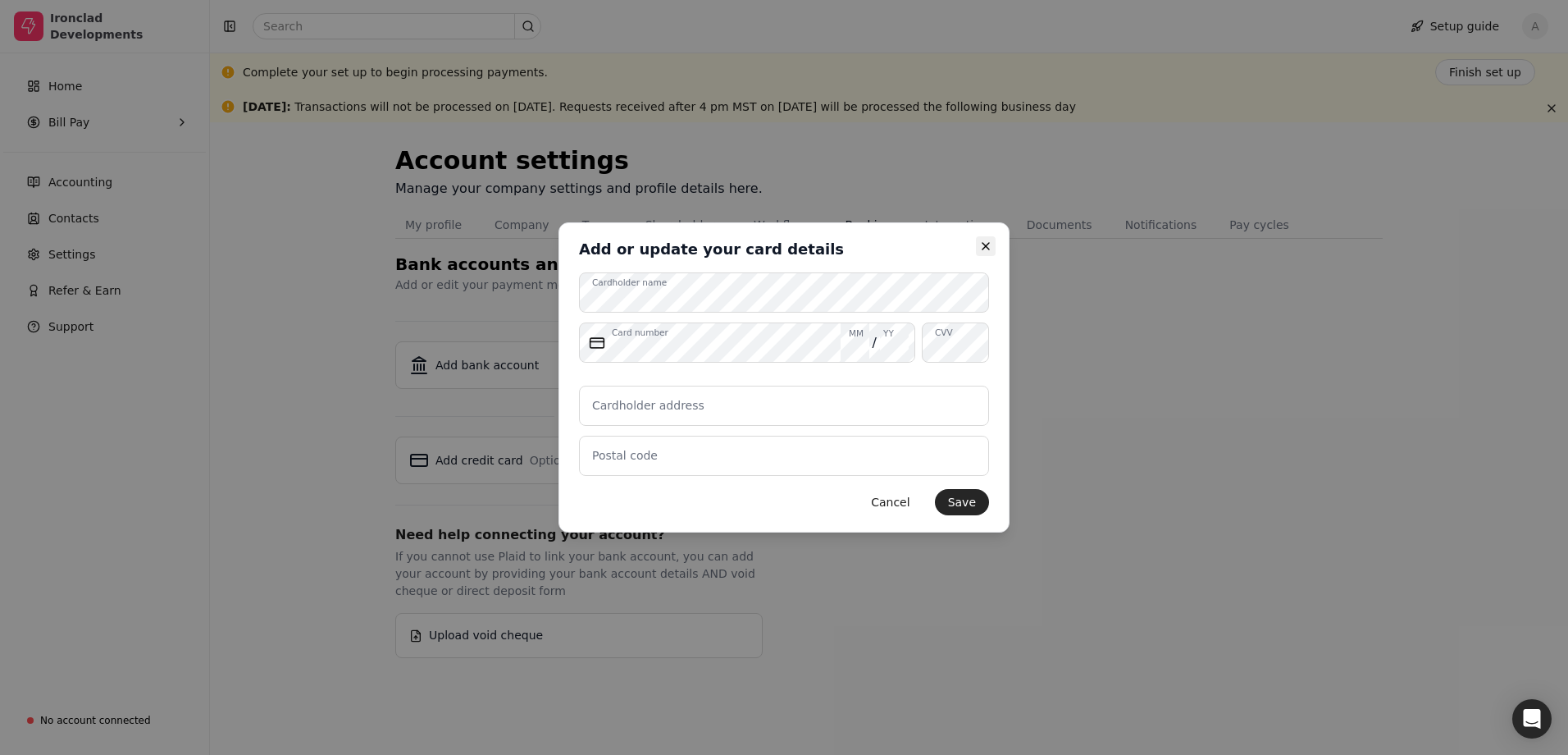
click at [989, 244] on icon "button" at bounding box center [985, 246] width 6 height 6
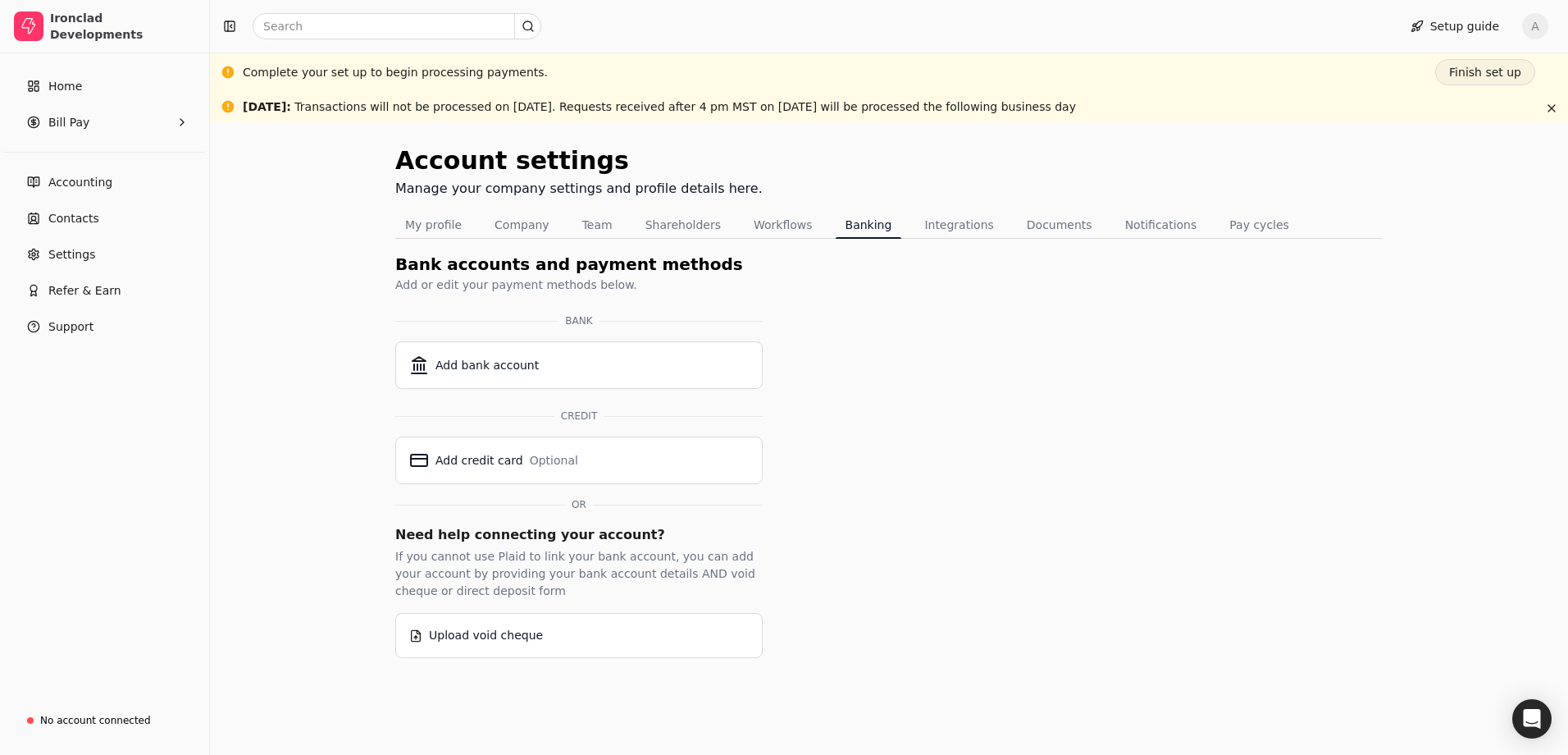
click at [1483, 70] on button "Finish set up" at bounding box center [1484, 72] width 100 height 26
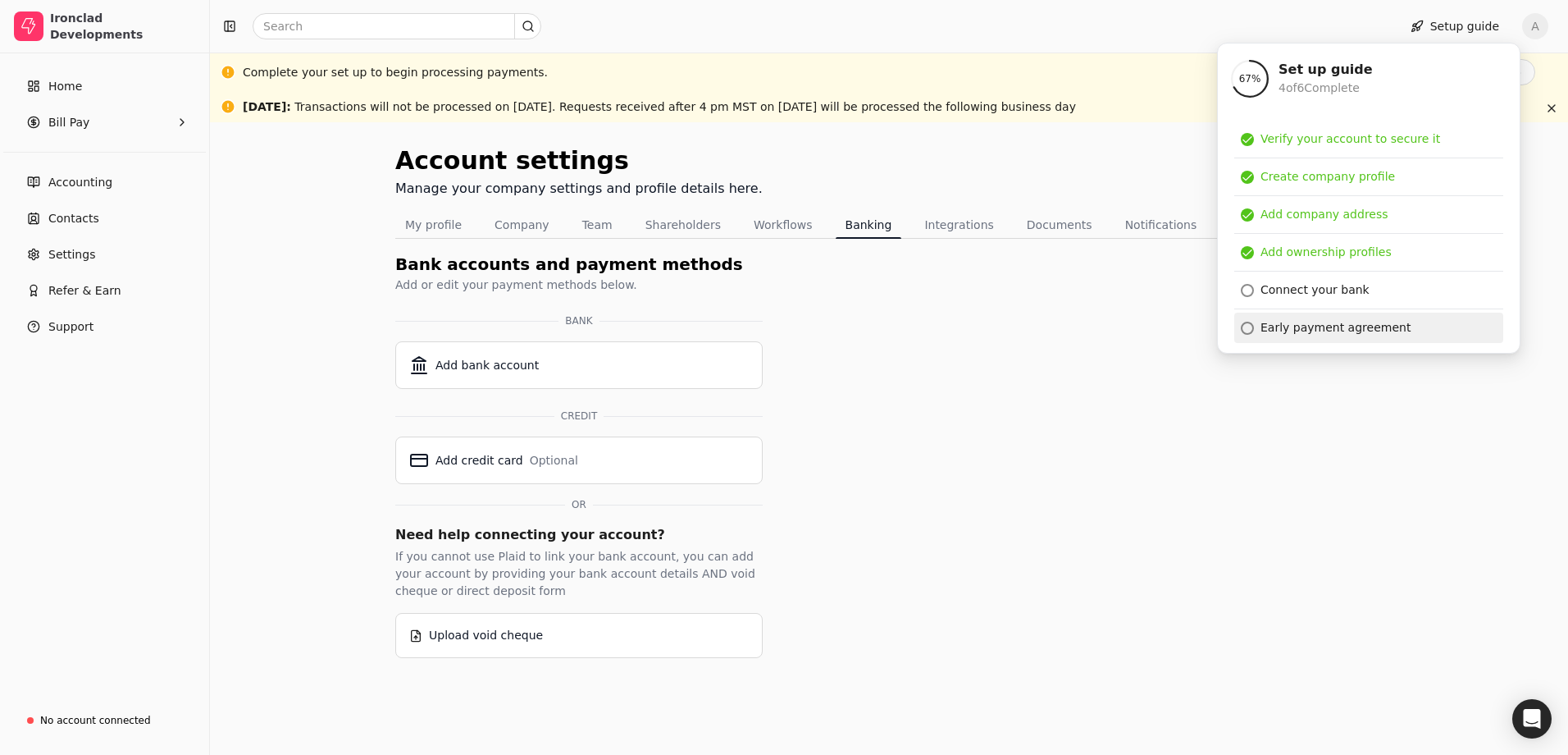
click at [1303, 329] on div "Early payment agreement" at bounding box center [1335, 328] width 150 height 17
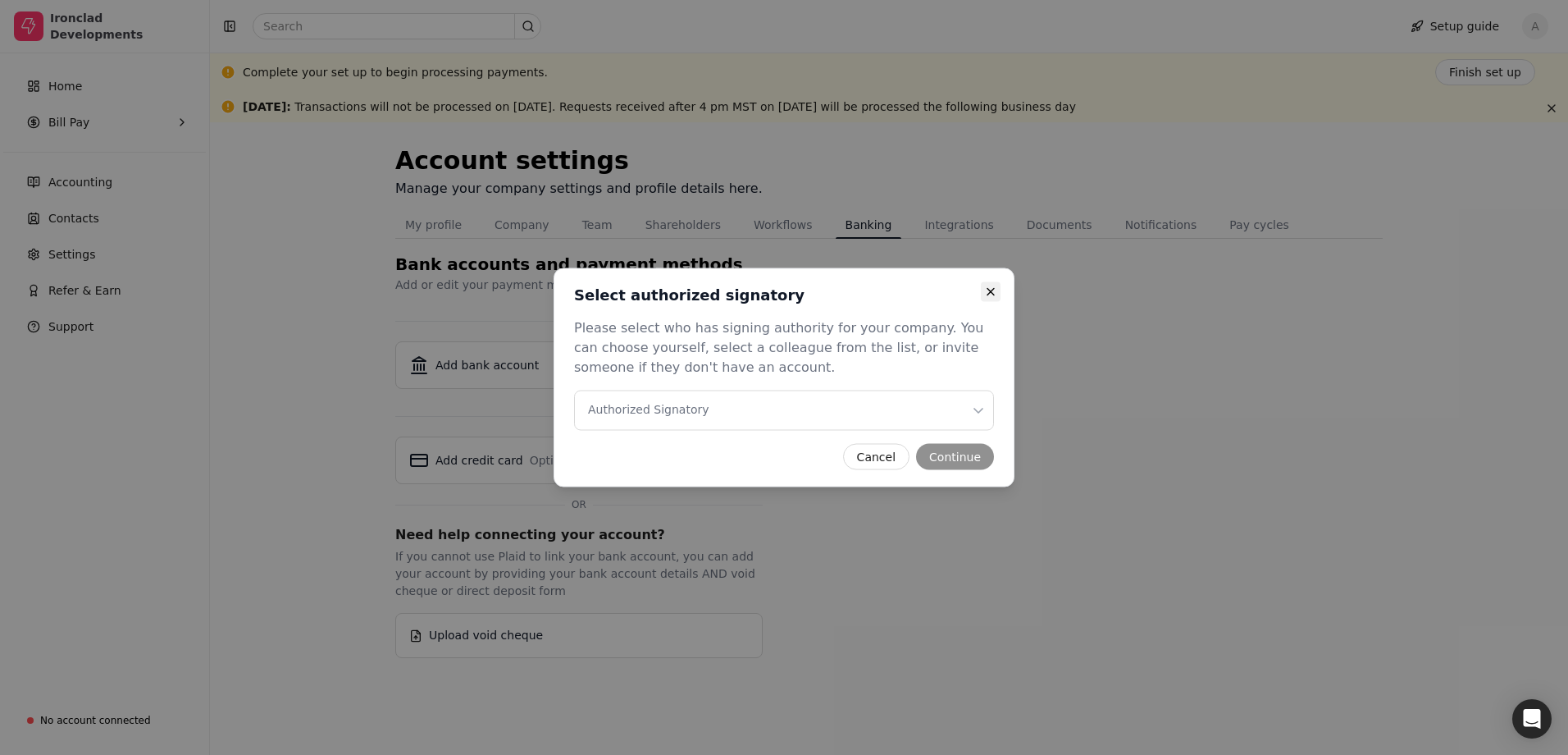
click at [993, 289] on icon "button" at bounding box center [990, 292] width 6 height 6
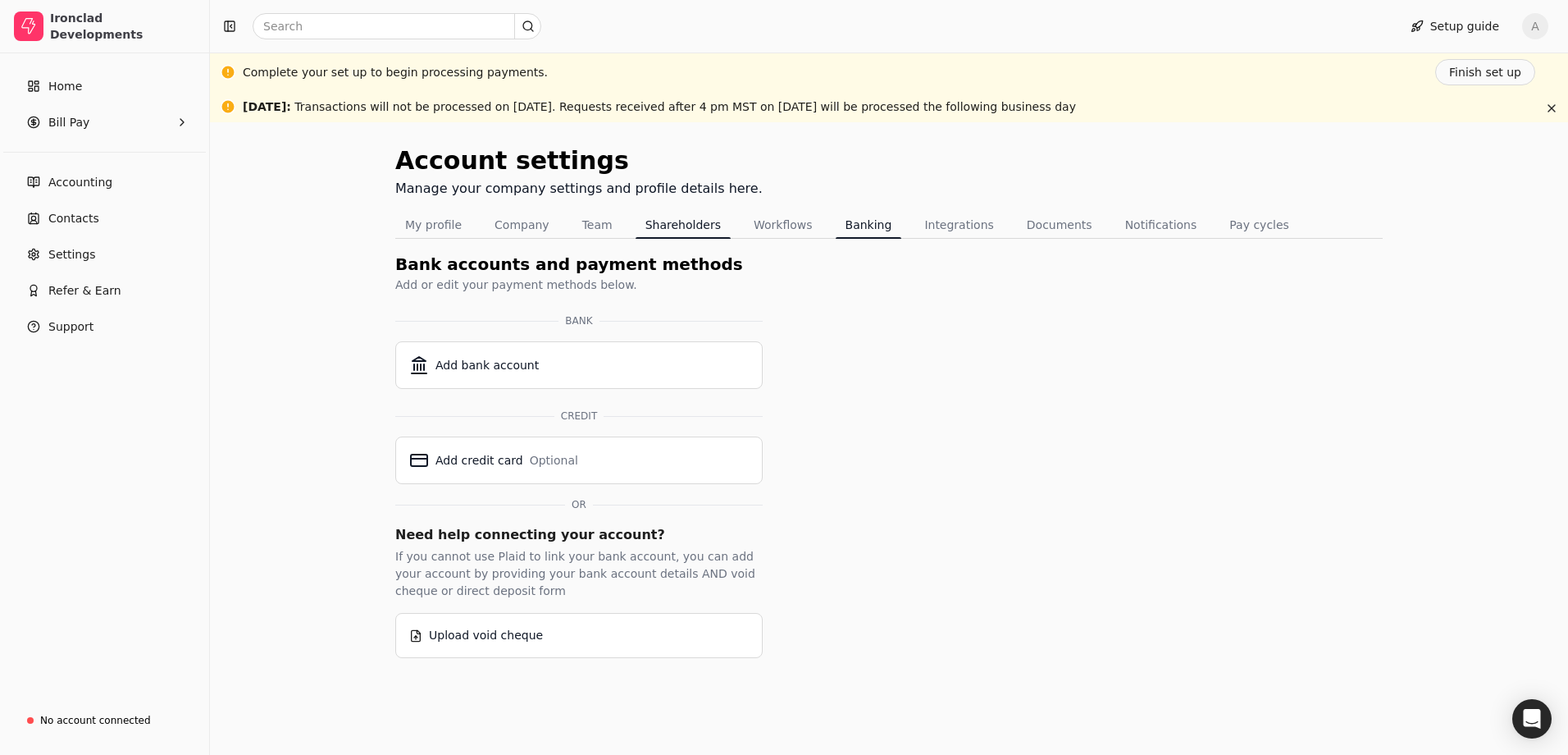
click at [673, 224] on button "Shareholders" at bounding box center [684, 224] width 95 height 26
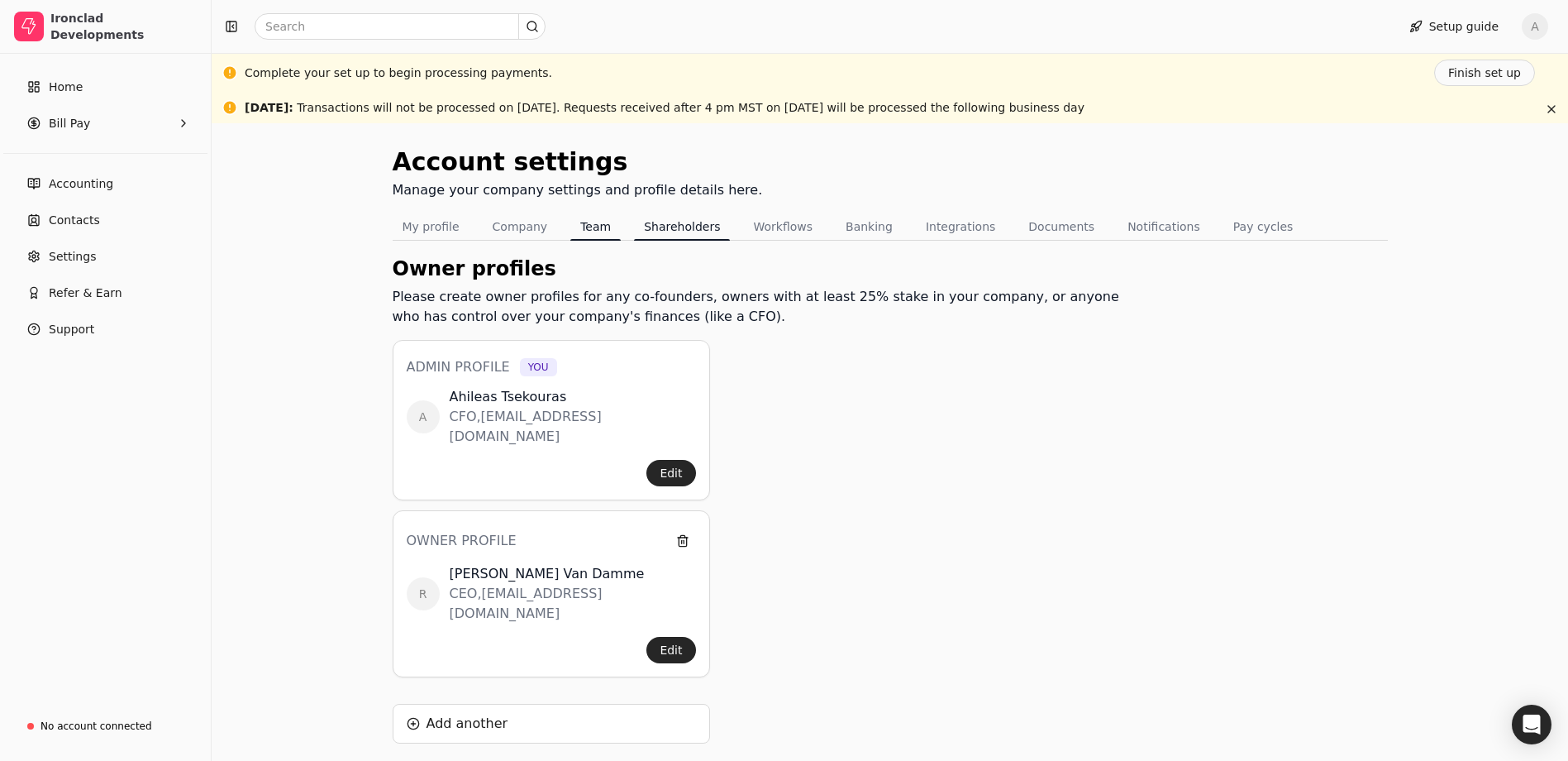
click at [577, 229] on button "Team" at bounding box center [596, 226] width 51 height 26
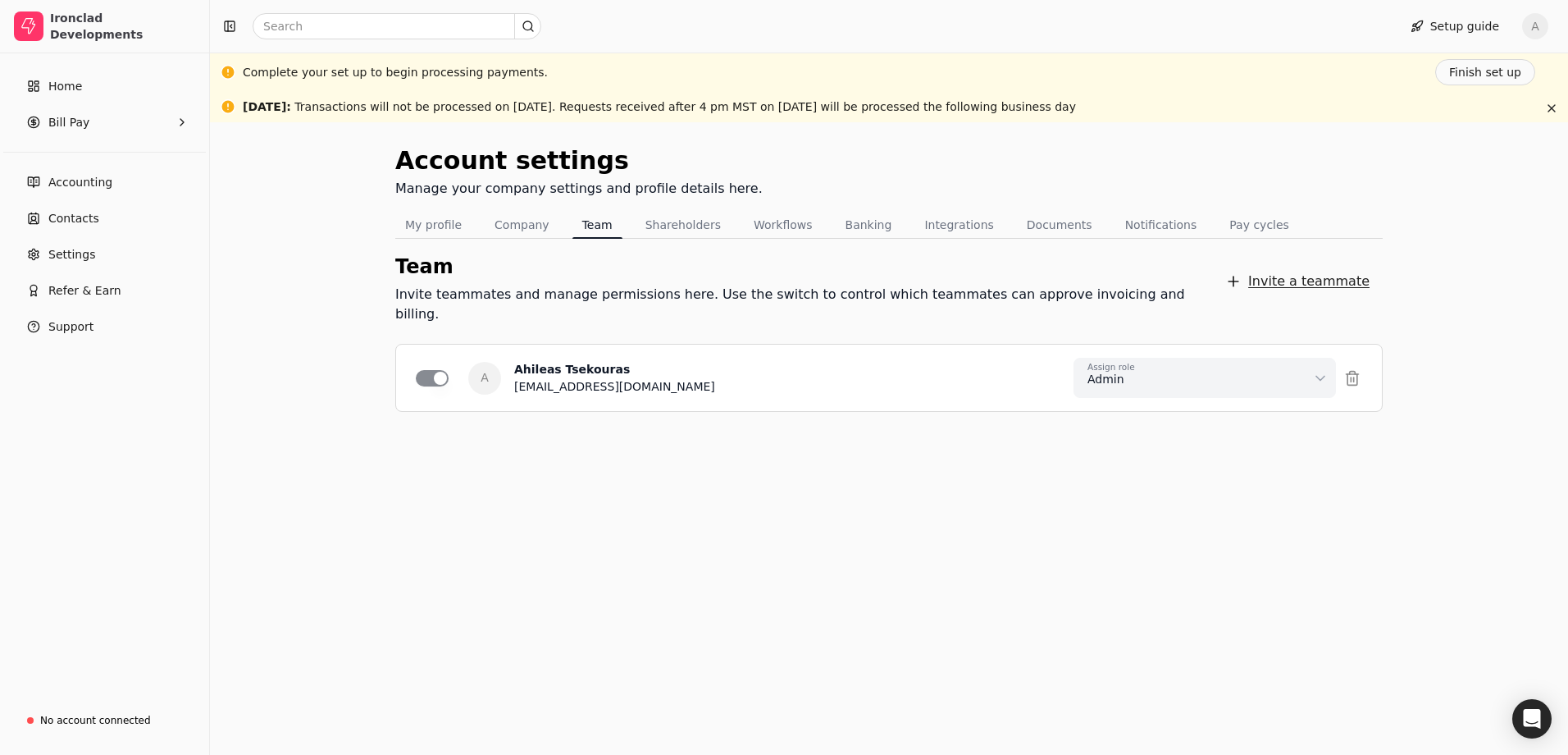
click at [1284, 274] on button "Invite a teammate" at bounding box center [1297, 281] width 171 height 32
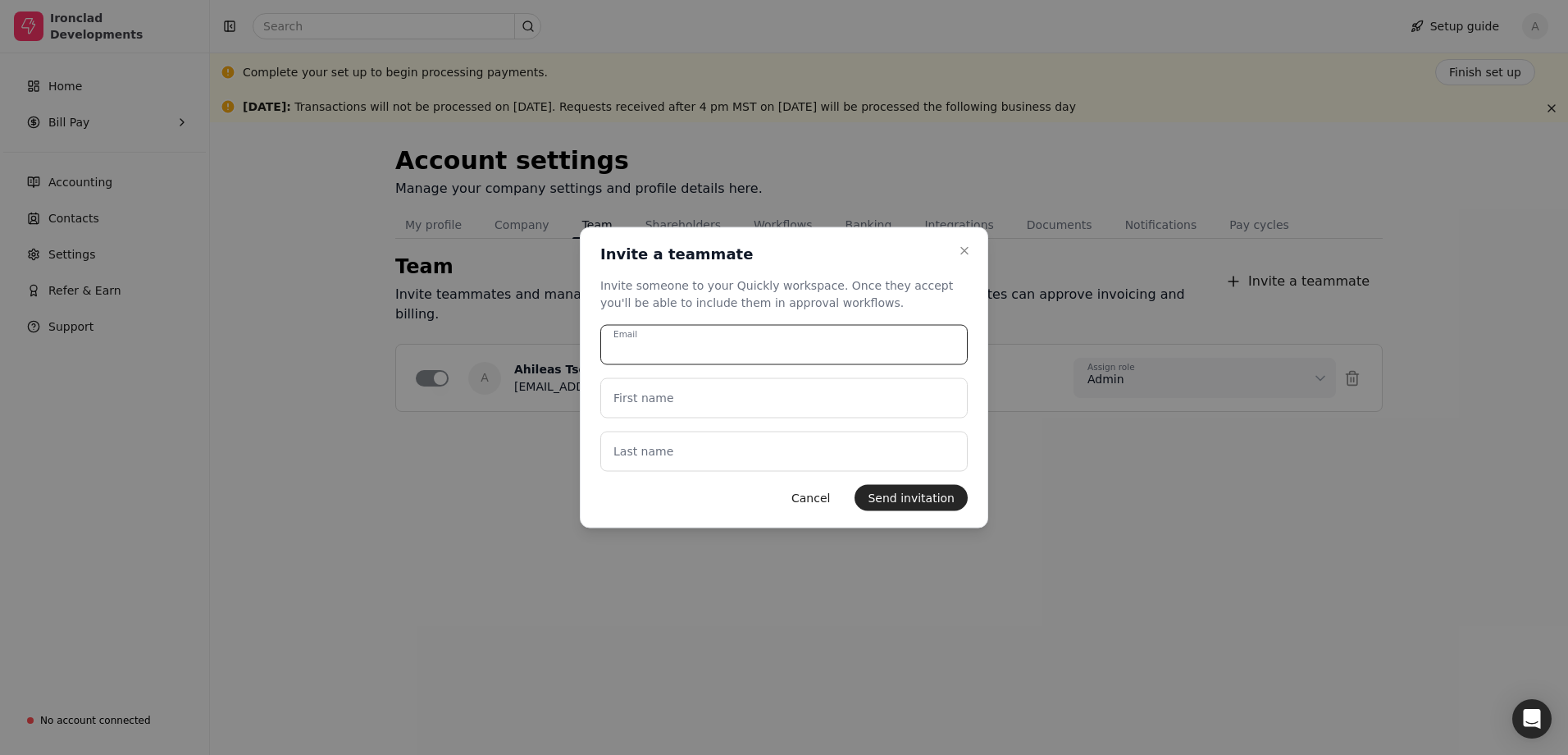
click at [736, 348] on input "Email" at bounding box center [784, 345] width 367 height 40
type input "[EMAIL_ADDRESS][DOMAIN_NAME]"
type name "[PERSON_NAME]"
type name "Kaczur"
click at [907, 501] on button "Send invitation" at bounding box center [911, 498] width 113 height 26
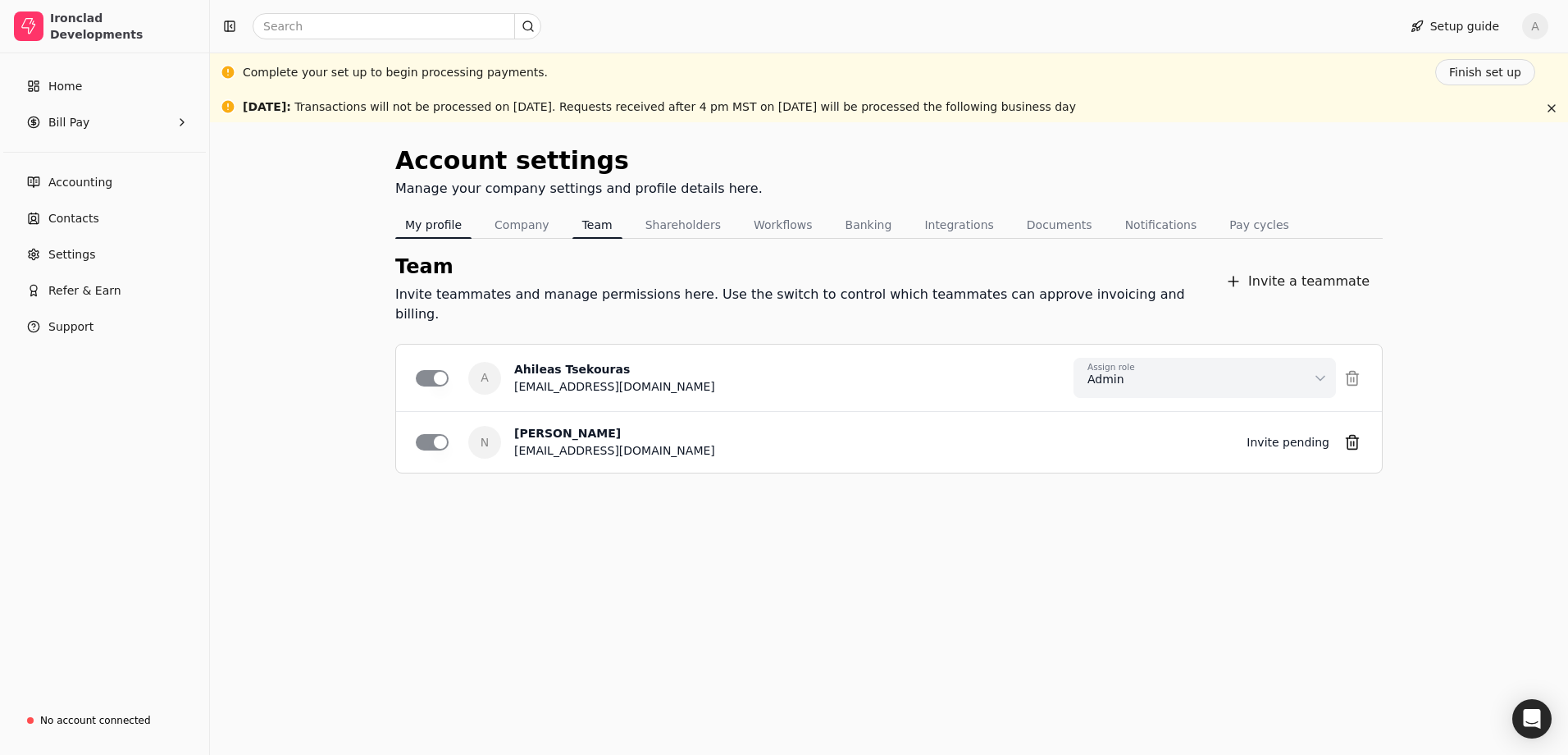
click at [443, 221] on button "My profile" at bounding box center [433, 224] width 76 height 26
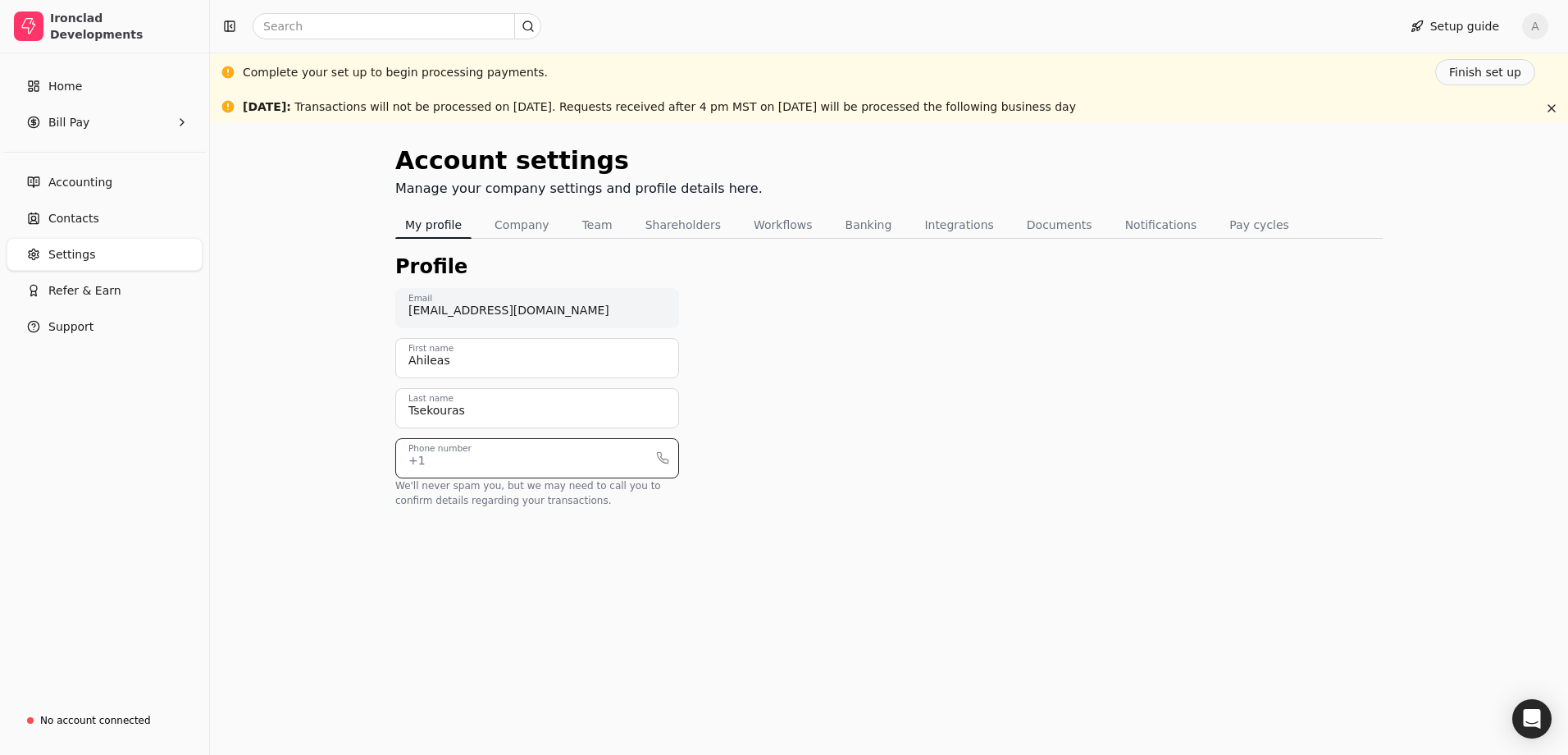
click at [450, 468] on input "Phone number" at bounding box center [536, 458] width 283 height 40
click at [237, 413] on div "Account settings Manage your company settings and profile details here. My prof…" at bounding box center [889, 438] width 1358 height 633
click at [1319, 718] on button "Save" at bounding box center [1327, 725] width 58 height 32
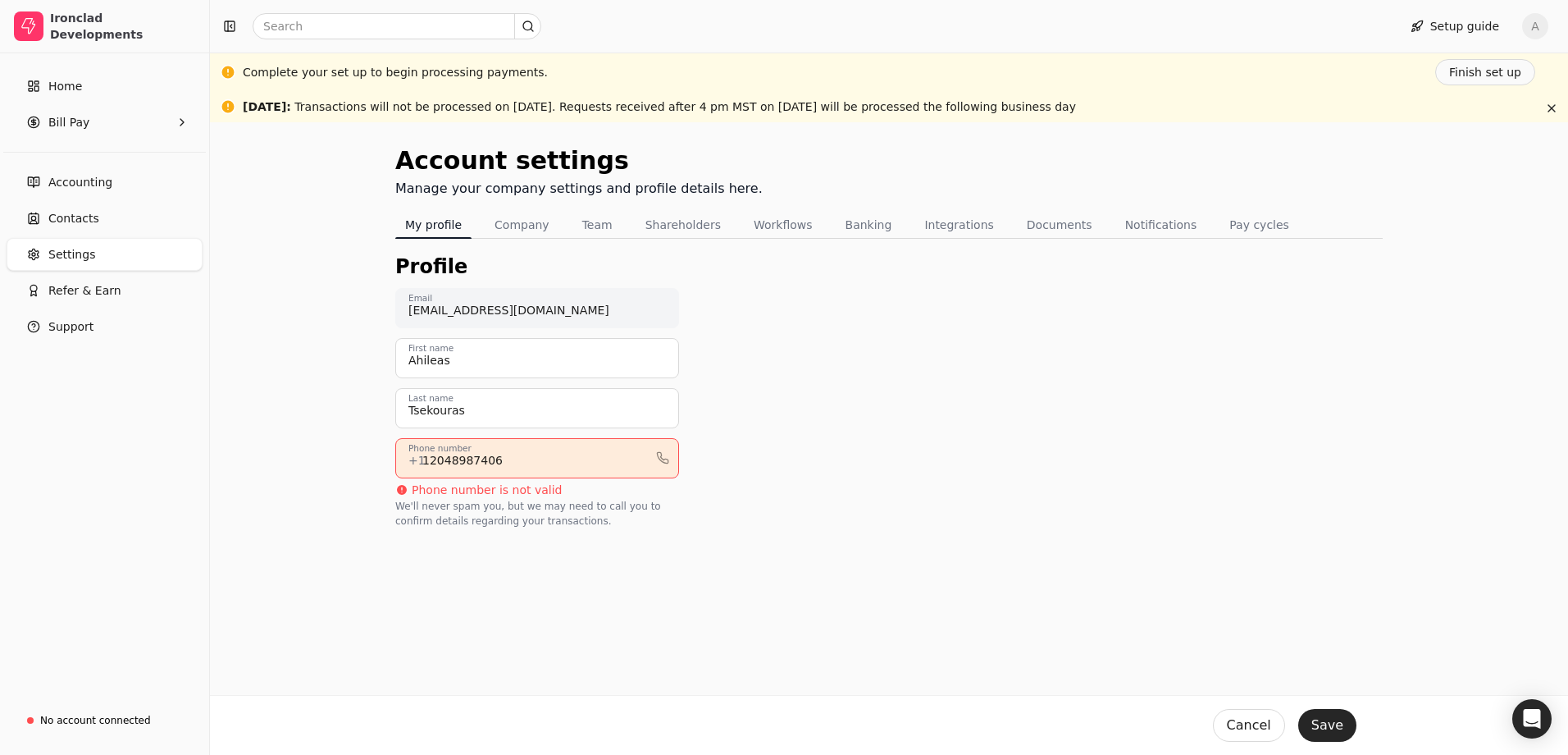
click at [426, 460] on input "12048987406" at bounding box center [536, 458] width 283 height 40
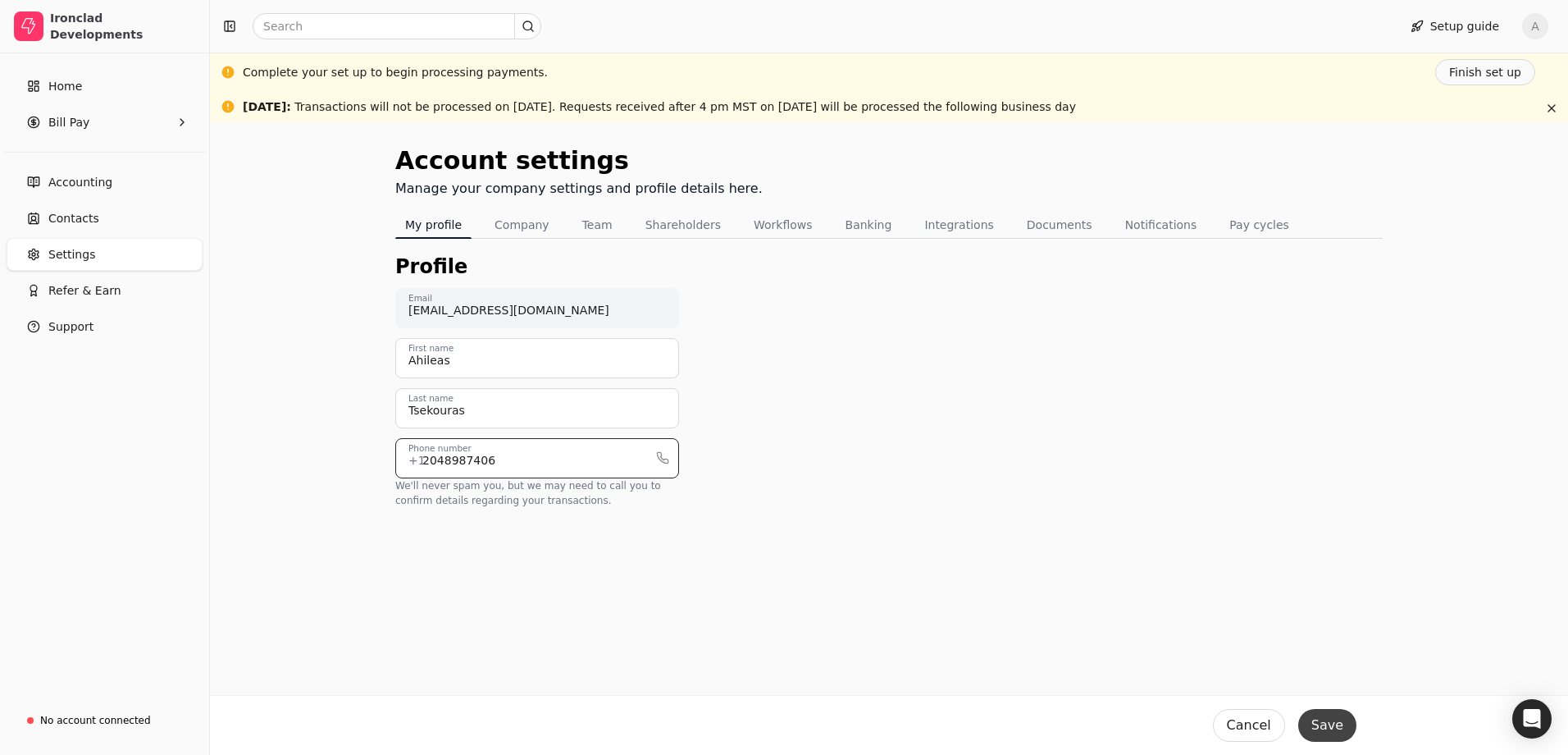
type input "2048987406"
click at [1328, 719] on button "Save" at bounding box center [1327, 725] width 58 height 32
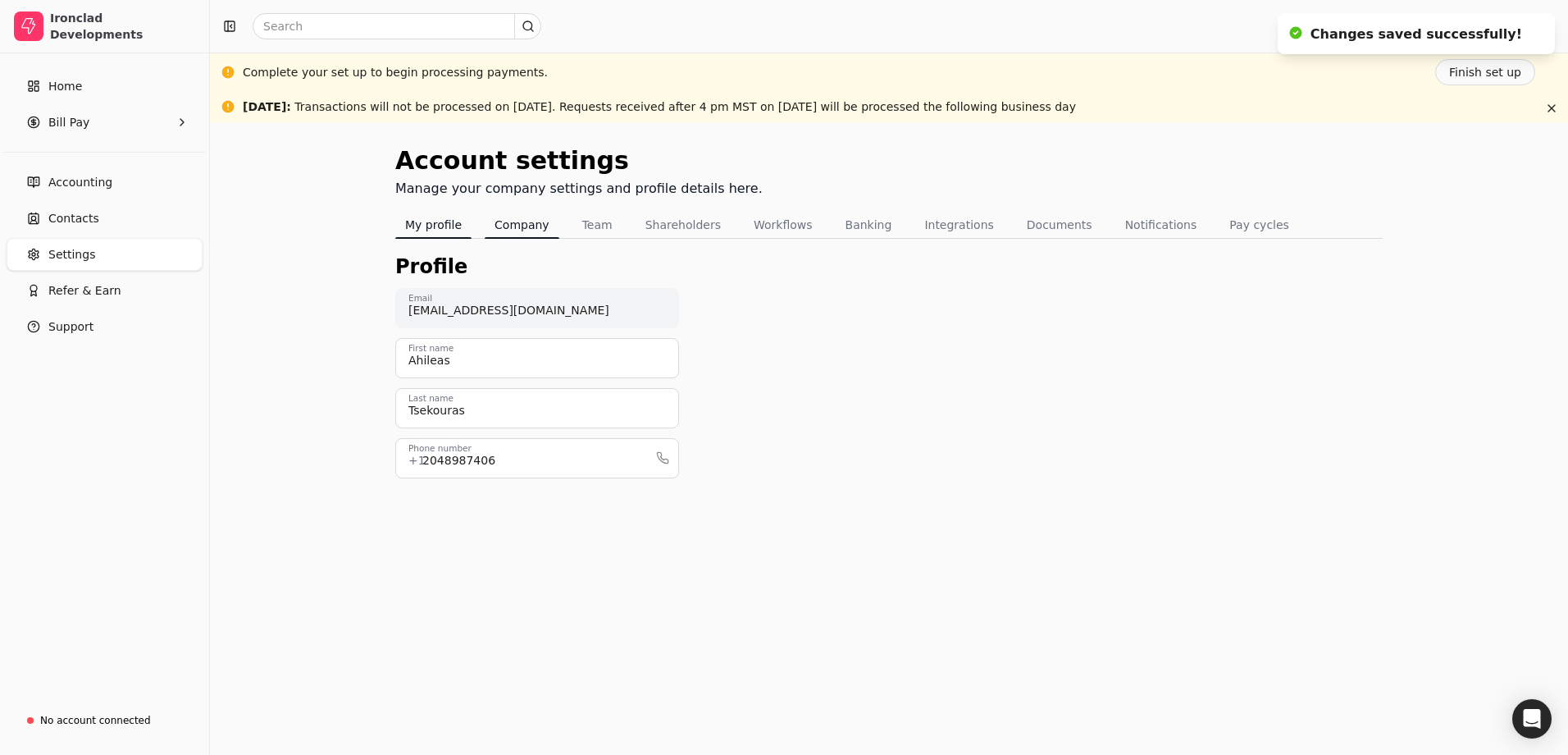
click at [536, 225] on button "Company" at bounding box center [522, 224] width 75 height 26
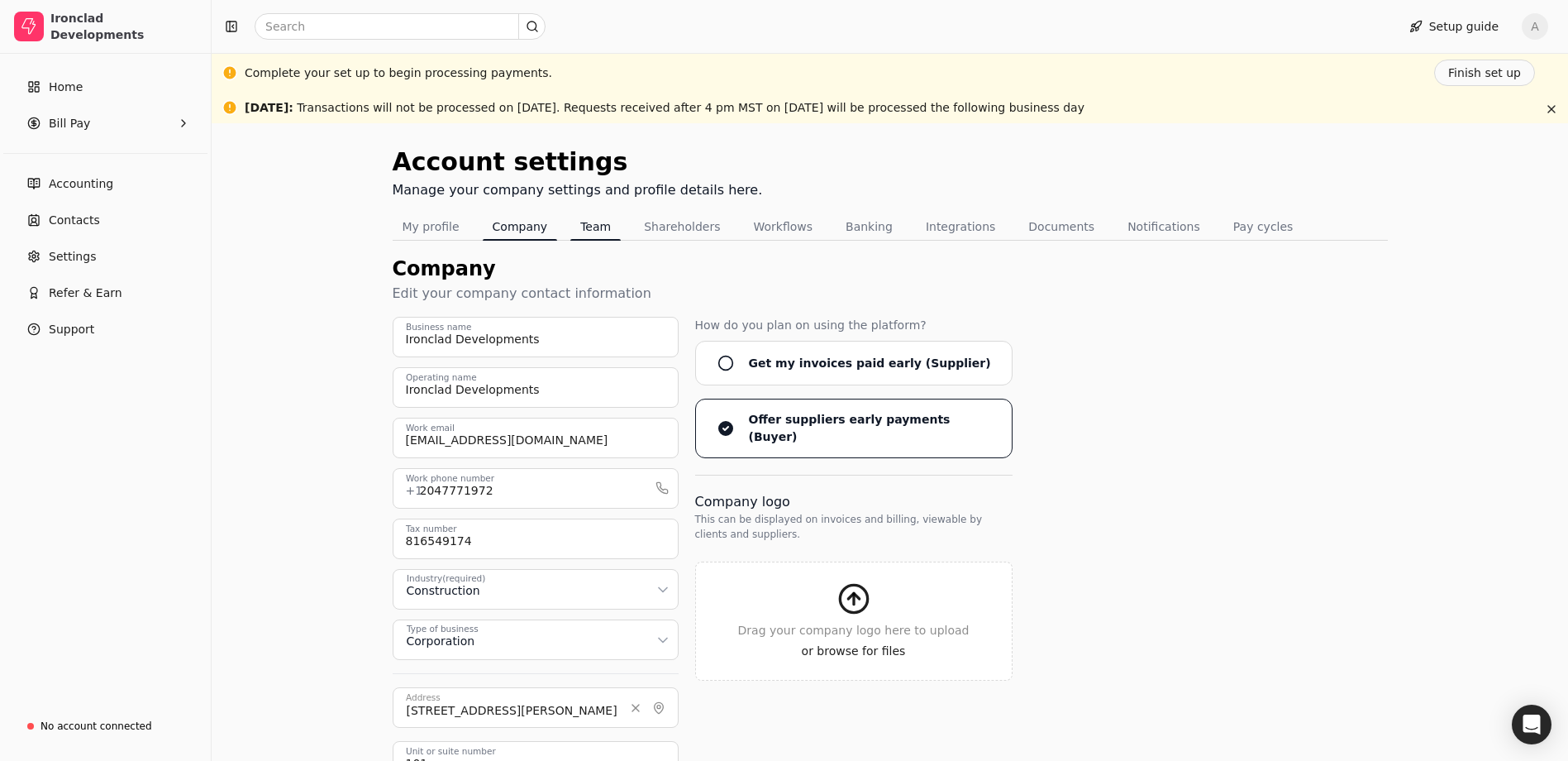
click at [596, 228] on button "Team" at bounding box center [596, 226] width 51 height 26
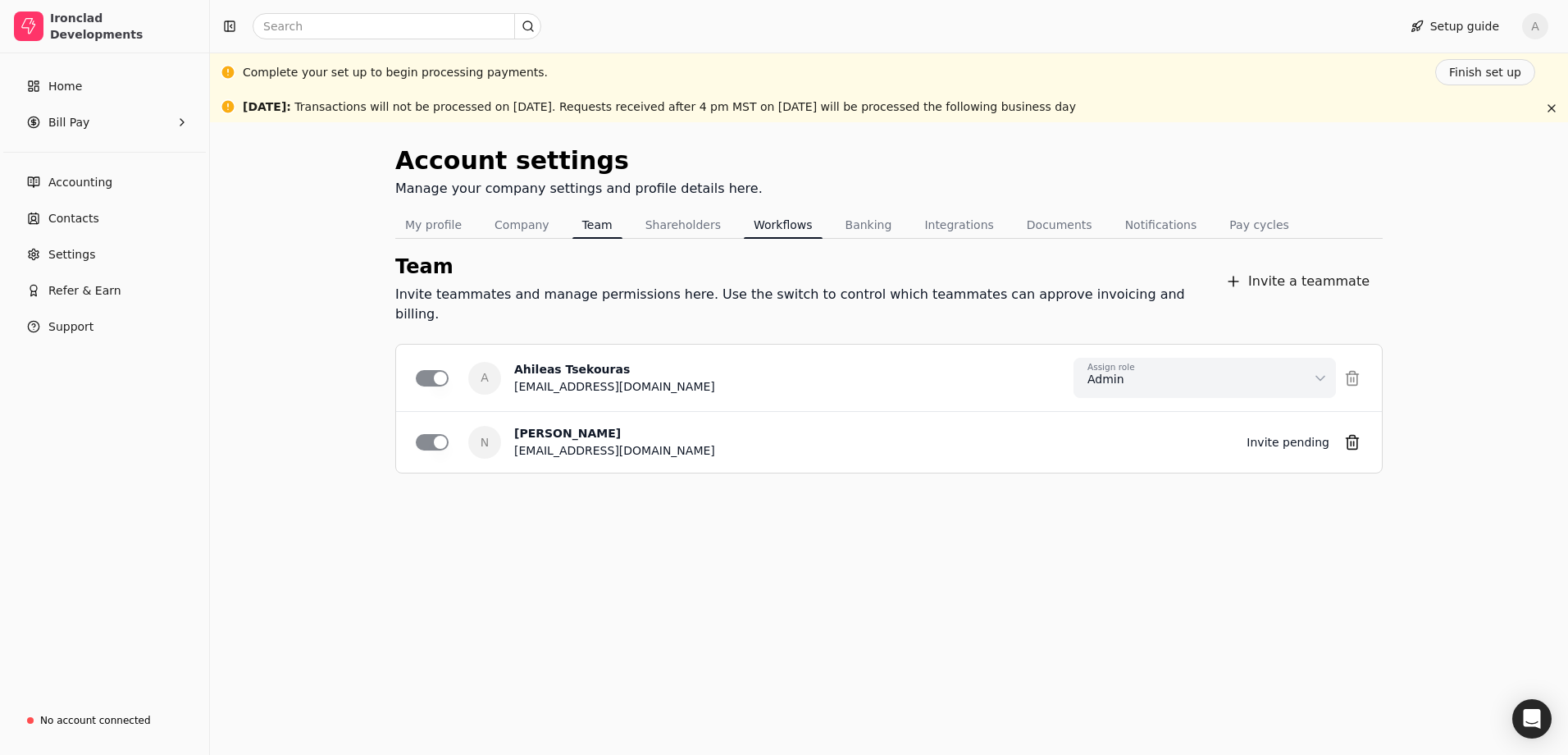
click at [765, 225] on button "Workflows" at bounding box center [784, 224] width 79 height 26
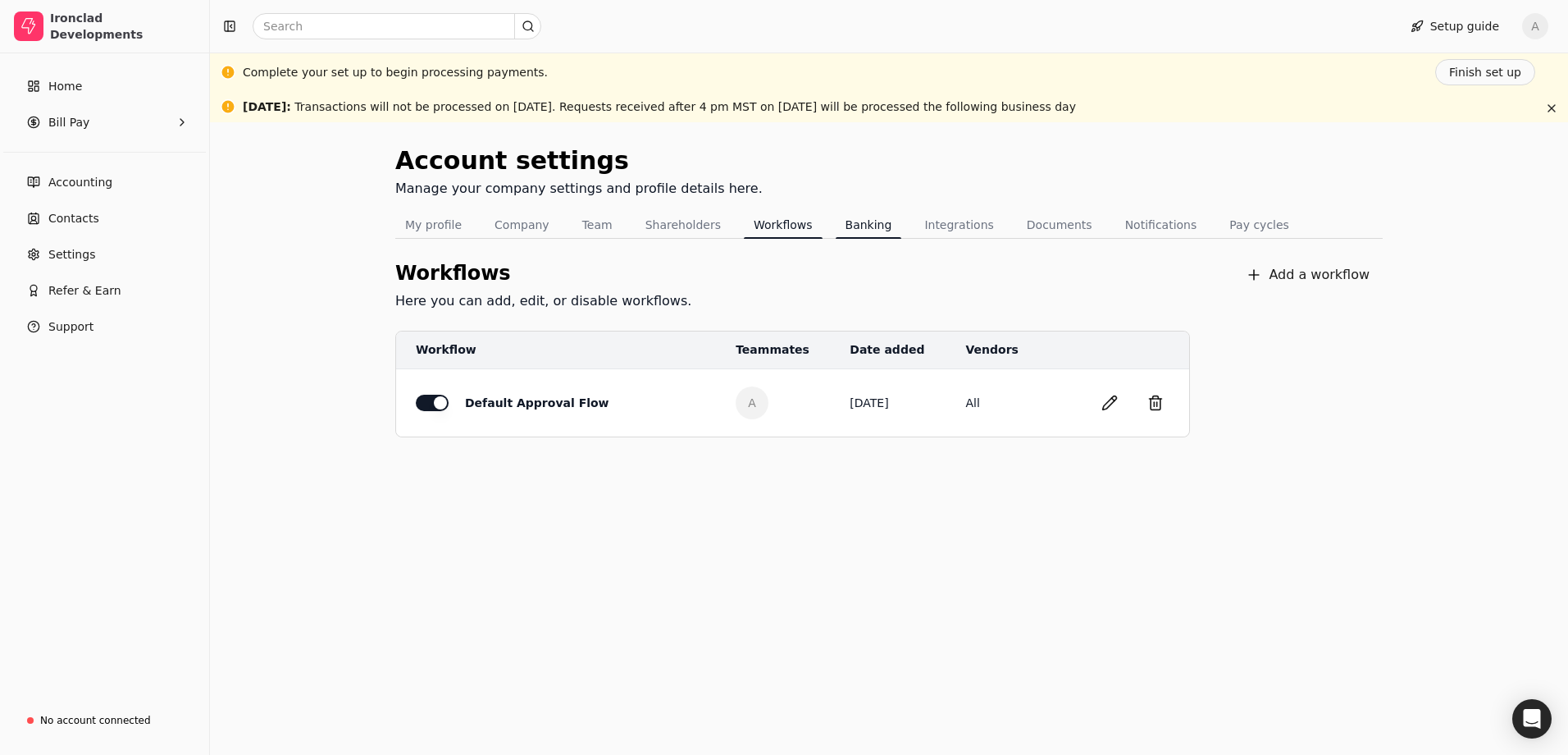
click at [846, 223] on button "Banking" at bounding box center [869, 224] width 67 height 26
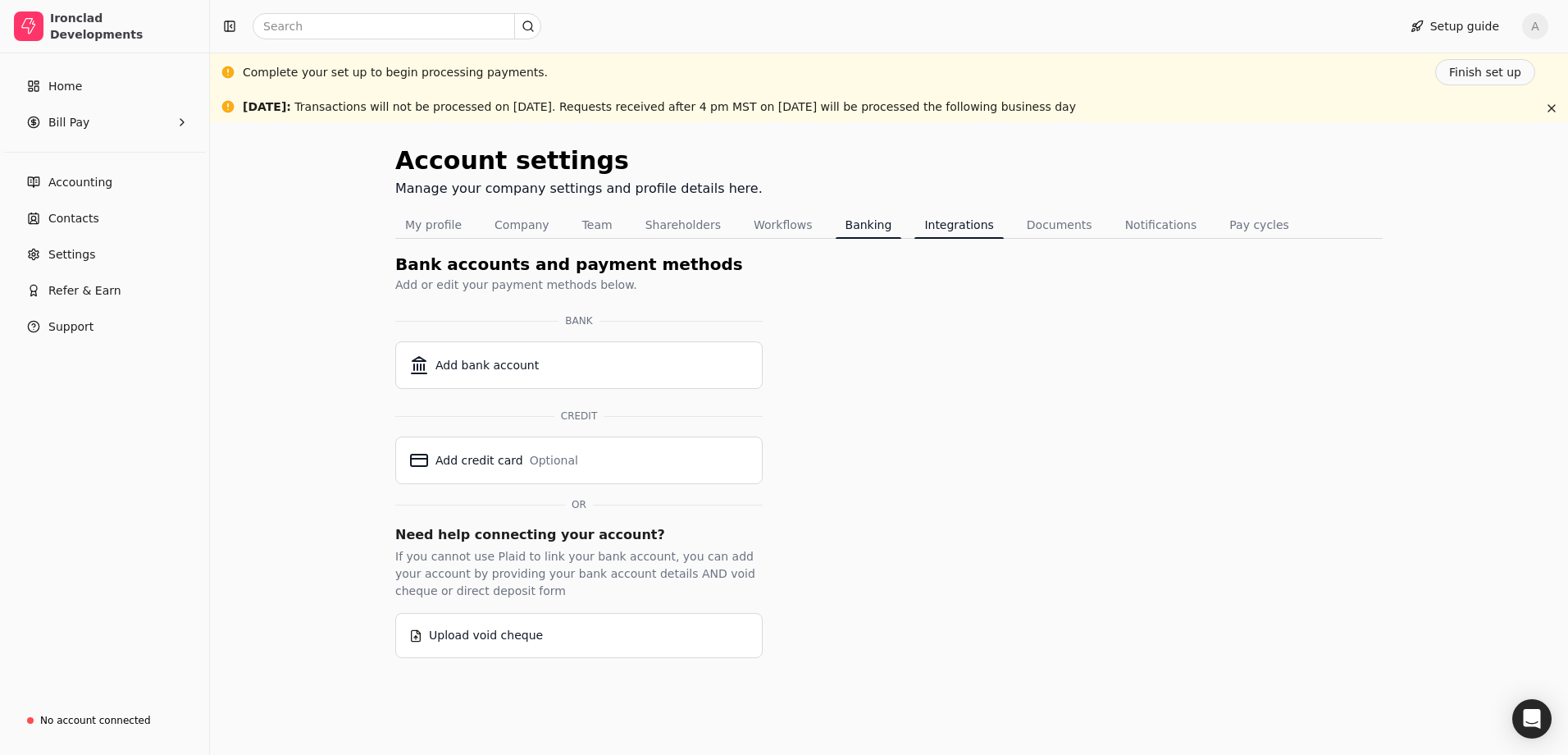
click at [916, 229] on button "Integrations" at bounding box center [958, 224] width 88 height 26
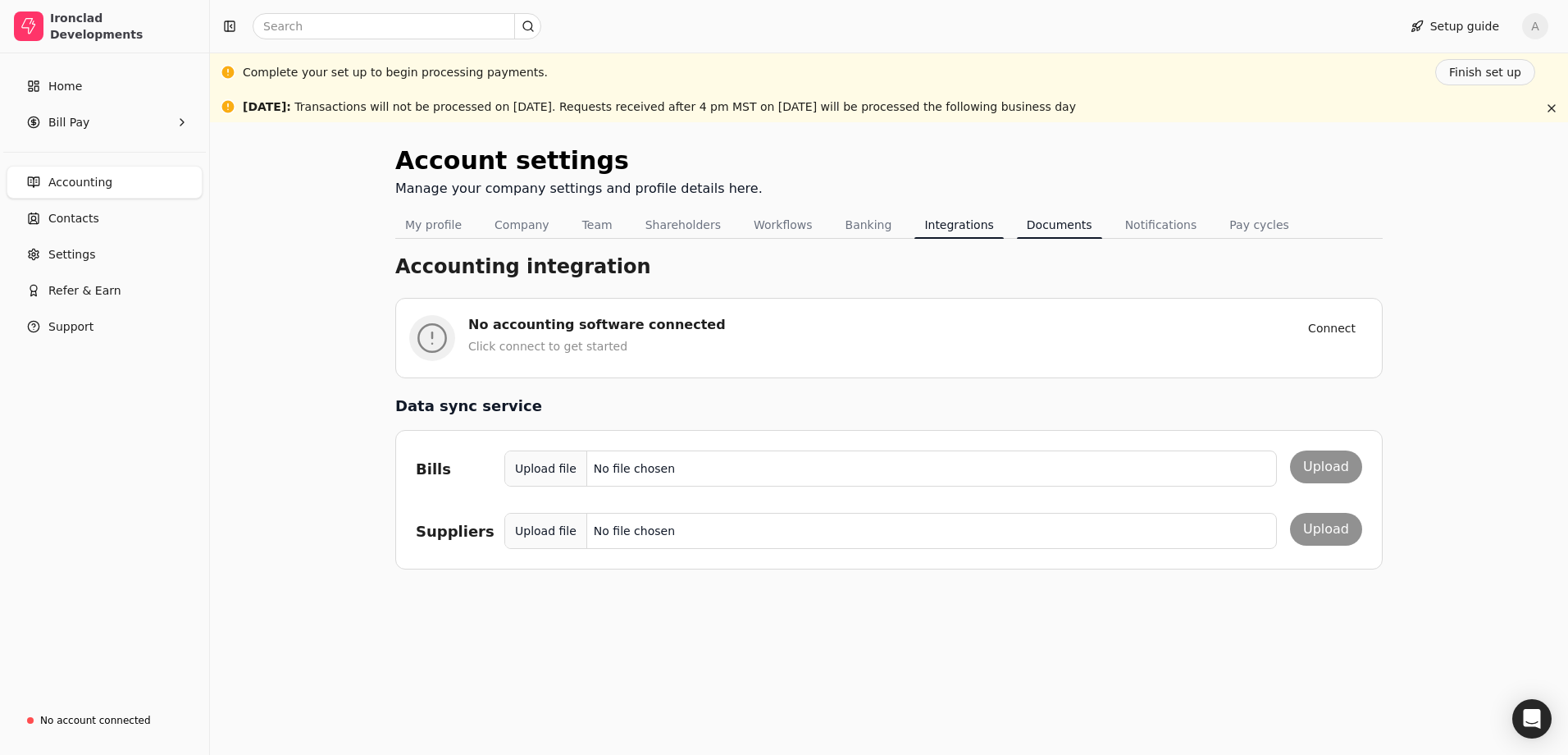
click at [1020, 237] on div "Tabs" at bounding box center [1059, 238] width 85 height 2
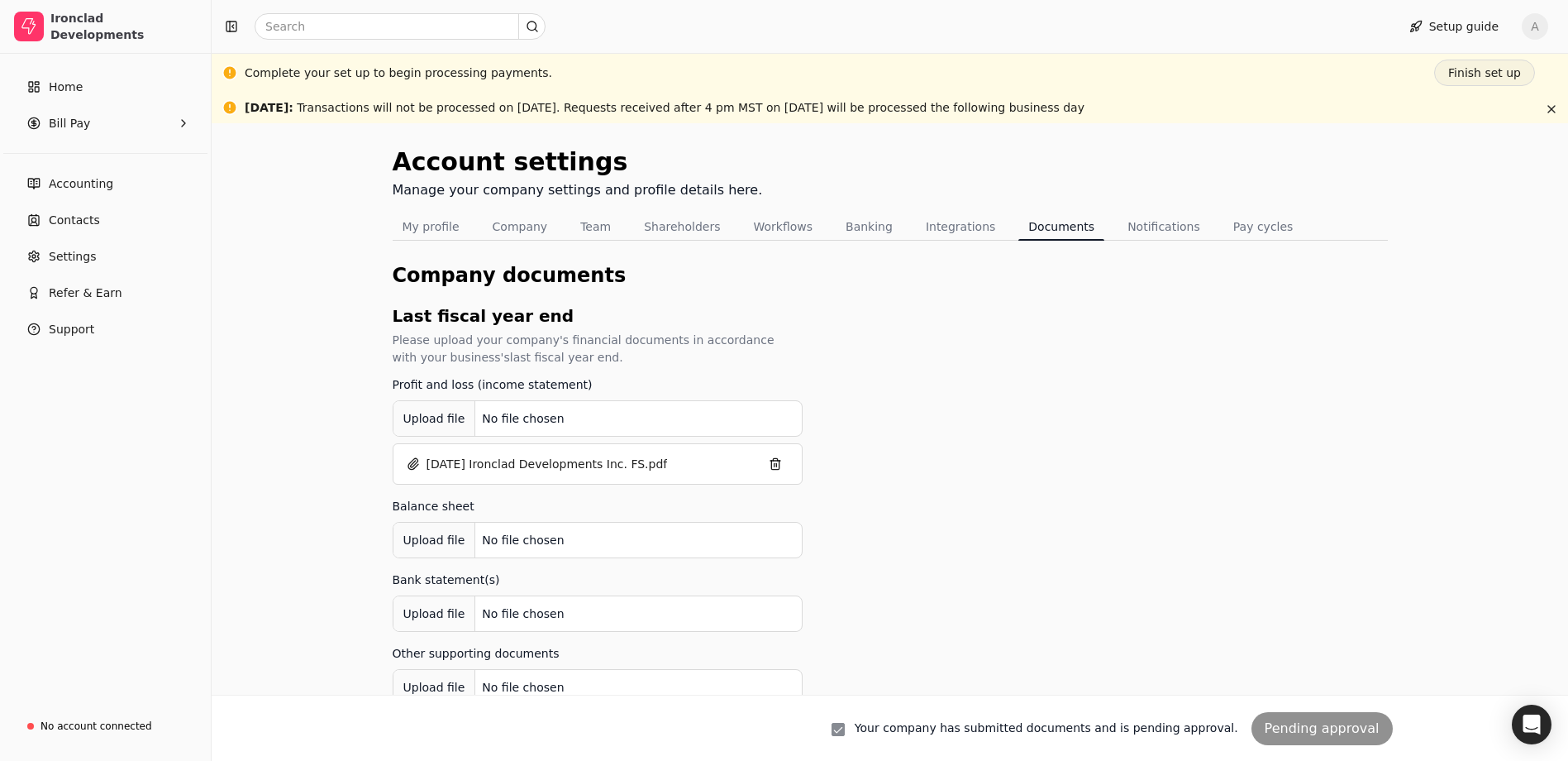
click at [1468, 72] on button "Finish set up" at bounding box center [1485, 73] width 101 height 26
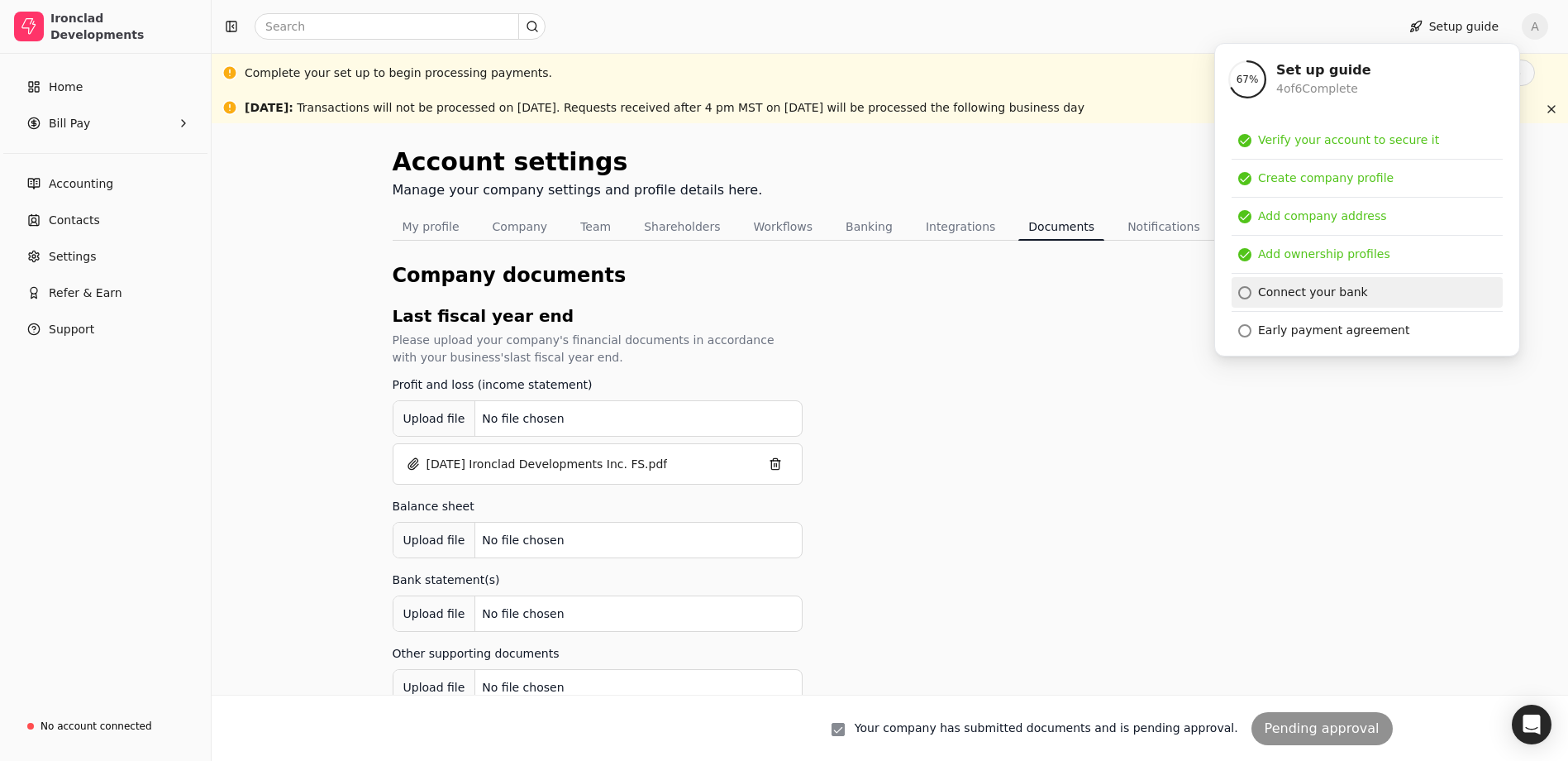
click at [1300, 286] on div "Connect your bank" at bounding box center [1312, 292] width 110 height 17
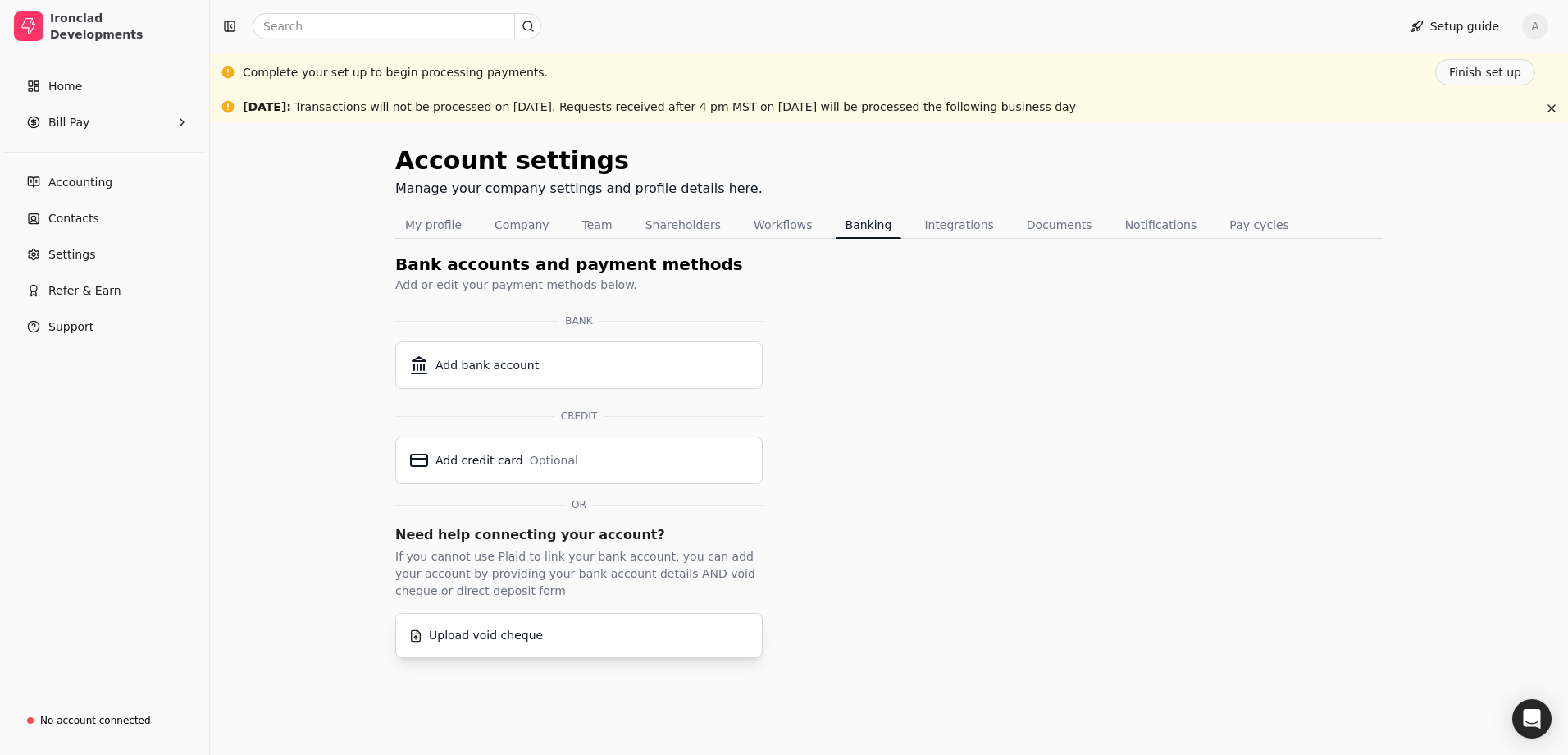
click at [497, 636] on div "Upload void cheque" at bounding box center [486, 634] width 114 height 17
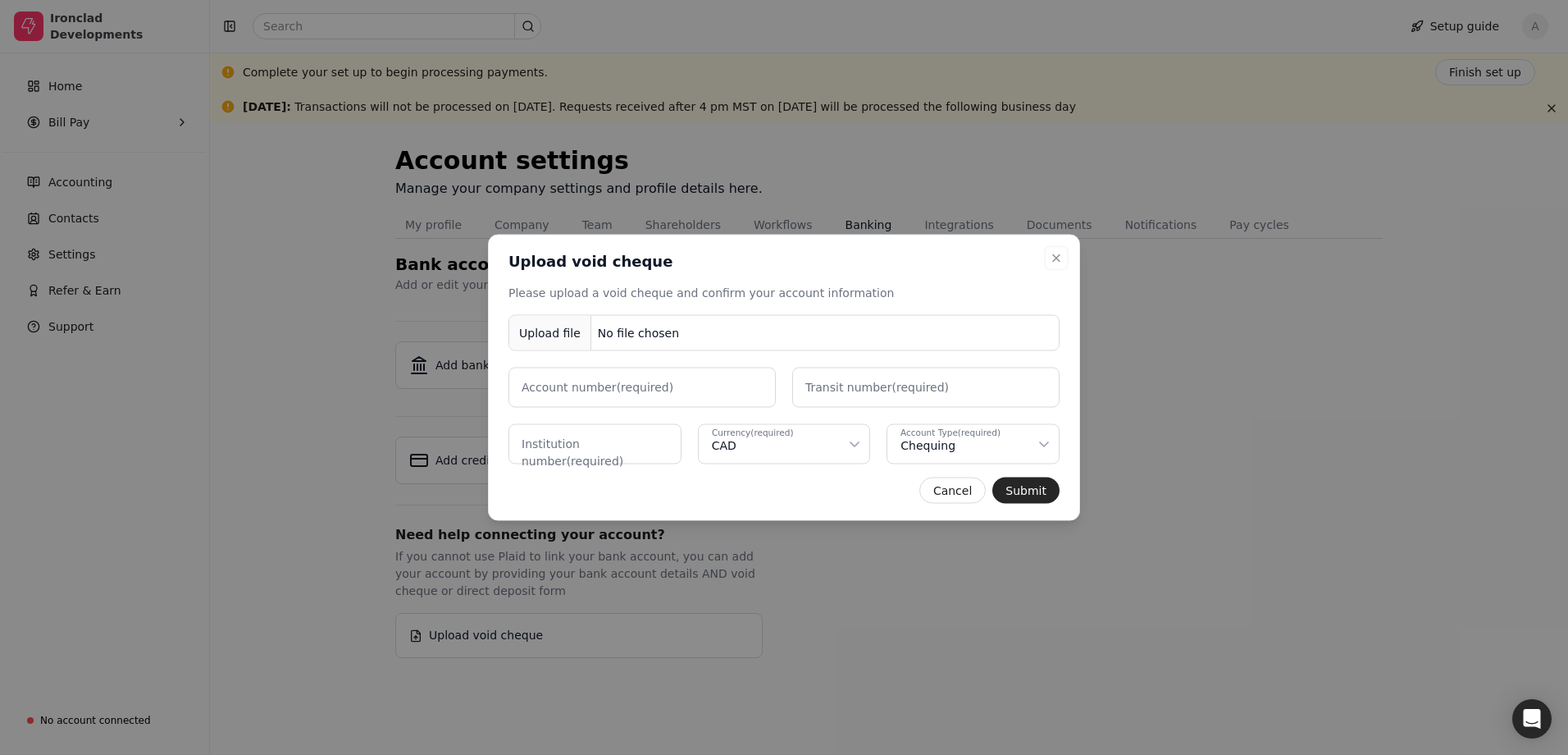
click at [945, 450] on div "Account Type (required) Chequing" at bounding box center [966, 445] width 132 height 17
click at [651, 445] on label "Institution number (required)" at bounding box center [602, 453] width 160 height 34
click at [651, 445] on number "Institution number (required)" at bounding box center [595, 444] width 173 height 40
type number "0003"
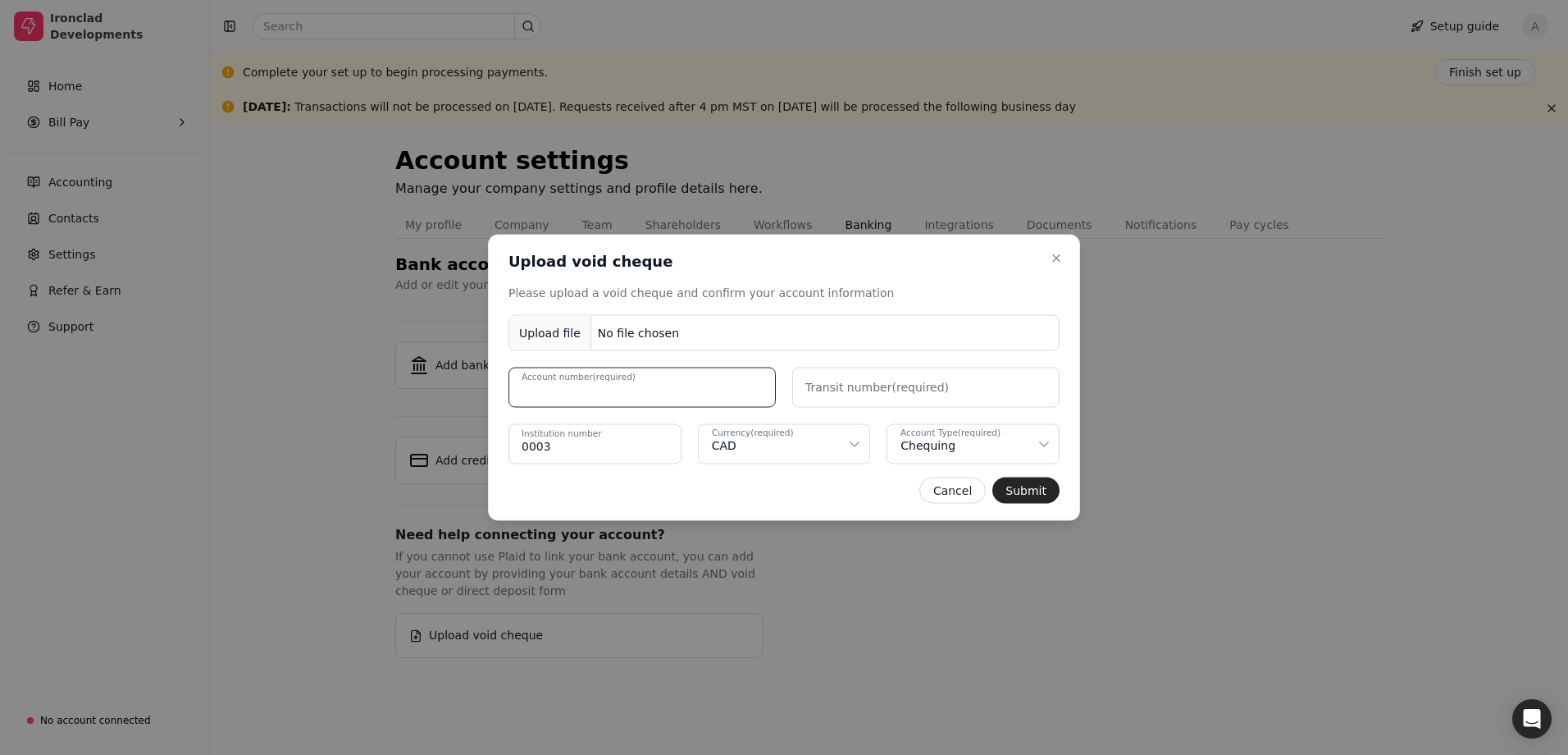
click at [739, 370] on number "Account number (required)" at bounding box center [641, 387] width 267 height 40
click at [624, 398] on number "Account number (required)" at bounding box center [641, 387] width 267 height 40
type number "1010362"
type number "07388"
click at [570, 446] on number "0003" at bounding box center [595, 444] width 173 height 40
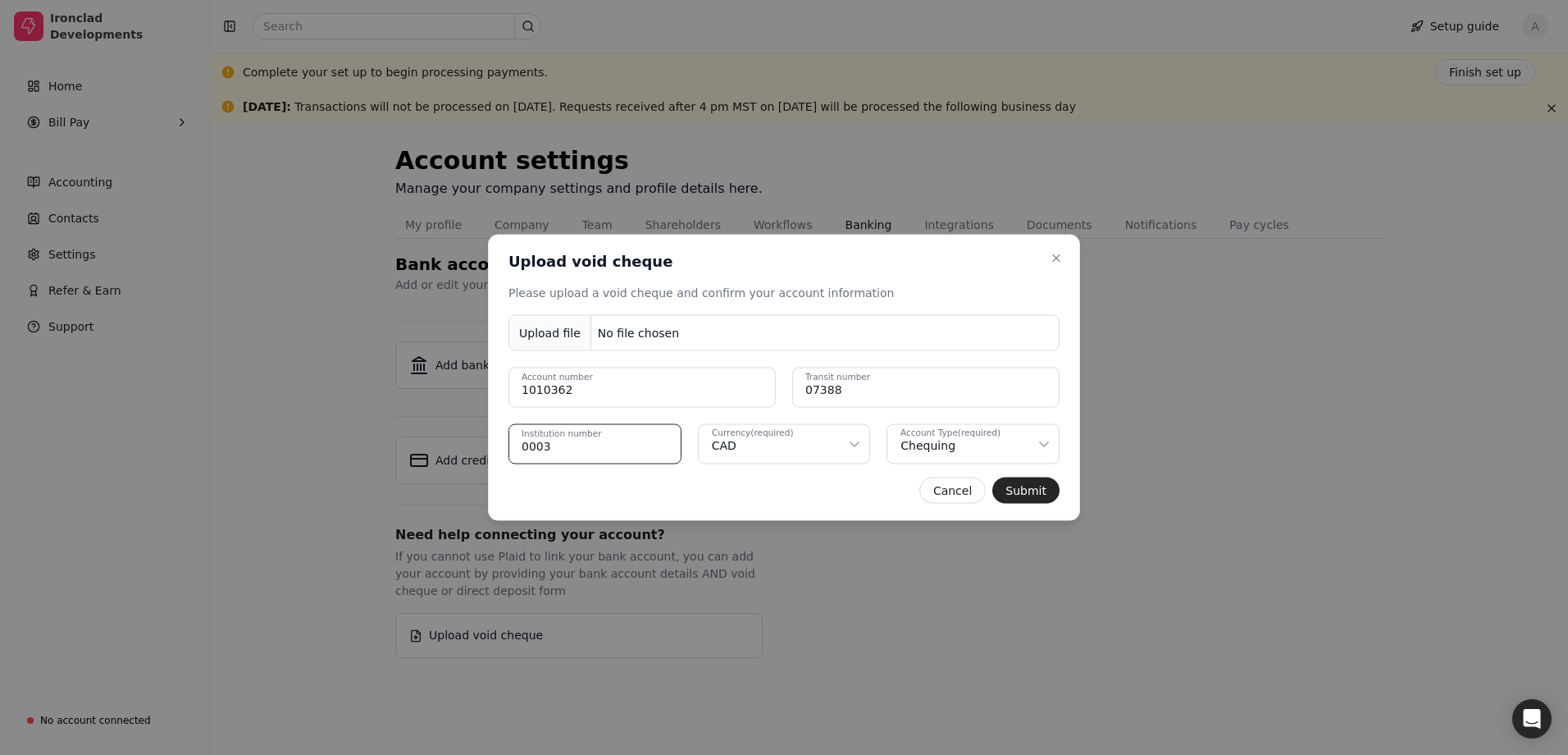
click at [542, 449] on number "0003" at bounding box center [595, 444] width 173 height 40
type number "003"
click at [1014, 486] on button "Submit" at bounding box center [1026, 490] width 67 height 26
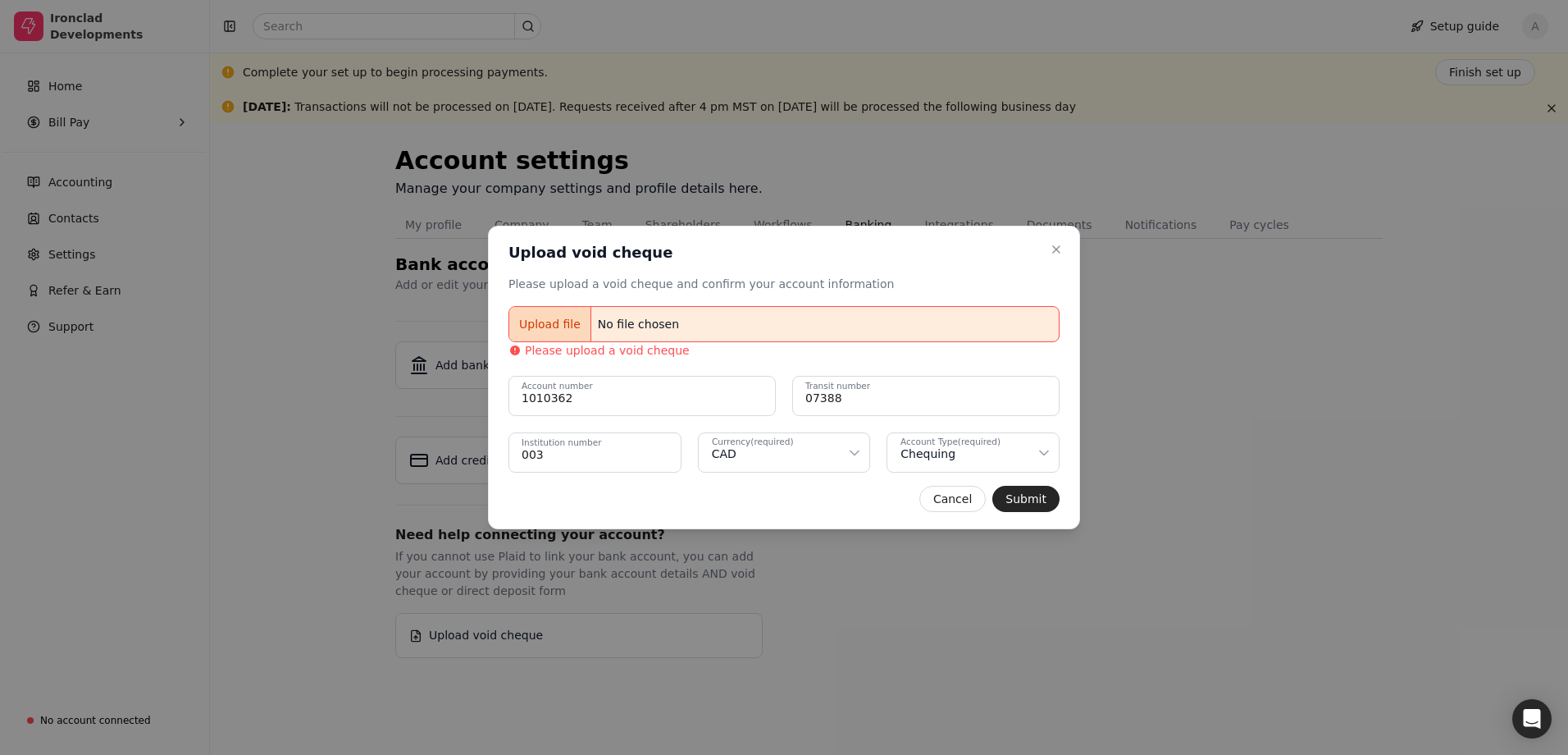
click at [690, 334] on button "Upload file No file chosen" at bounding box center [784, 324] width 551 height 36
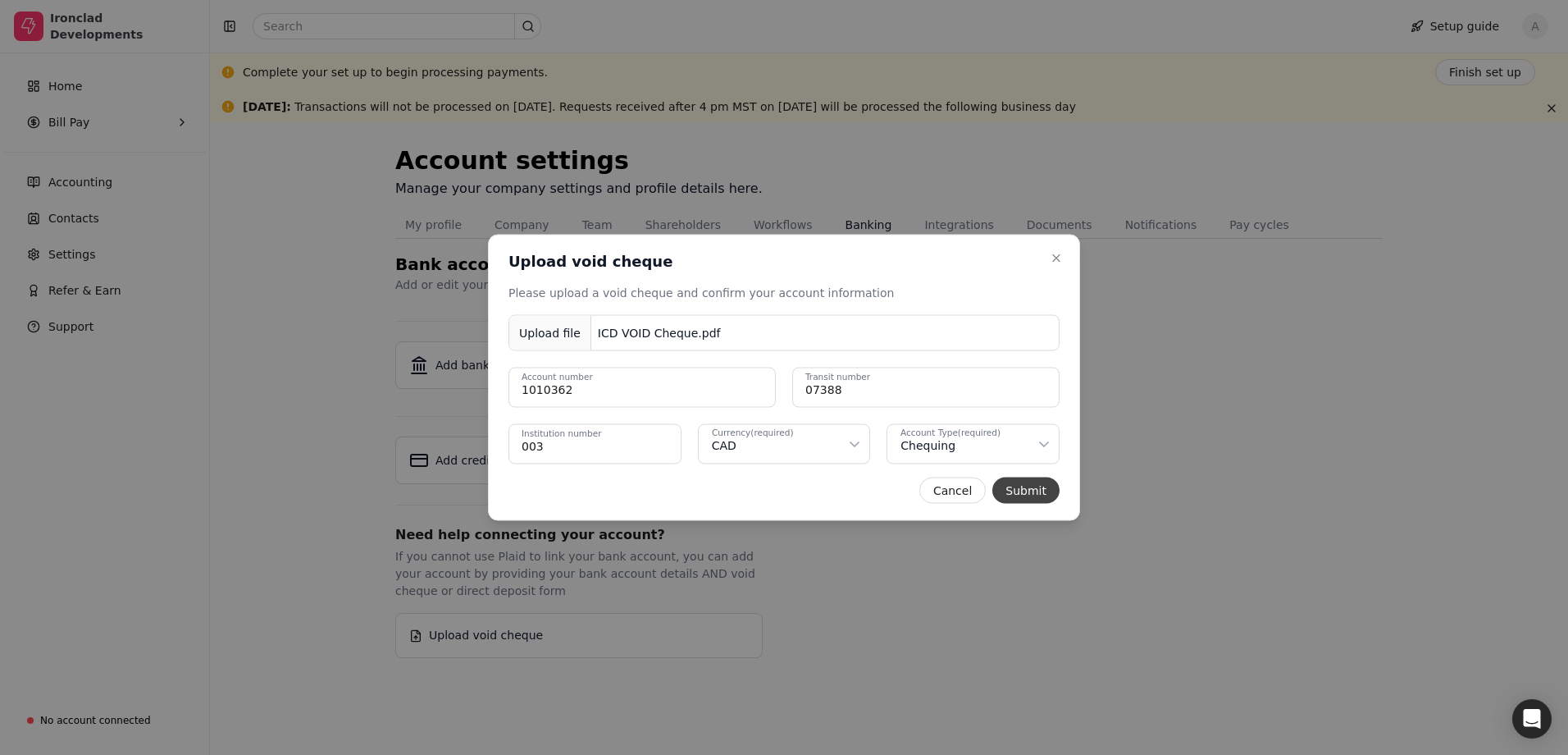
click at [1040, 482] on button "Submit" at bounding box center [1026, 490] width 67 height 26
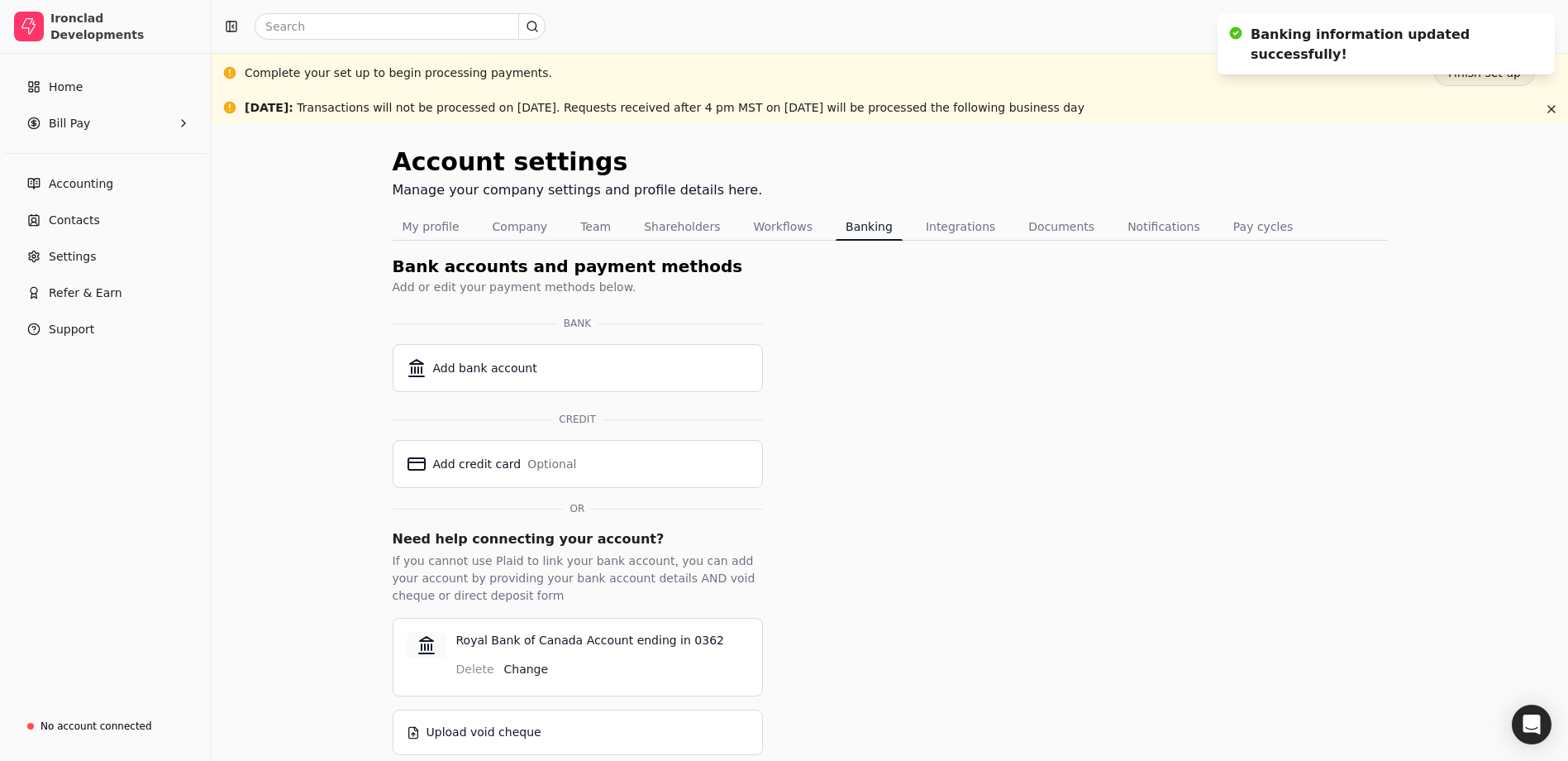
click at [1483, 80] on button "Finish set up" at bounding box center [1485, 73] width 101 height 26
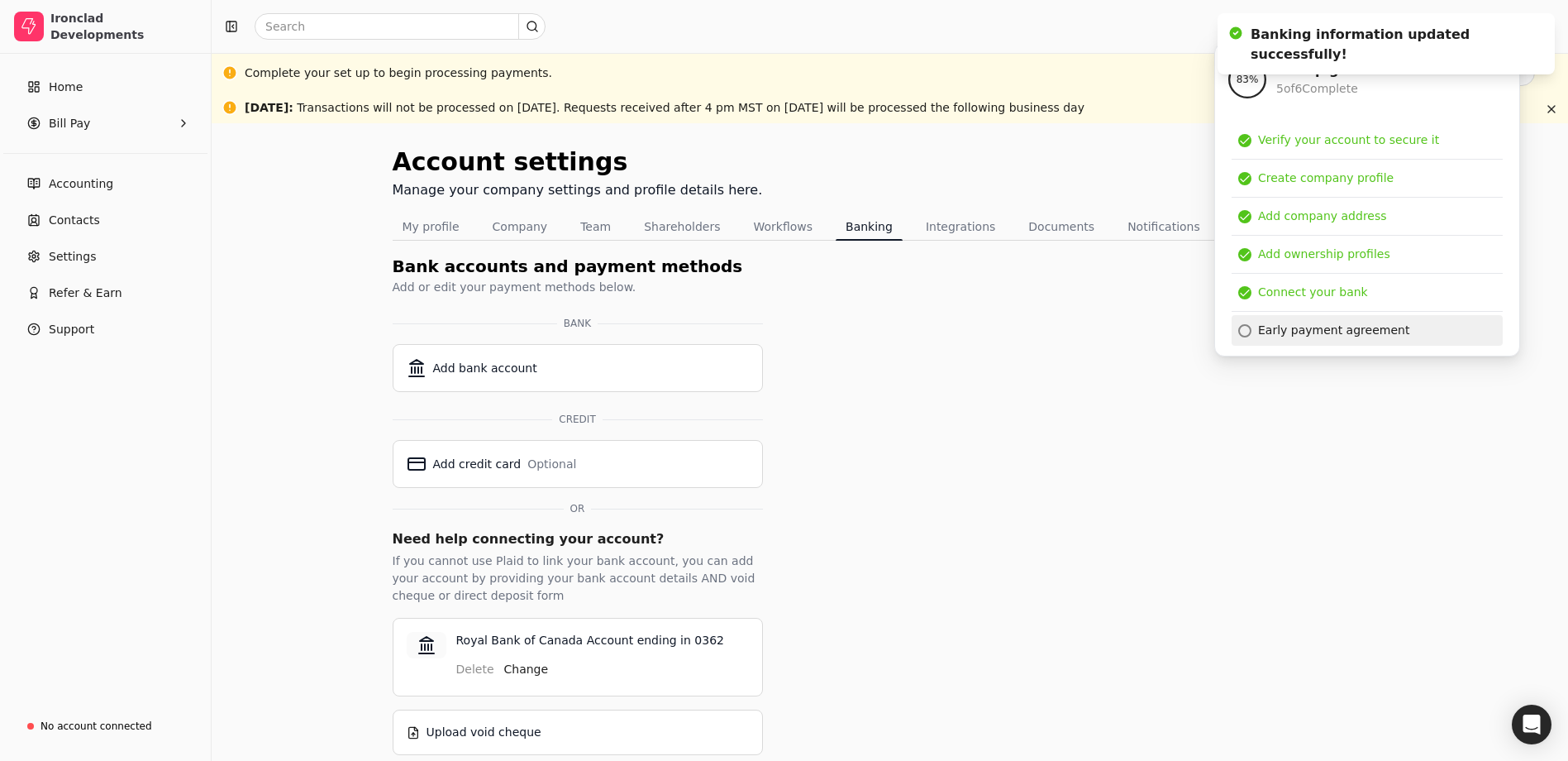
click at [1308, 333] on div "Early payment agreement" at bounding box center [1333, 330] width 151 height 17
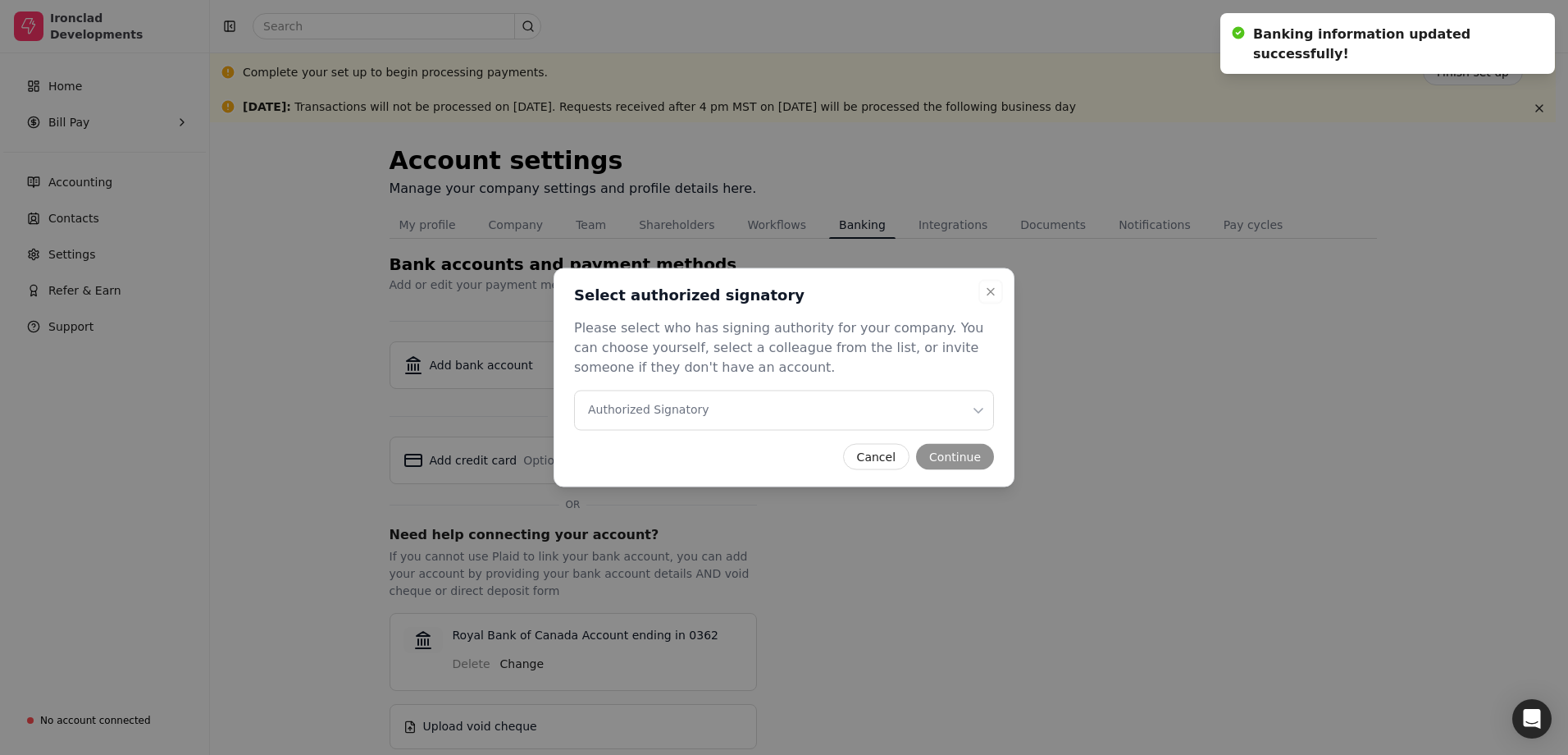
click at [769, 409] on Signatory "Authorized Signatory" at bounding box center [784, 410] width 420 height 40
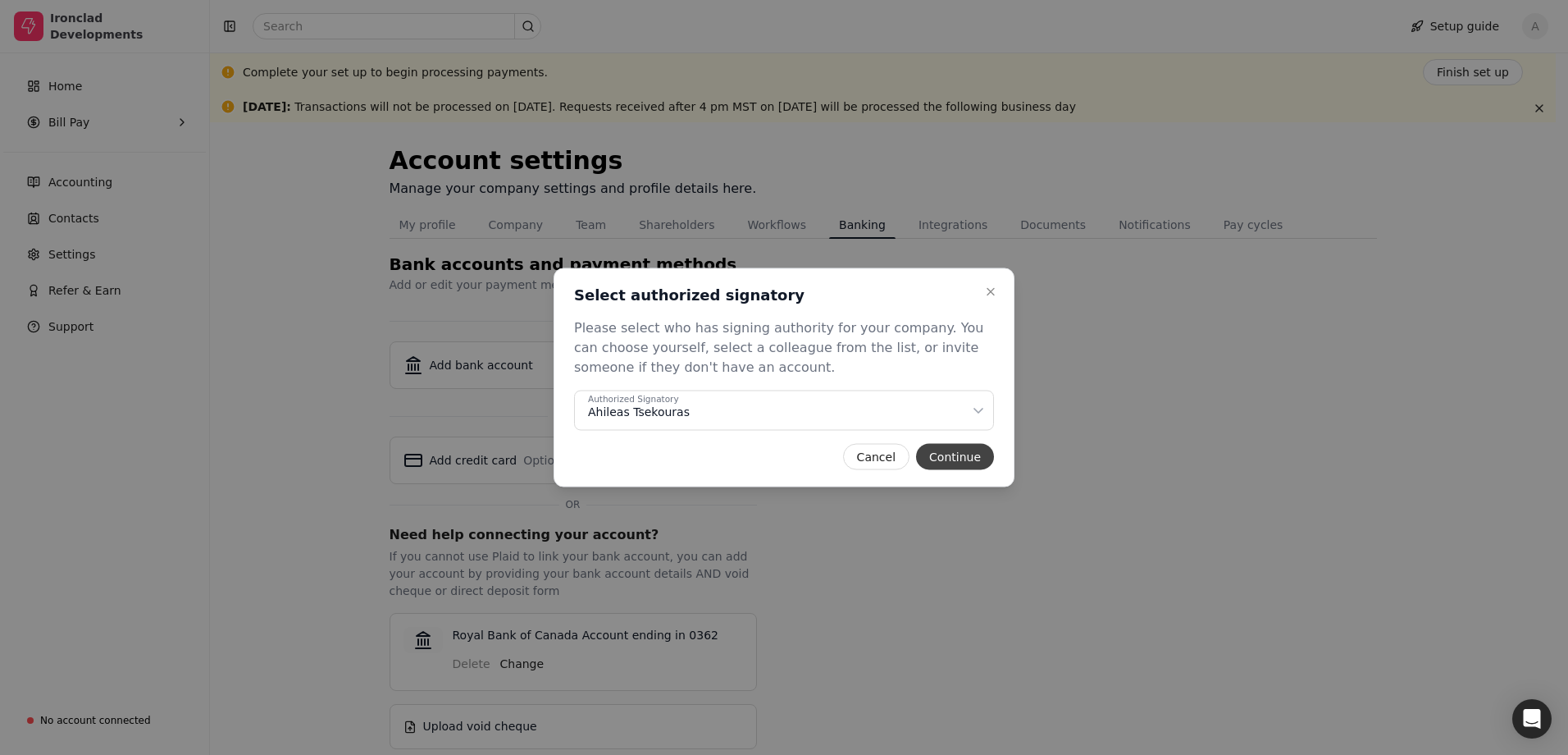
click at [940, 454] on button "Continue" at bounding box center [954, 456] width 78 height 26
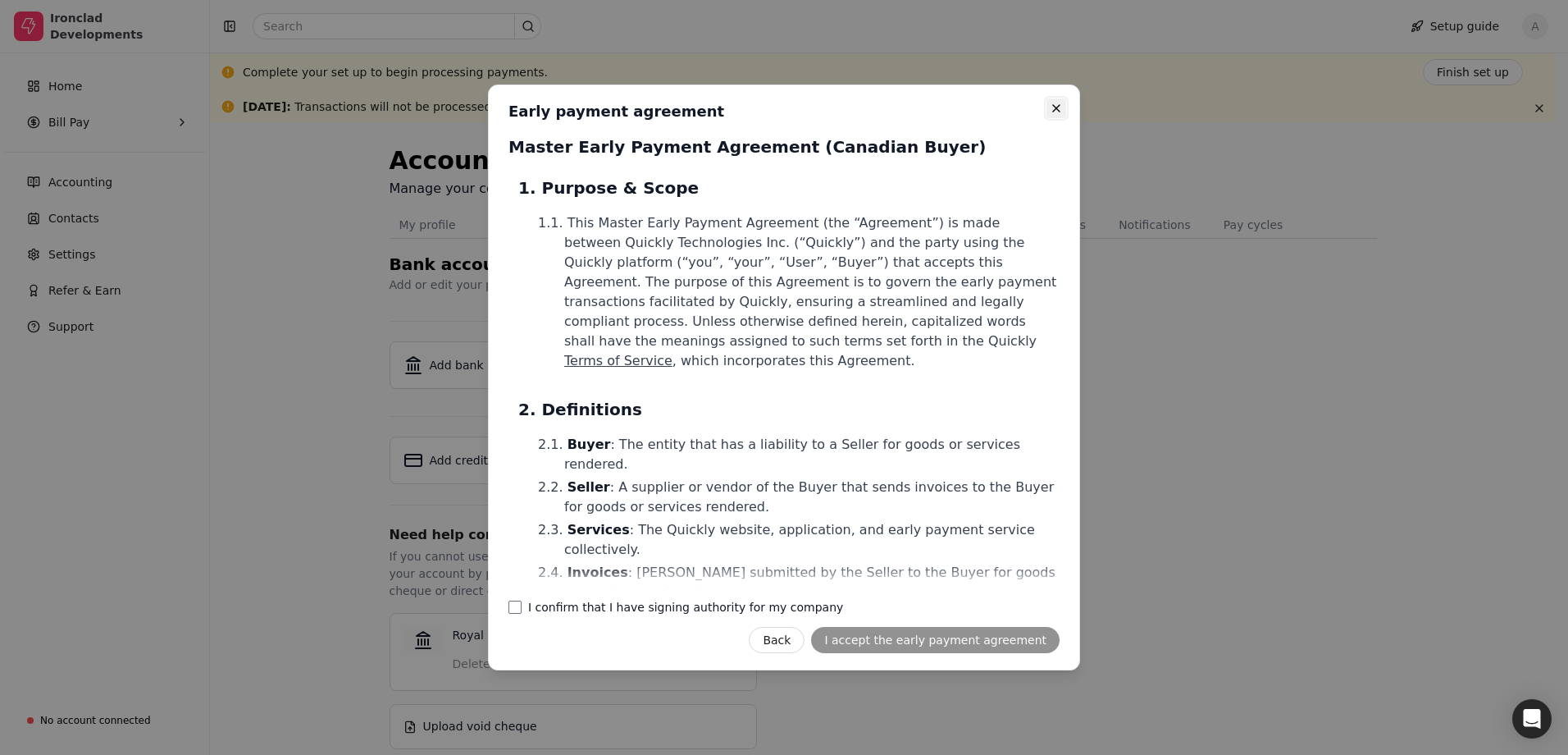
click at [1051, 109] on icon "button" at bounding box center [1056, 108] width 13 height 13
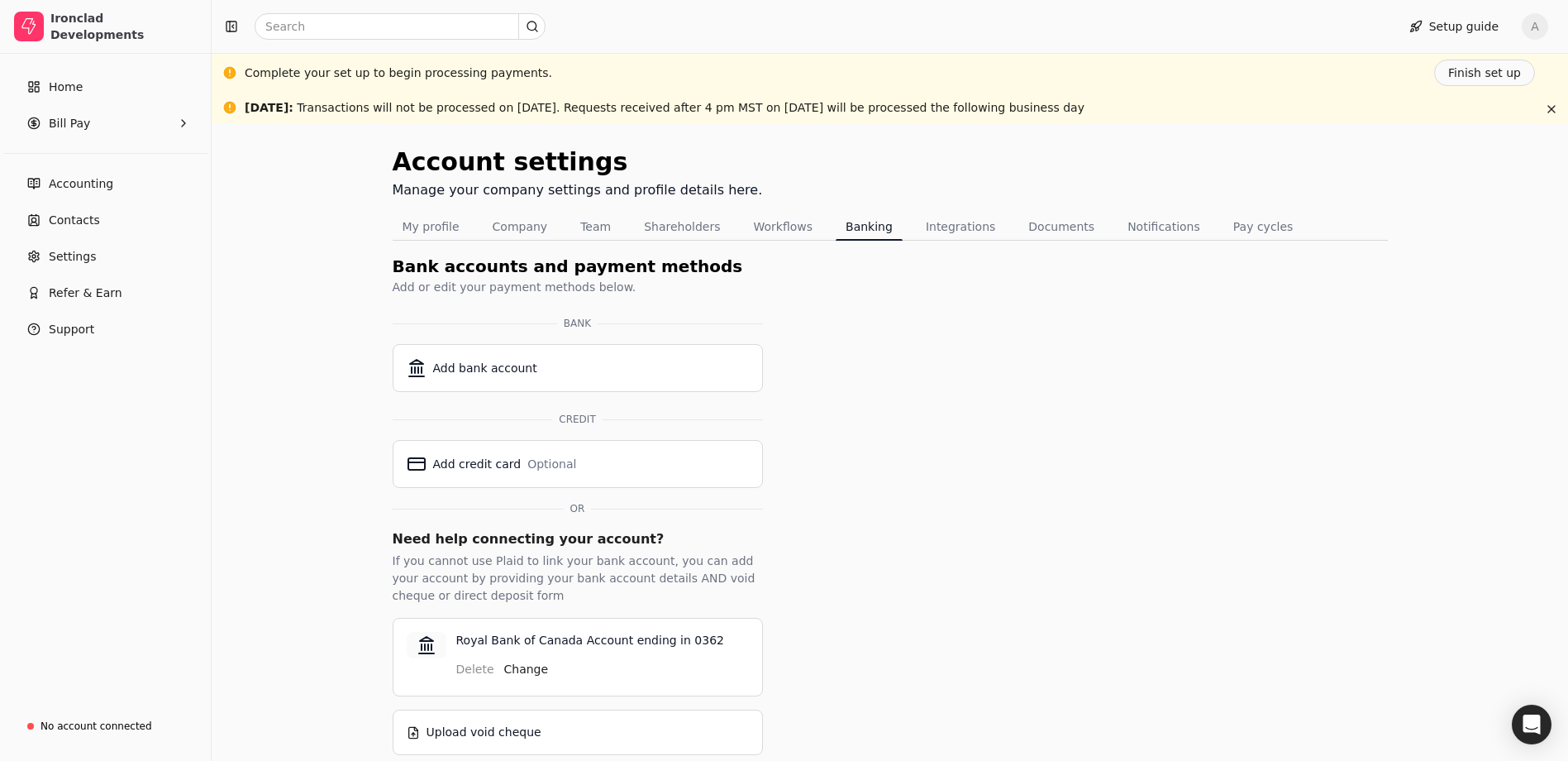
scroll to position [14, 0]
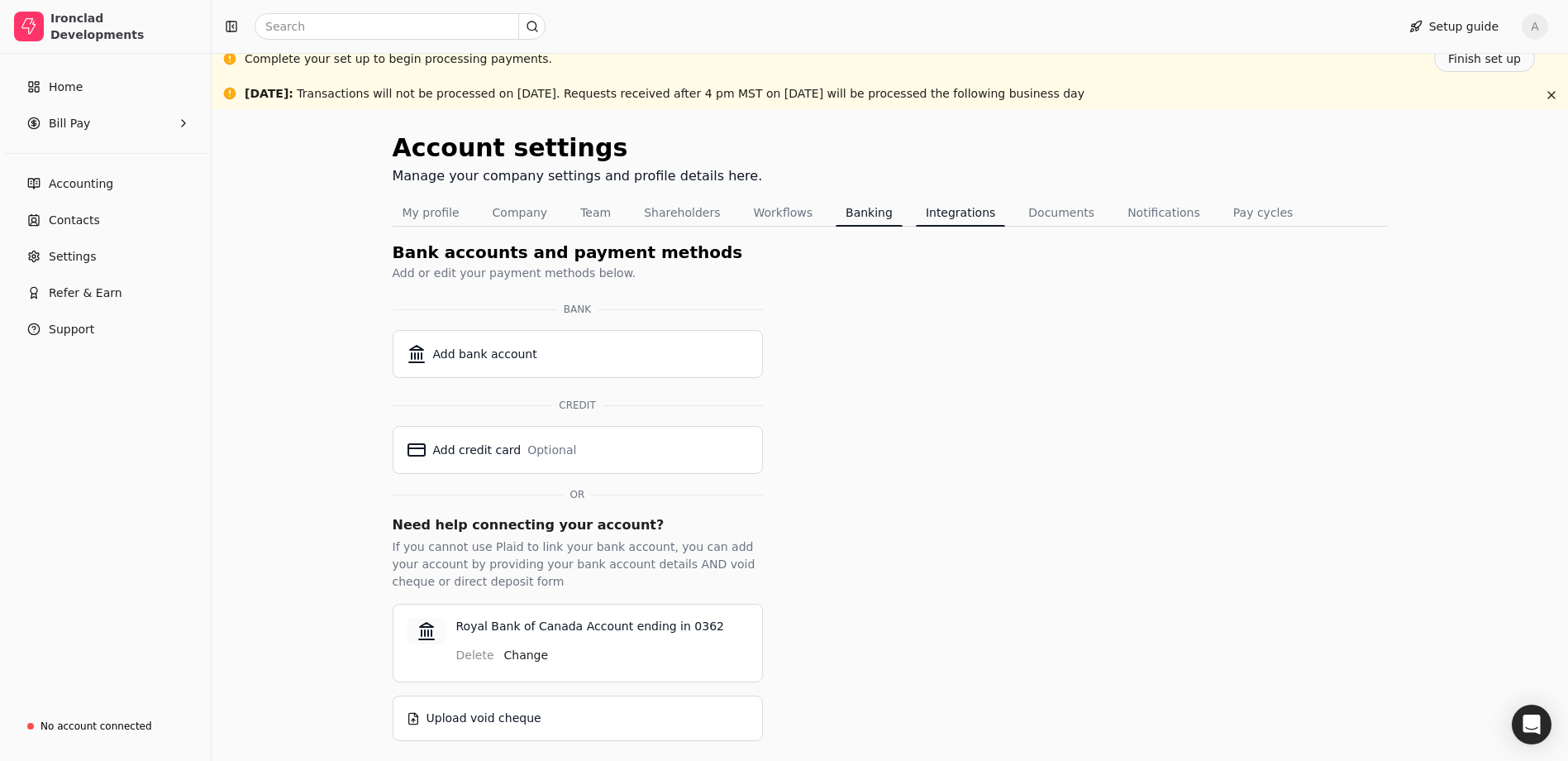
click at [944, 212] on button "Integrations" at bounding box center [960, 212] width 89 height 26
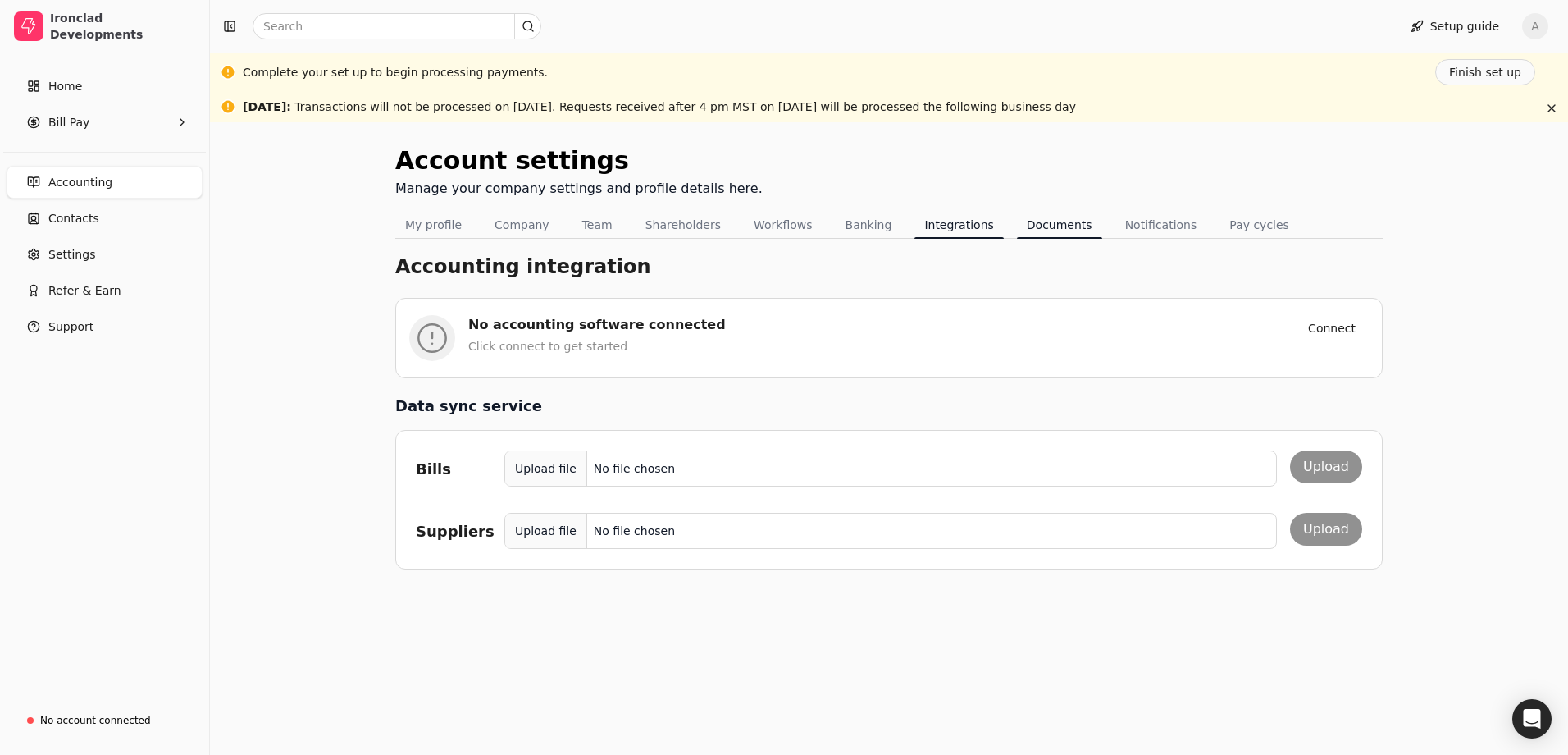
click at [1017, 228] on button "Documents" at bounding box center [1059, 224] width 85 height 26
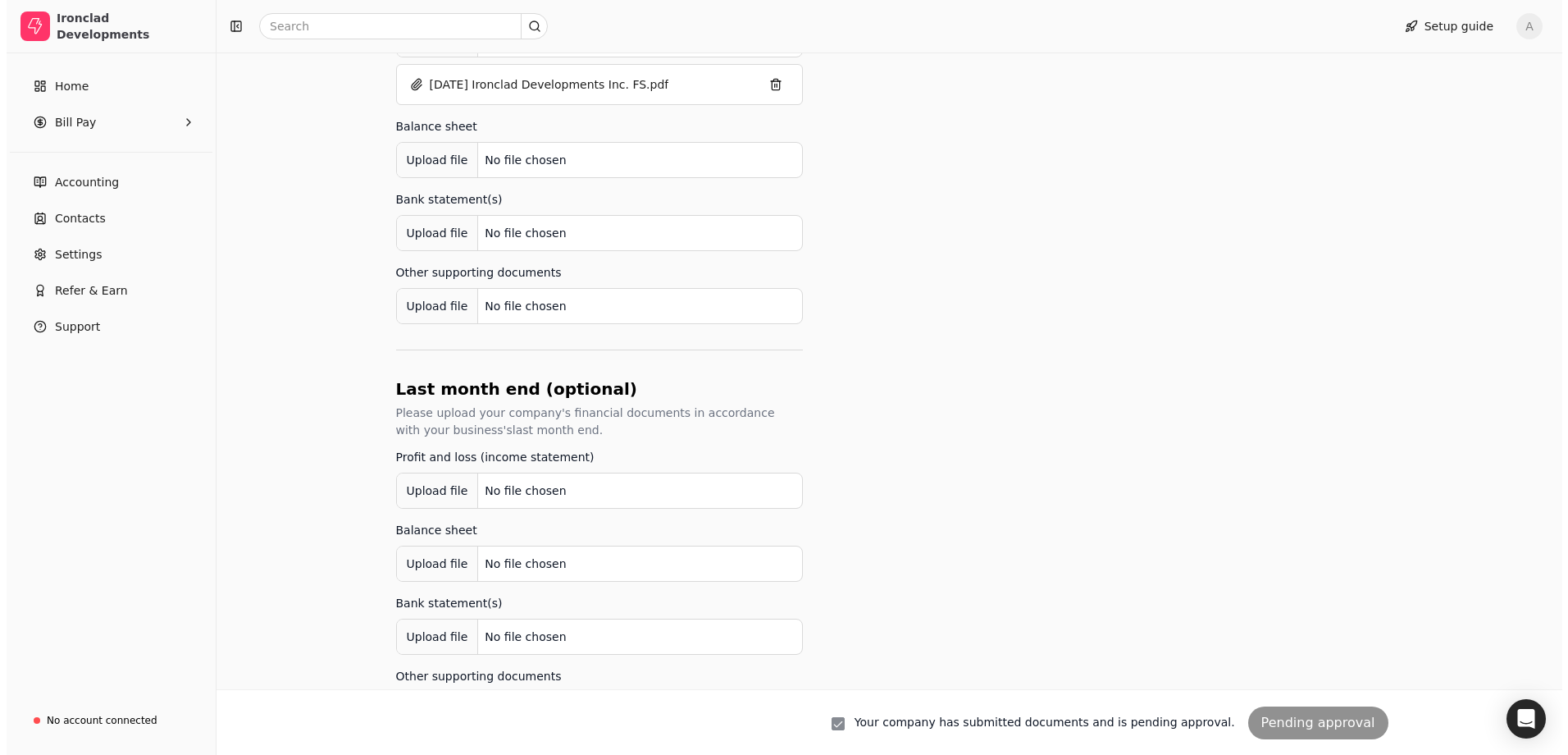
scroll to position [82, 0]
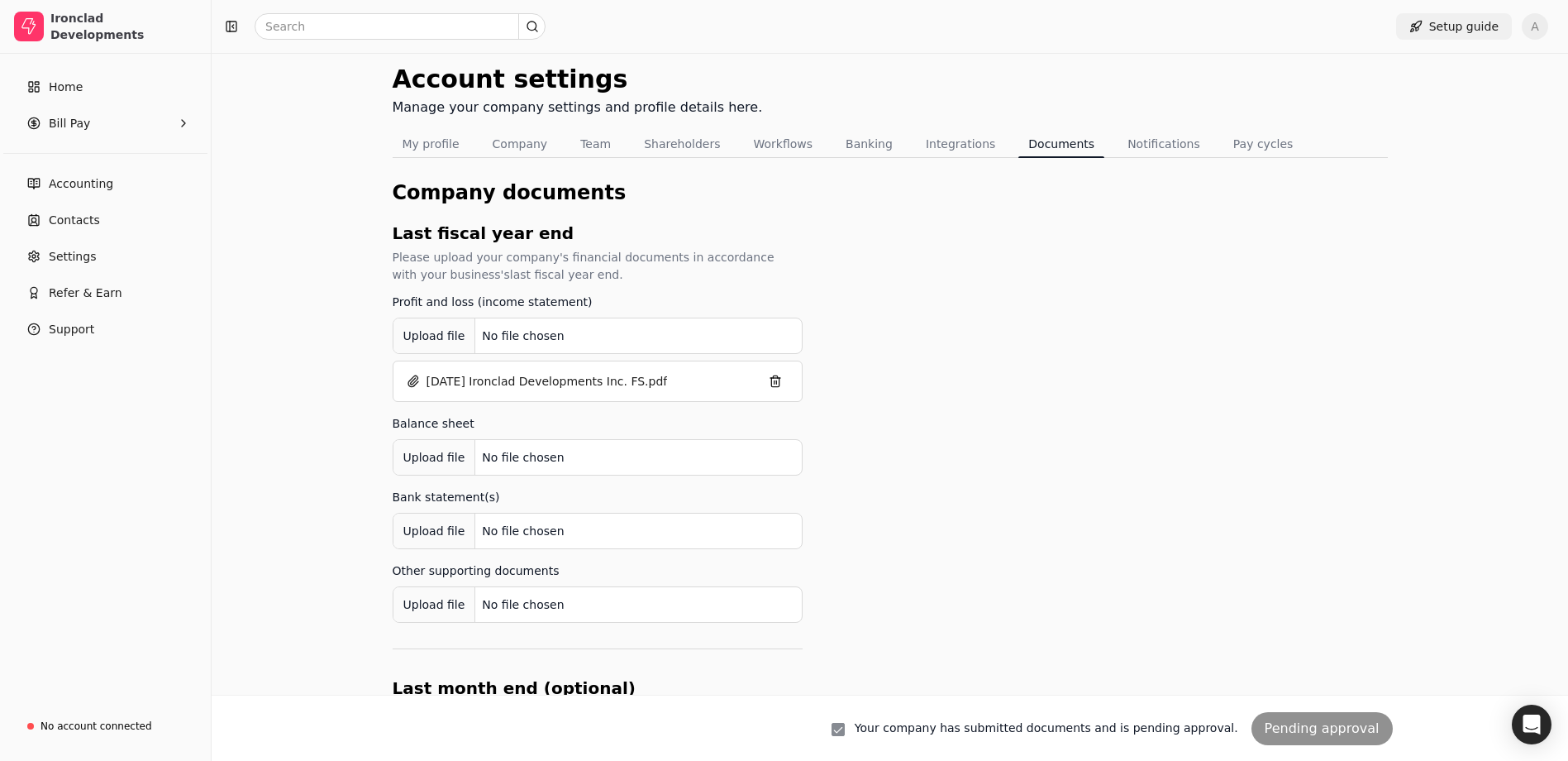
click at [1456, 28] on button "Setup guide" at bounding box center [1455, 26] width 116 height 26
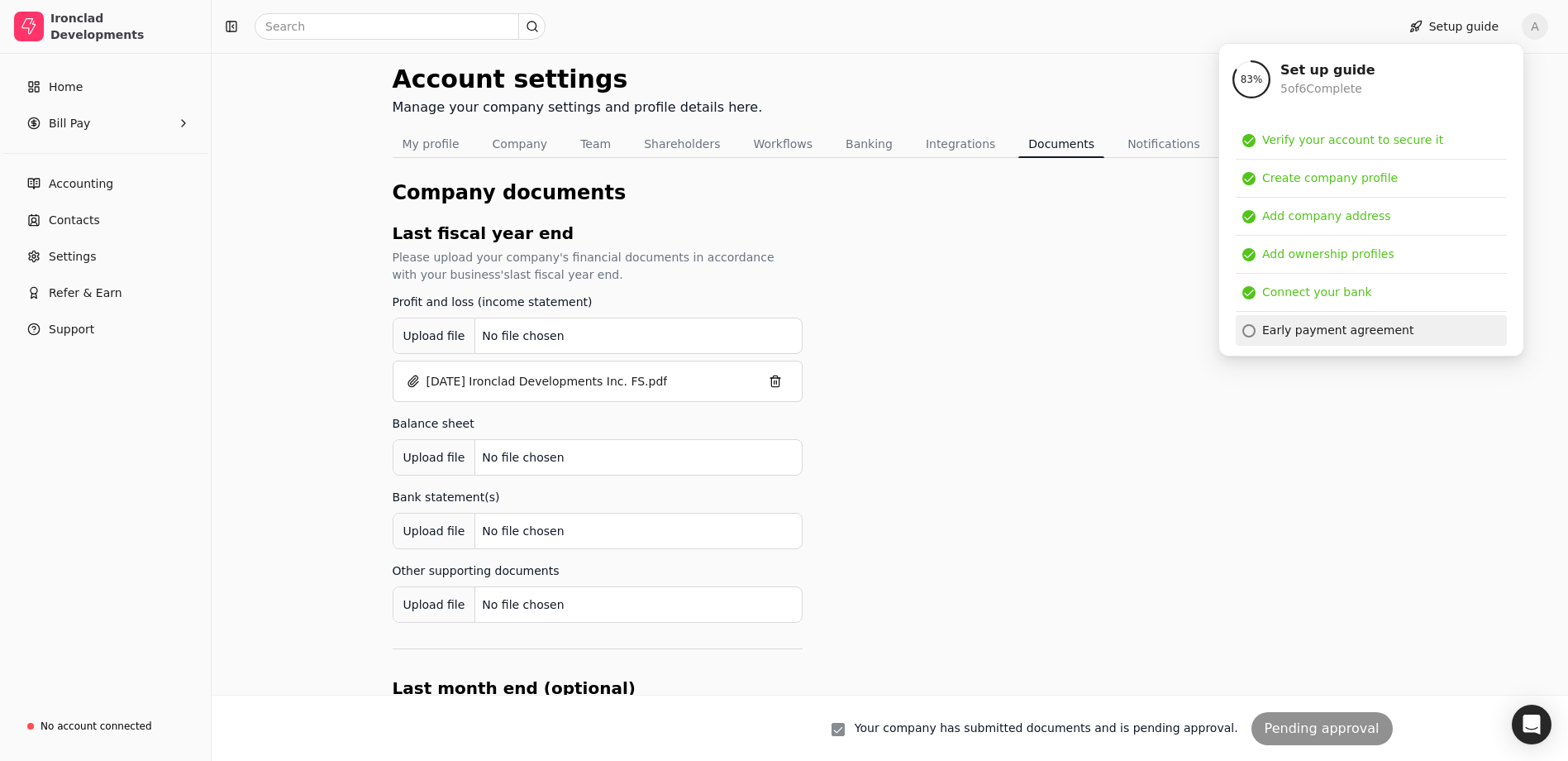
click at [1293, 336] on div "Early payment agreement" at bounding box center [1338, 330] width 151 height 17
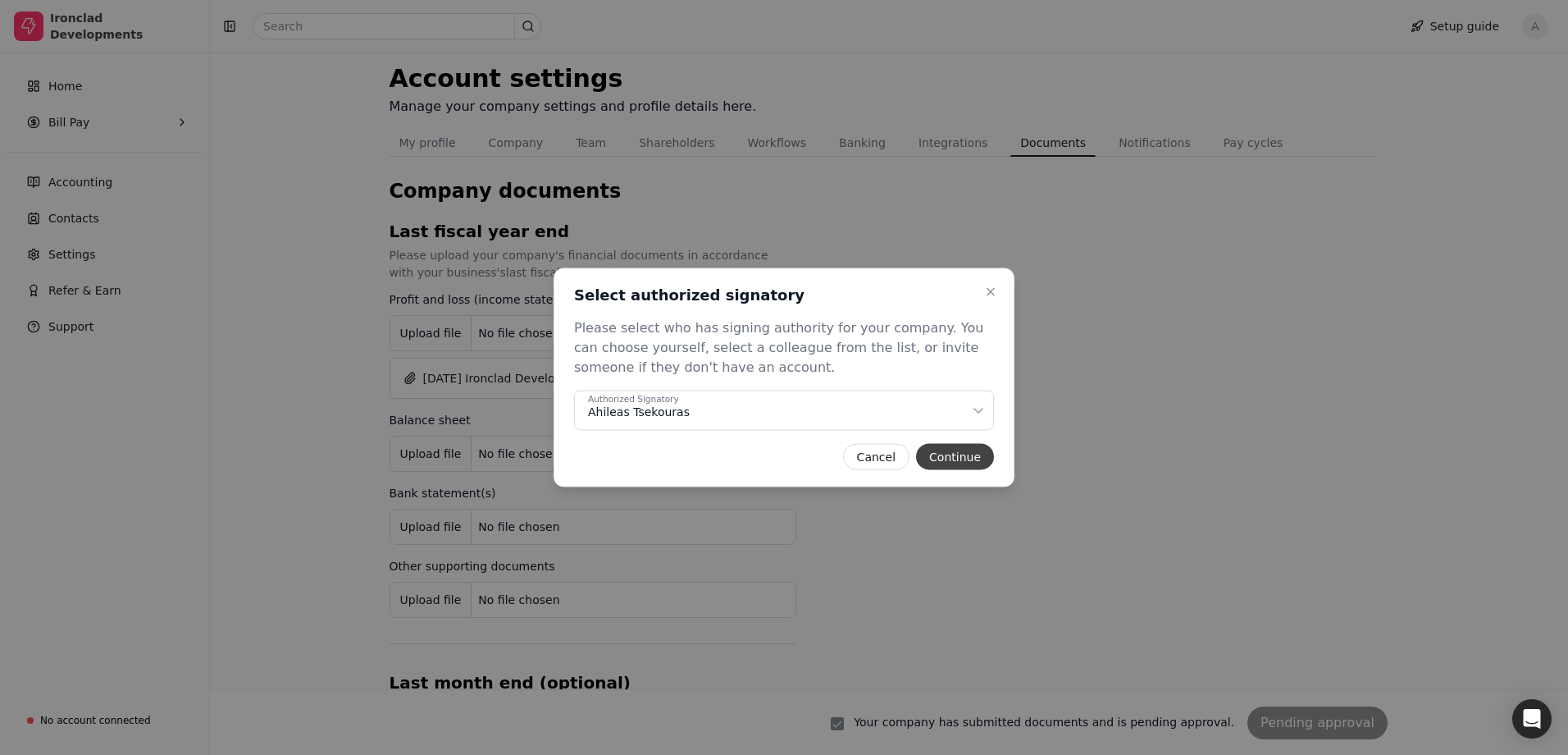
click at [946, 448] on button "Continue" at bounding box center [954, 456] width 78 height 26
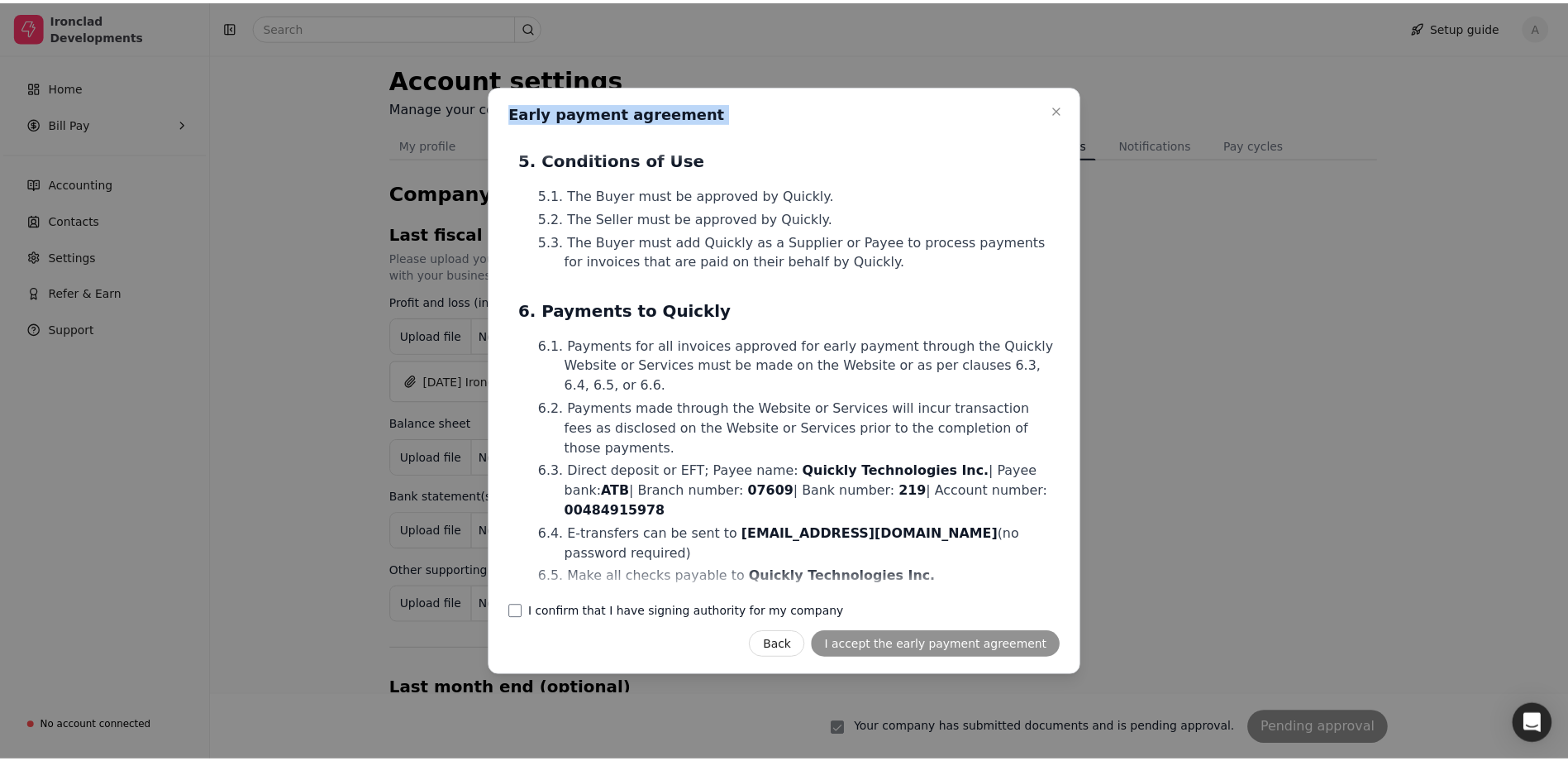
scroll to position [2527, 0]
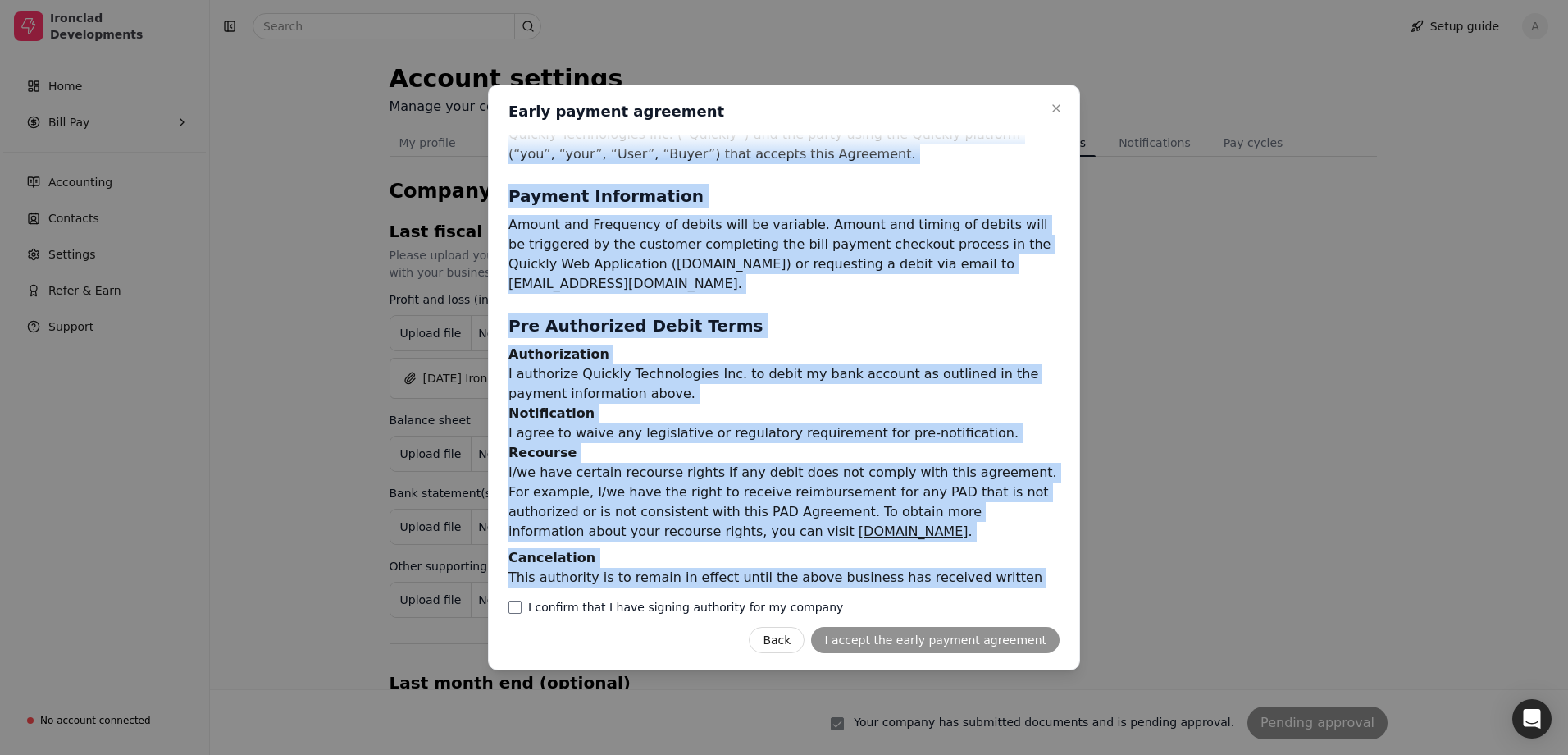
drag, startPoint x: 511, startPoint y: 144, endPoint x: 894, endPoint y: 582, distance: 581.8
click at [894, 582] on div "Master Early Payment Agreement (Canadian Buyer) Purpose & Scope This Master Ear…" at bounding box center [787, 361] width 558 height 453
copy div "Loremi Dolor Sitamet Consectet (Adipisci Elits) Doeiusm & Tempo Inci Utlabo Etd…"
click at [529, 608] on label "I confirm that I have signing authority for my company" at bounding box center [685, 607] width 315 height 12
click at [522, 608] on company "I confirm that I have signing authority for my company" at bounding box center [515, 607] width 13 height 13
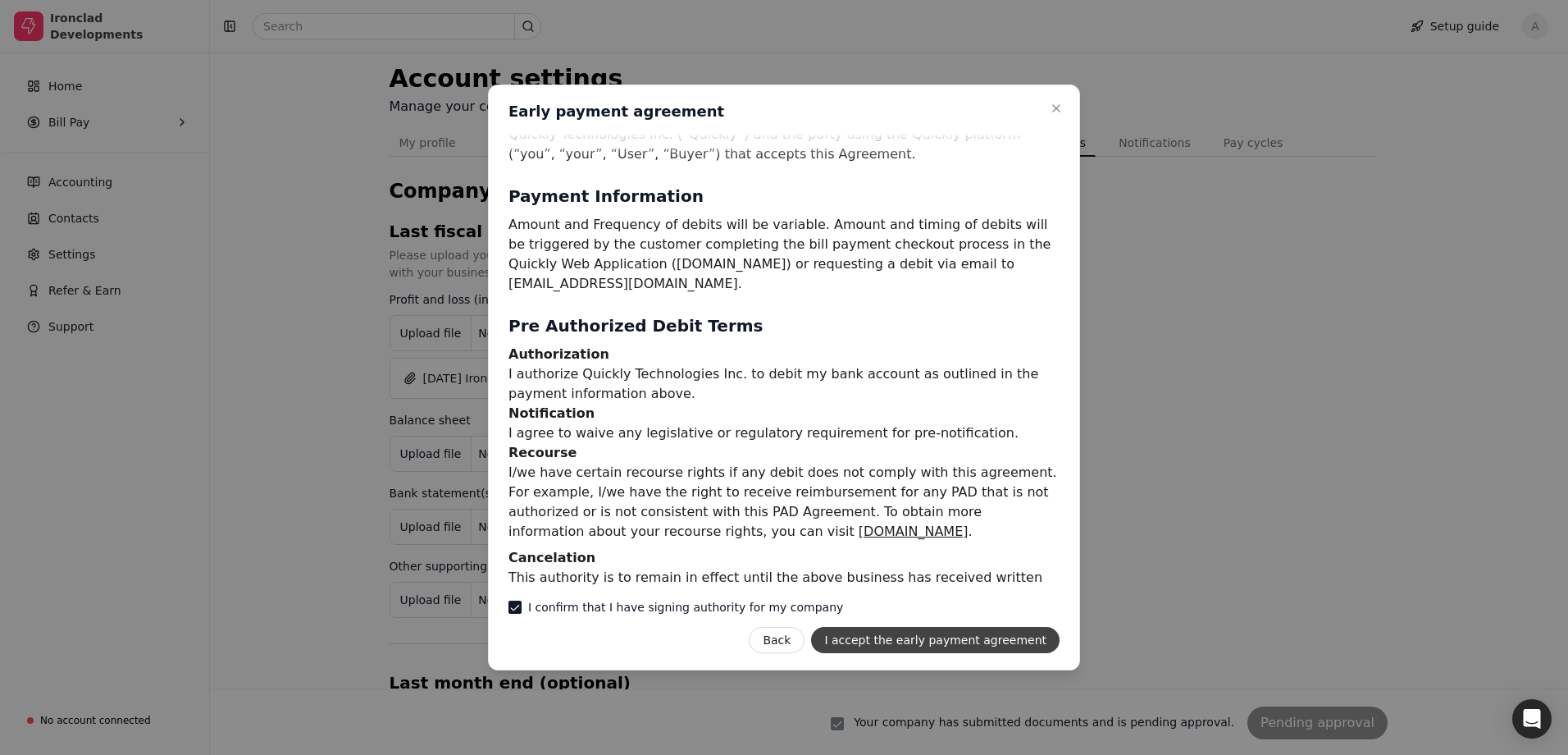
click at [898, 642] on button "I accept the early payment agreement" at bounding box center [936, 639] width 248 height 26
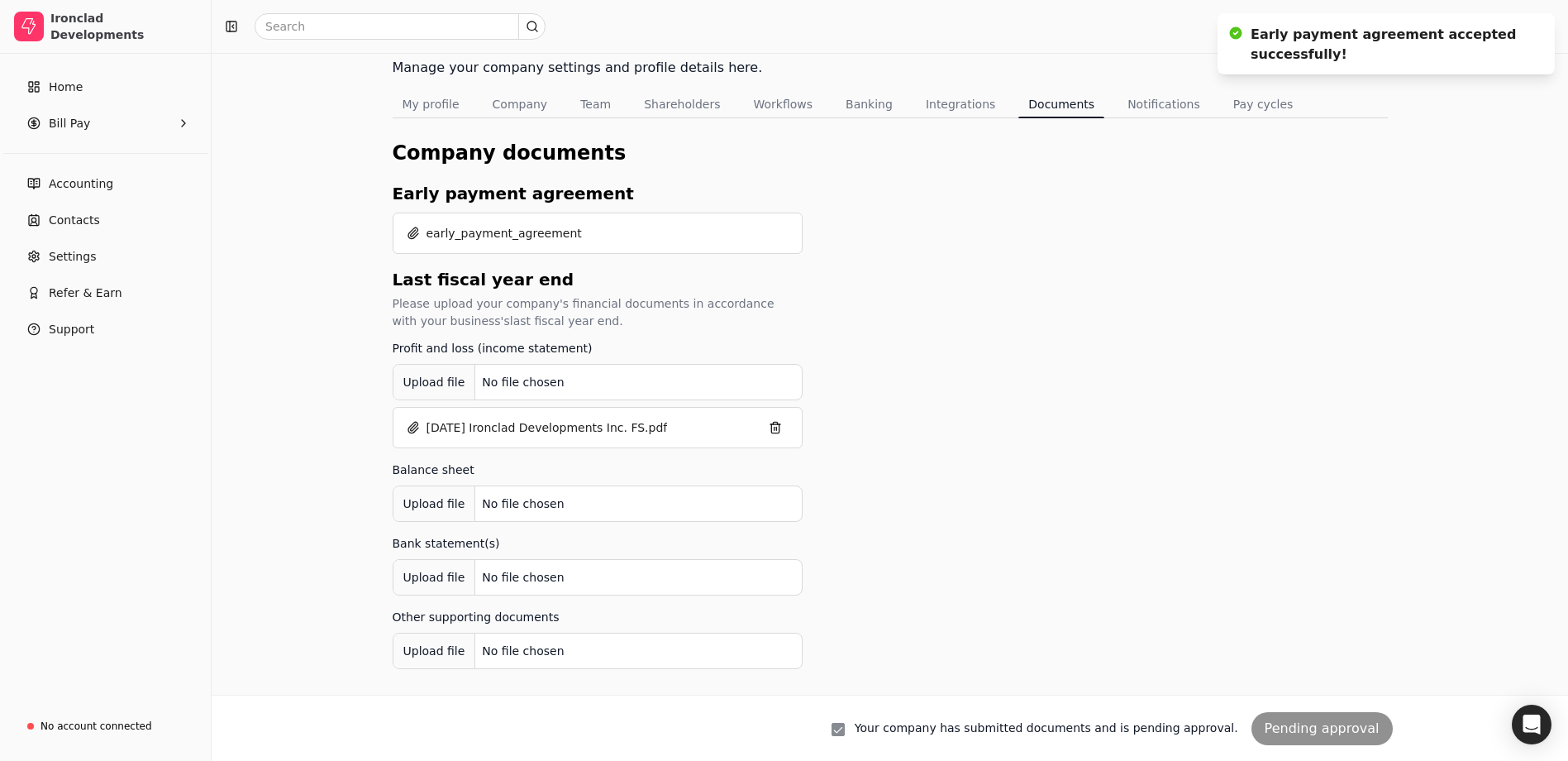
drag, startPoint x: 1401, startPoint y: 142, endPoint x: 1407, endPoint y: 111, distance: 31.6
click at [1535, 31] on icon "Notifications (F8)" at bounding box center [1538, 30] width 14 height 14
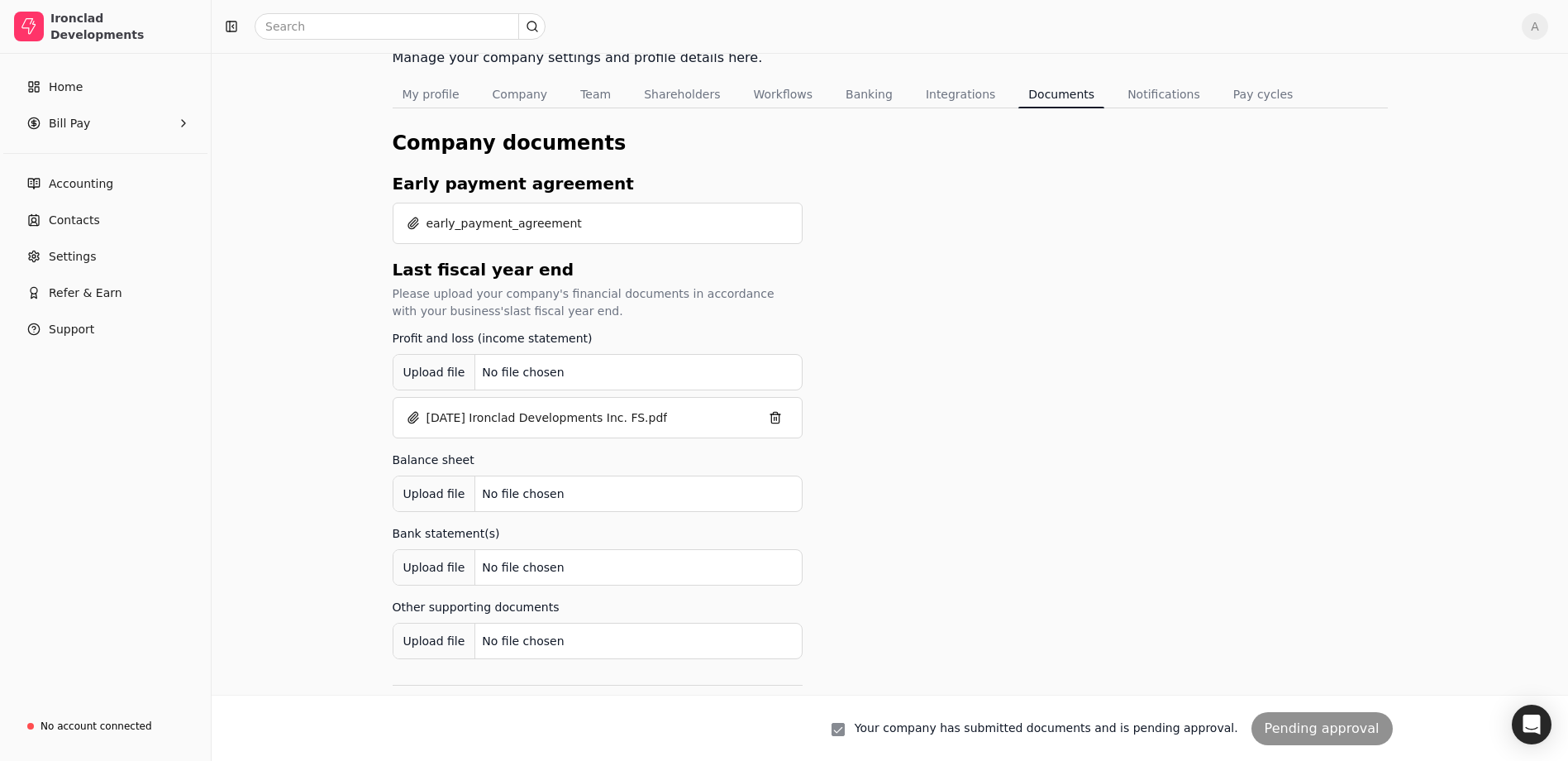
scroll to position [0, 0]
